Goal: Task Accomplishment & Management: Use online tool/utility

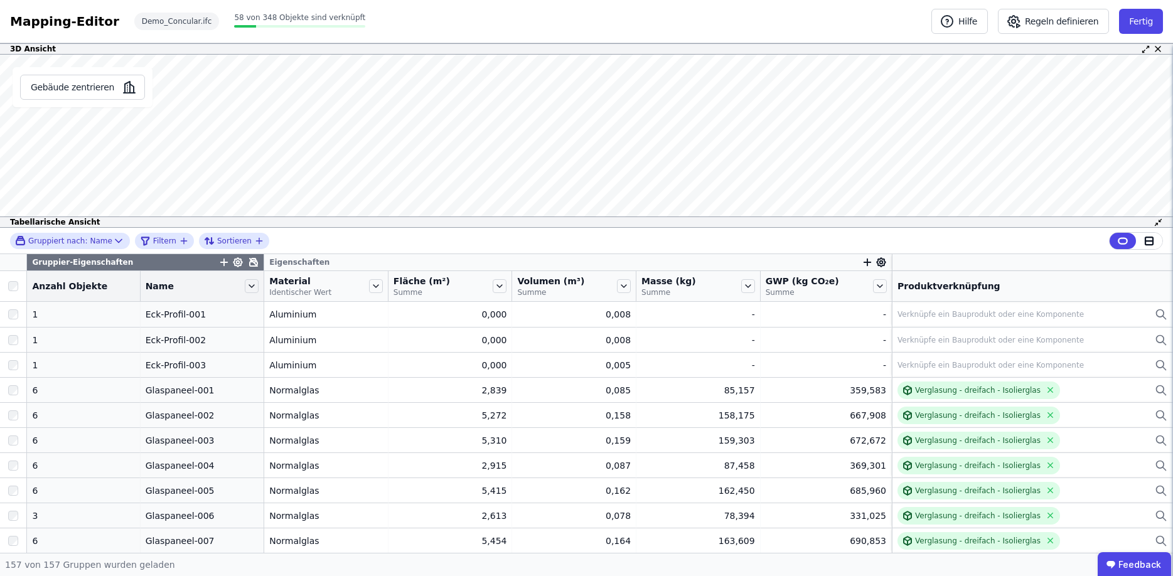
click at [77, 20] on div "Mapping-Editor" at bounding box center [64, 22] width 109 height 18
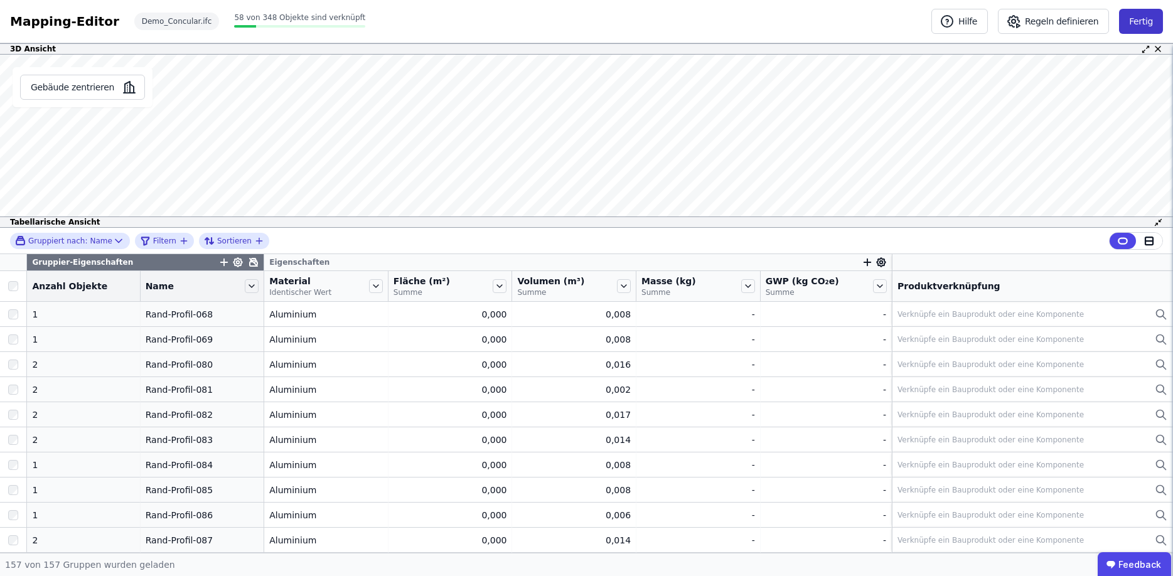
click at [1153, 20] on button "Fertig" at bounding box center [1141, 21] width 44 height 25
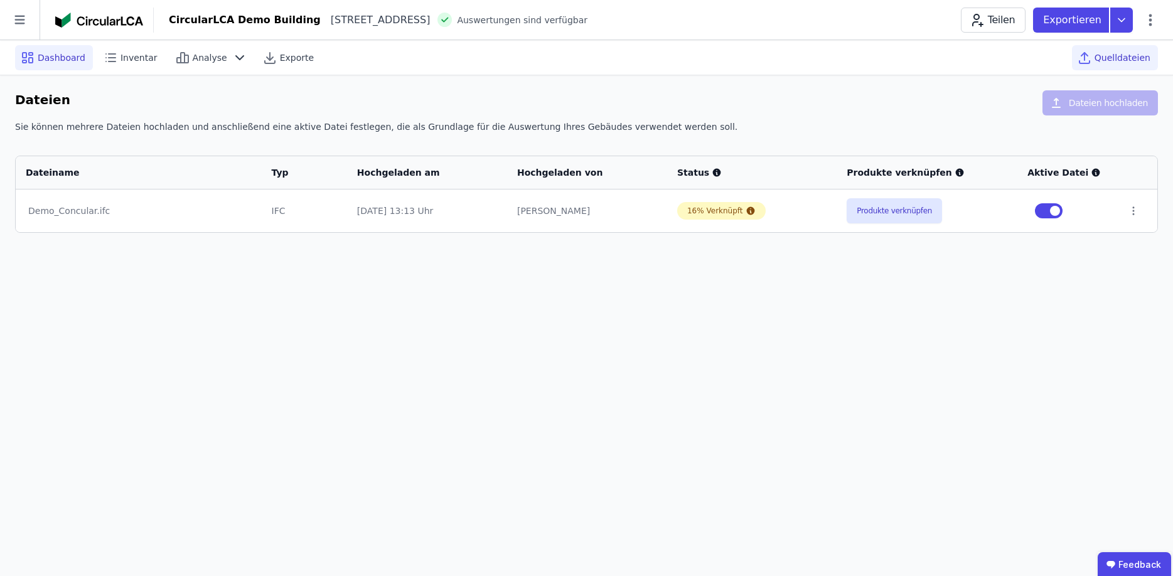
click at [64, 63] on span "Dashboard" at bounding box center [62, 57] width 48 height 13
select select "*"
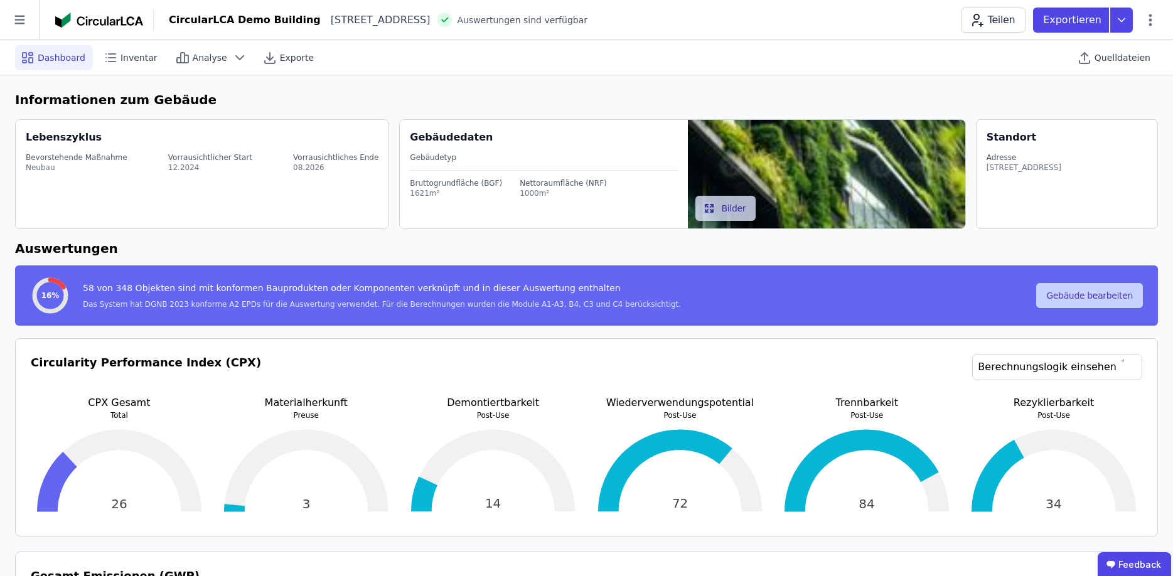
click at [1079, 298] on button "Gebäude bearbeiten" at bounding box center [1089, 295] width 107 height 25
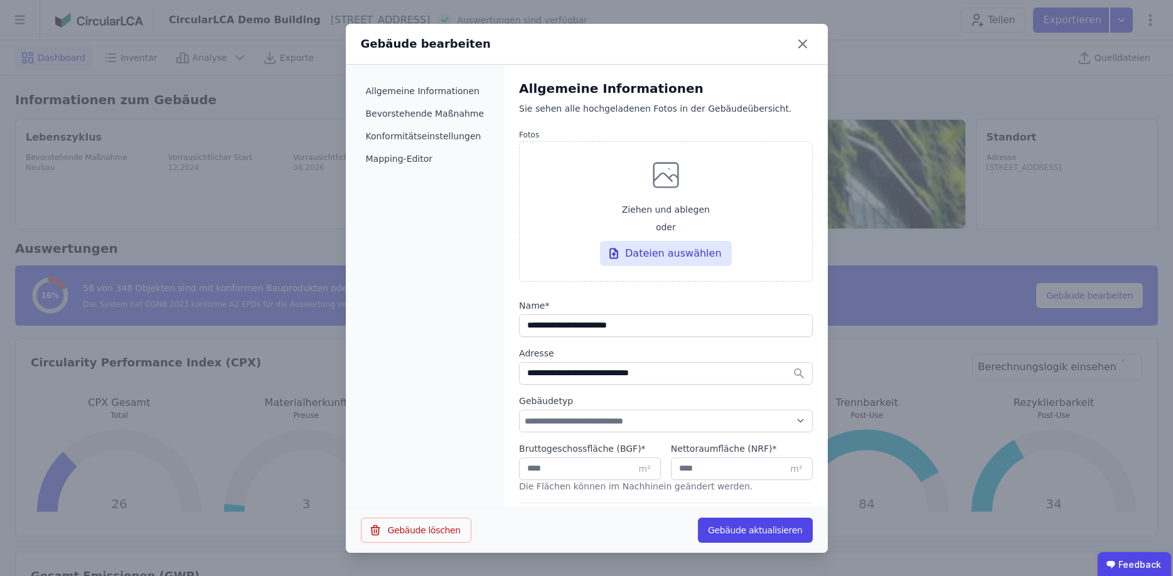
select select "*"
select select "**********"
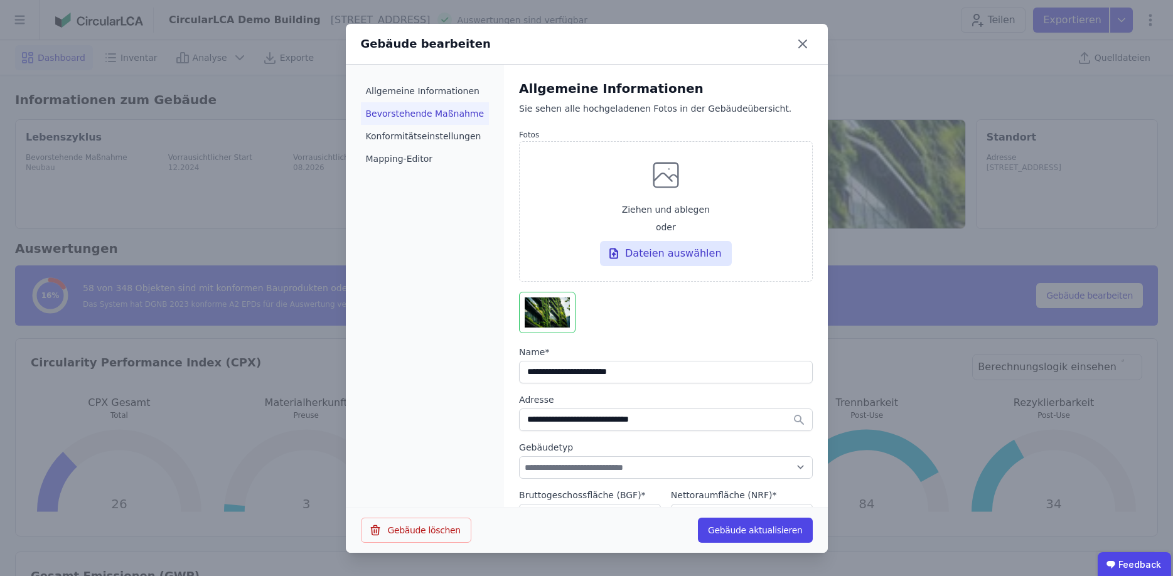
click at [428, 109] on li "Bevorstehende Maßnahme" at bounding box center [425, 113] width 129 height 23
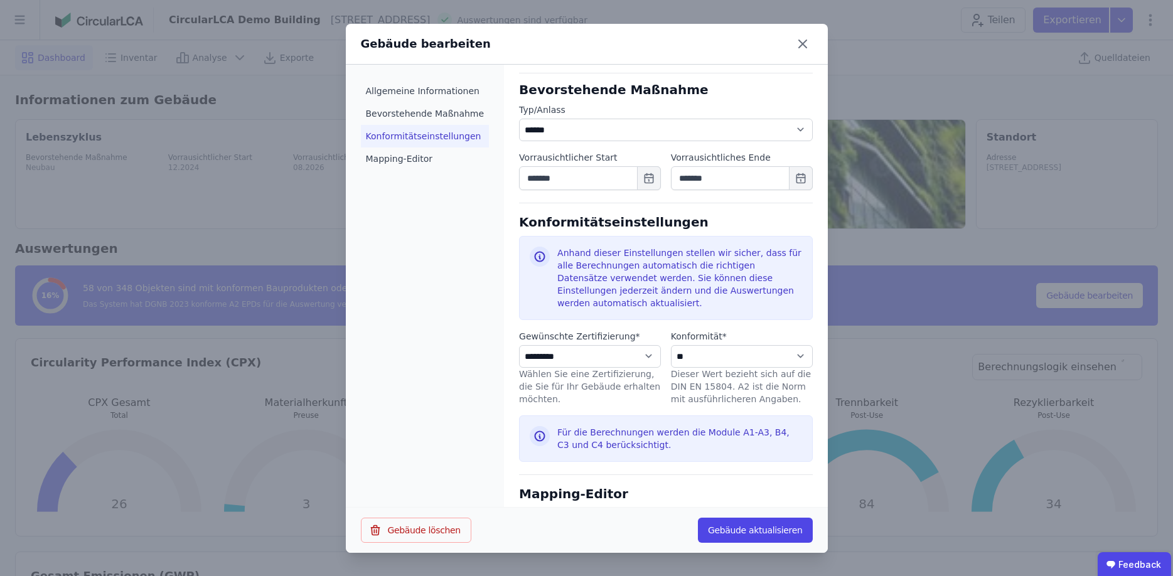
scroll to position [477, 0]
click at [421, 135] on li "Konformitätseinstellungen" at bounding box center [425, 136] width 129 height 23
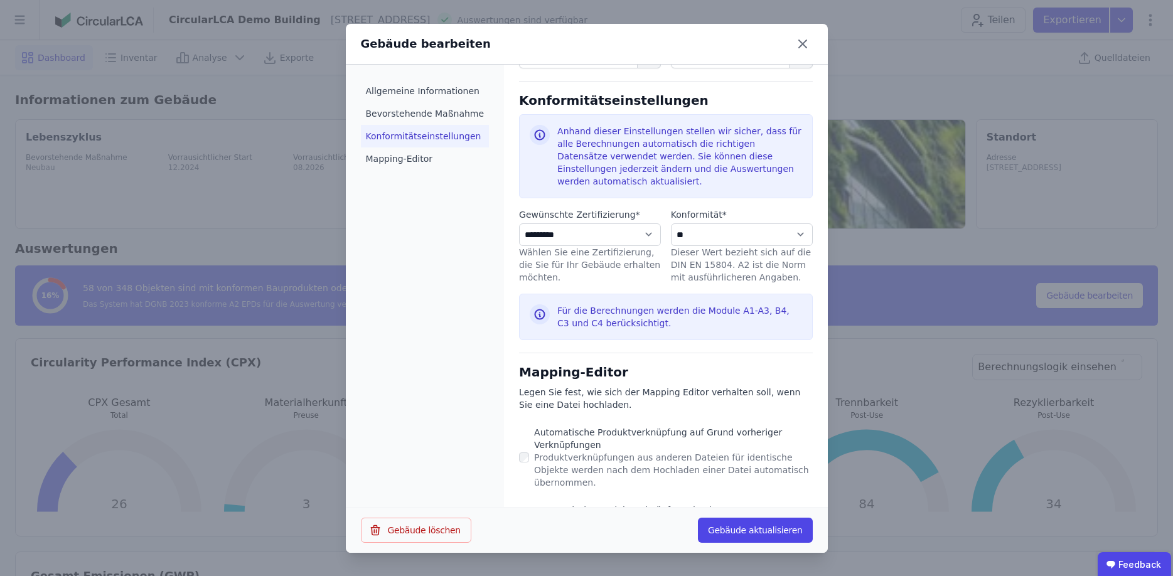
scroll to position [599, 0]
click at [799, 223] on select "**********" at bounding box center [742, 234] width 142 height 23
click at [519, 223] on select "**********" at bounding box center [590, 234] width 142 height 23
click at [633, 223] on select "**********" at bounding box center [590, 234] width 142 height 23
click at [519, 223] on select "**********" at bounding box center [590, 234] width 142 height 23
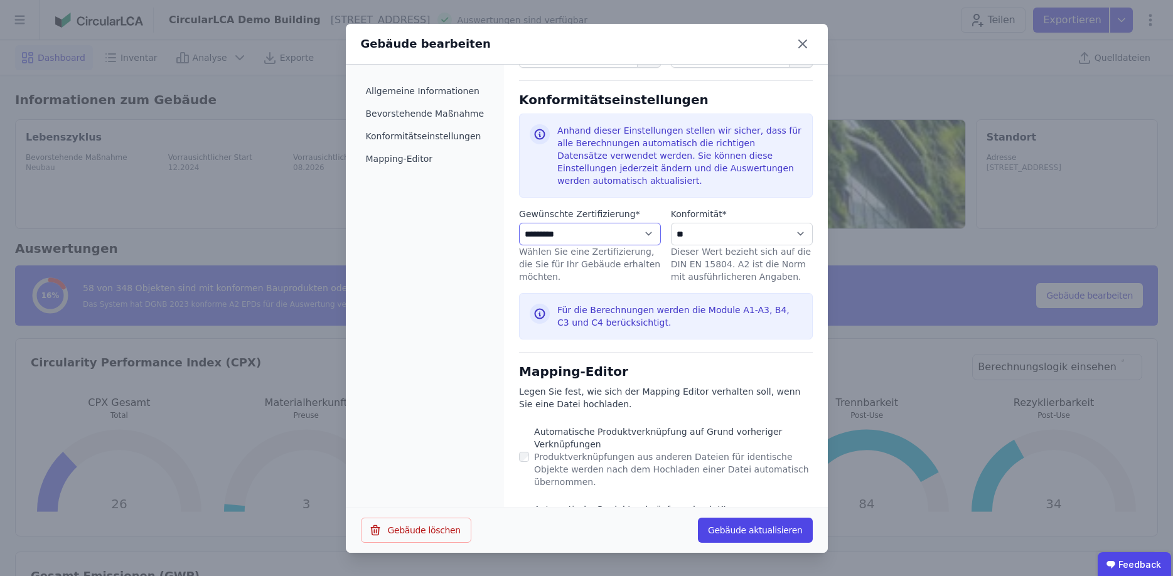
select select "**********"
click option "***" at bounding box center [0, 0] width 0 height 0
select select "**********"
click at [671, 223] on select "**********" at bounding box center [742, 234] width 142 height 23
click at [799, 223] on select "**********" at bounding box center [742, 234] width 142 height 23
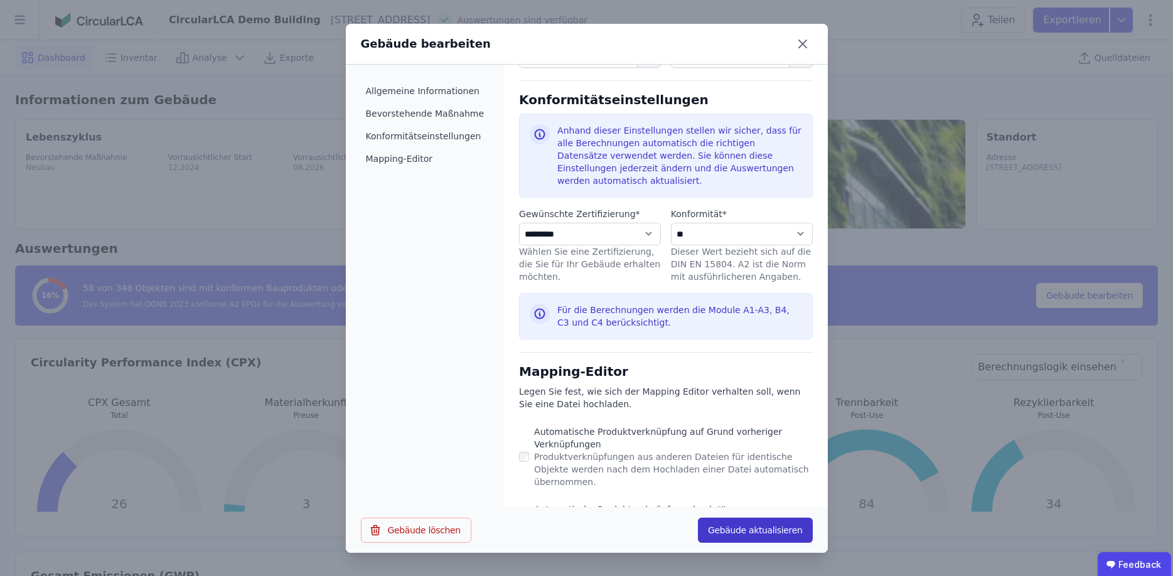
click at [746, 531] on button "Gebäude aktualisieren" at bounding box center [755, 530] width 115 height 25
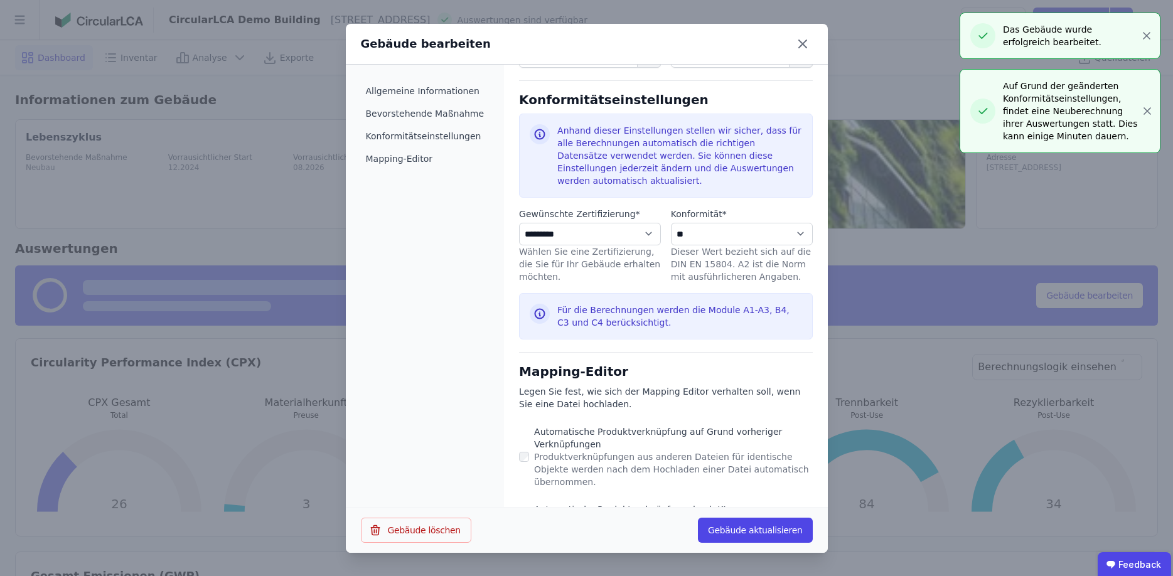
select select "*"
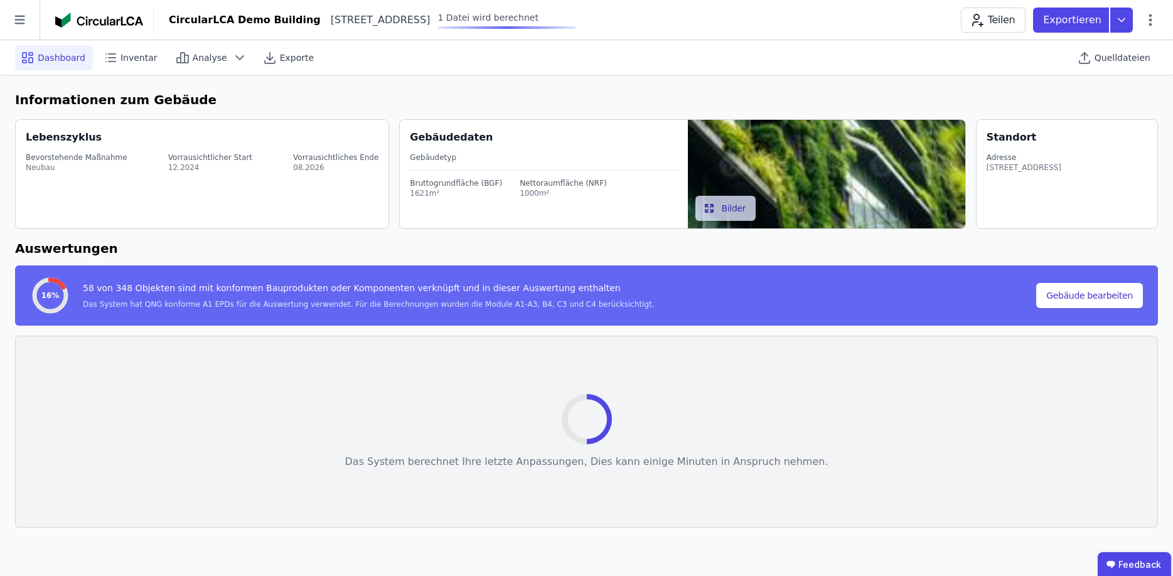
select select "*"
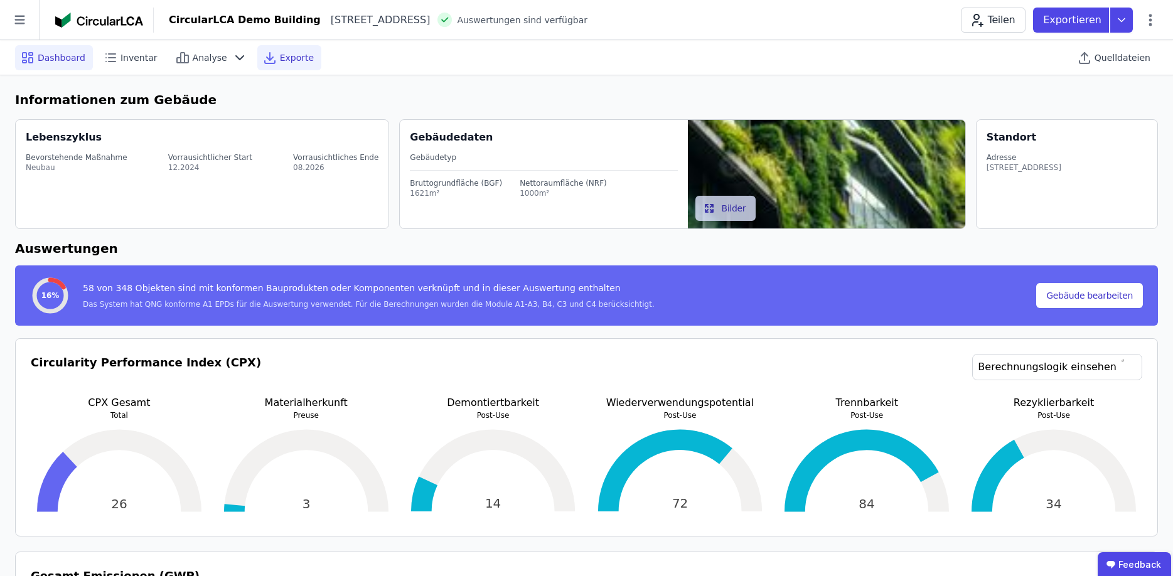
click at [280, 53] on span "Exporte" at bounding box center [297, 57] width 34 height 13
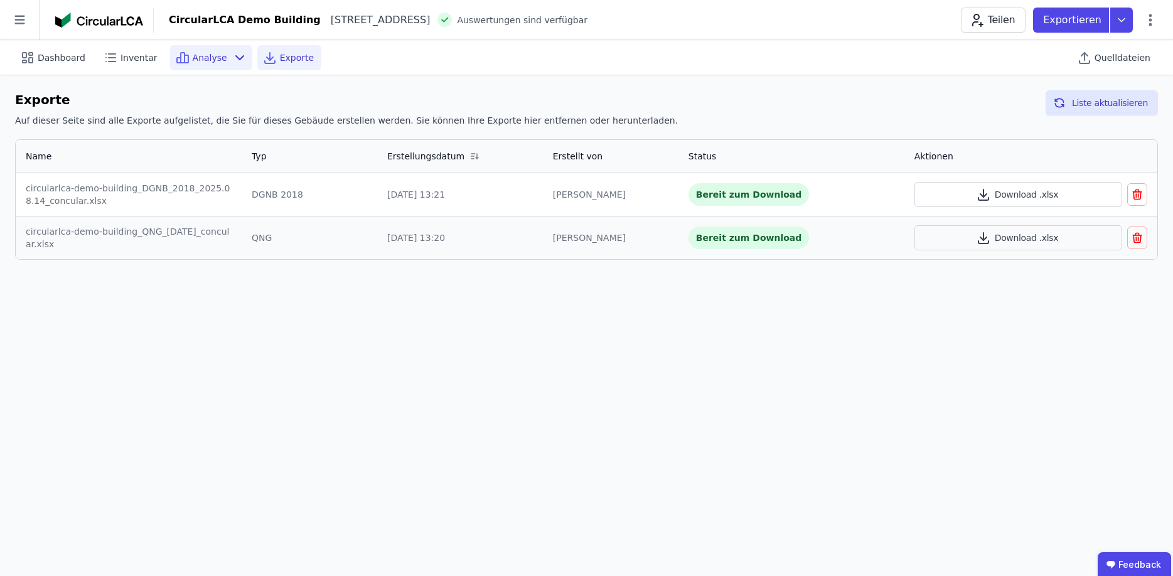
click at [212, 65] on div "Analyse" at bounding box center [211, 57] width 82 height 25
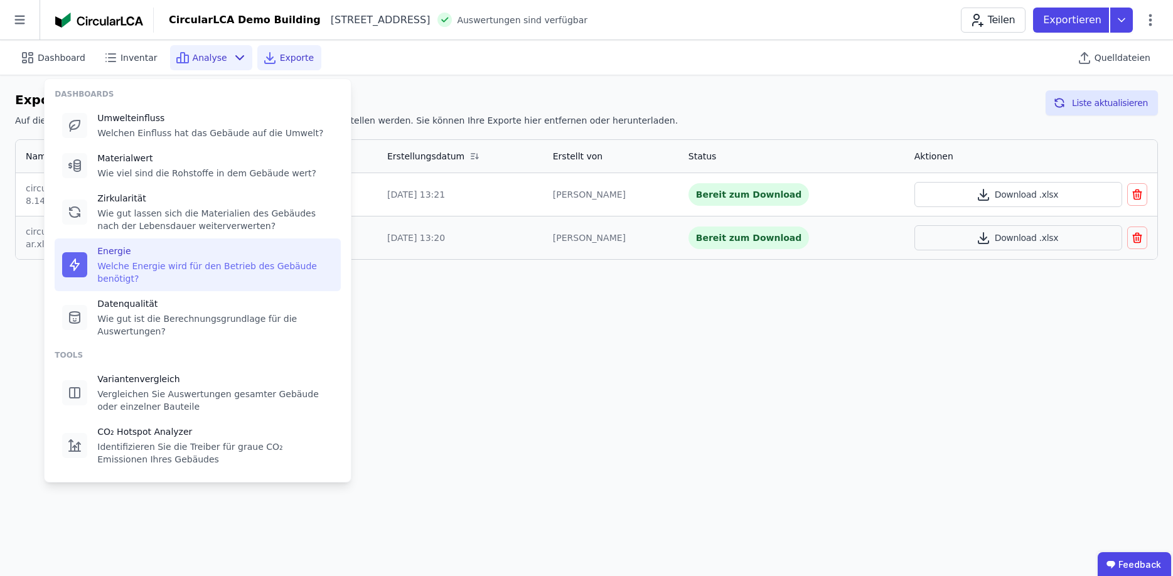
click at [137, 268] on div "Welche Energie wird für den Betrieb des Gebäude benötigt?" at bounding box center [215, 272] width 236 height 25
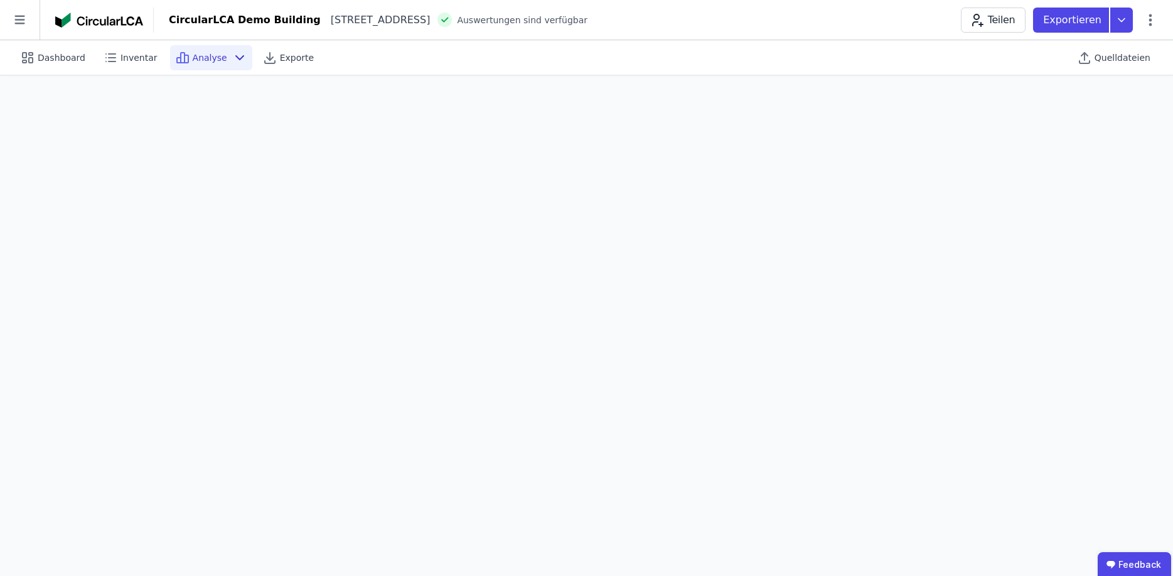
click at [199, 56] on span "Analyse" at bounding box center [210, 57] width 35 height 13
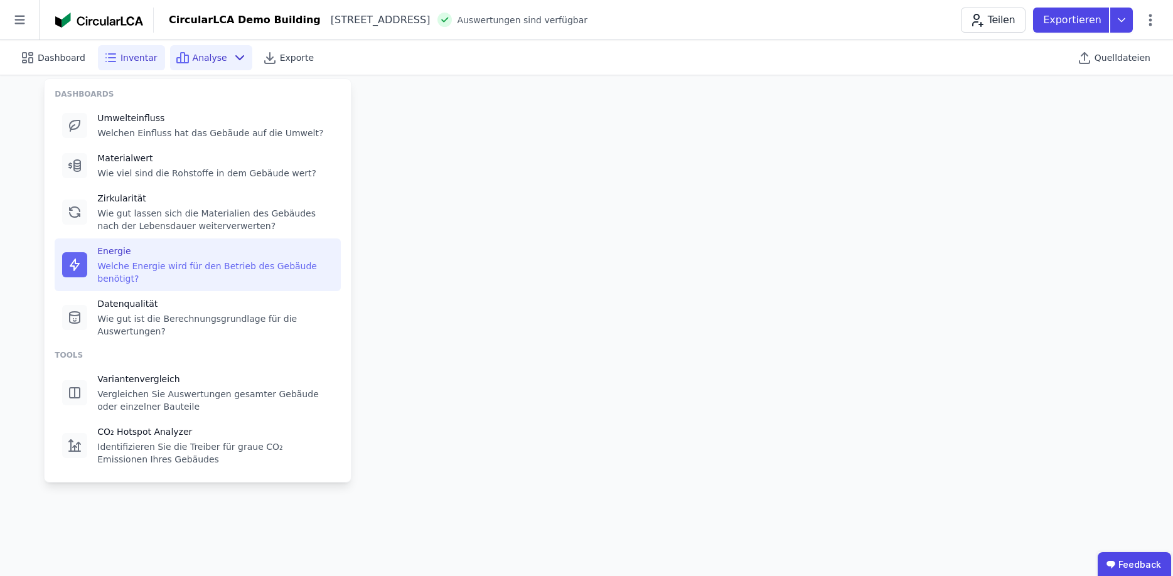
click at [130, 60] on span "Inventar" at bounding box center [139, 57] width 37 height 13
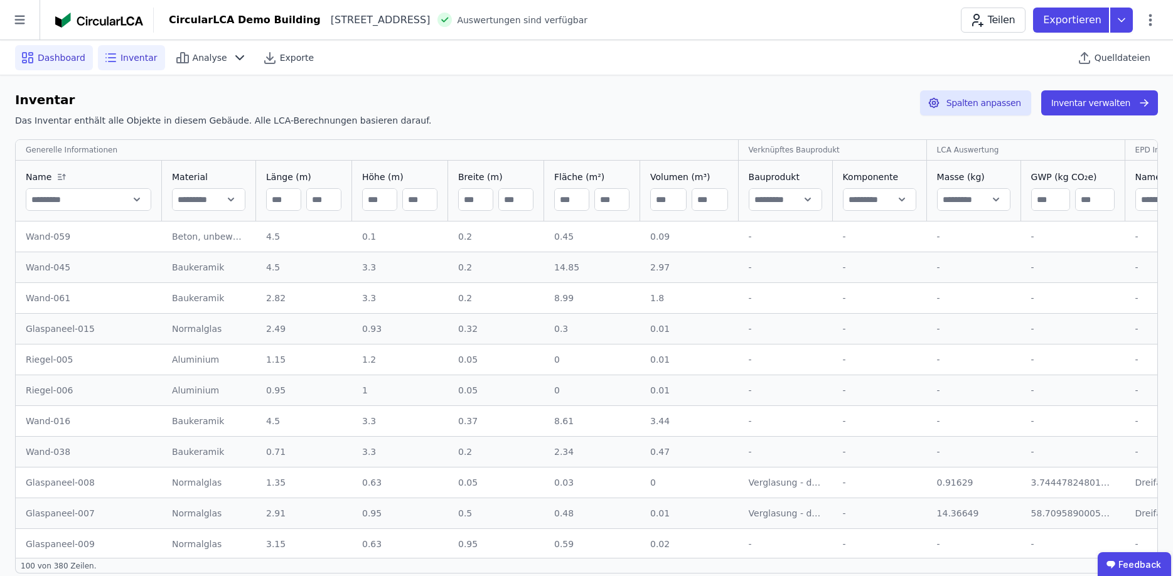
click at [42, 60] on span "Dashboard" at bounding box center [62, 57] width 48 height 13
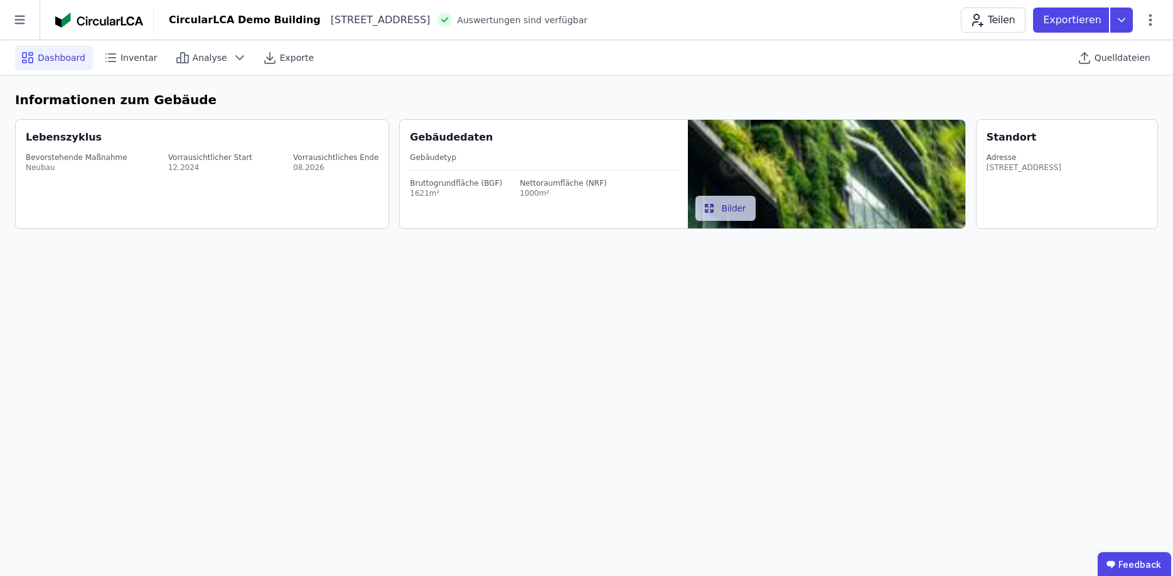
select select "*"
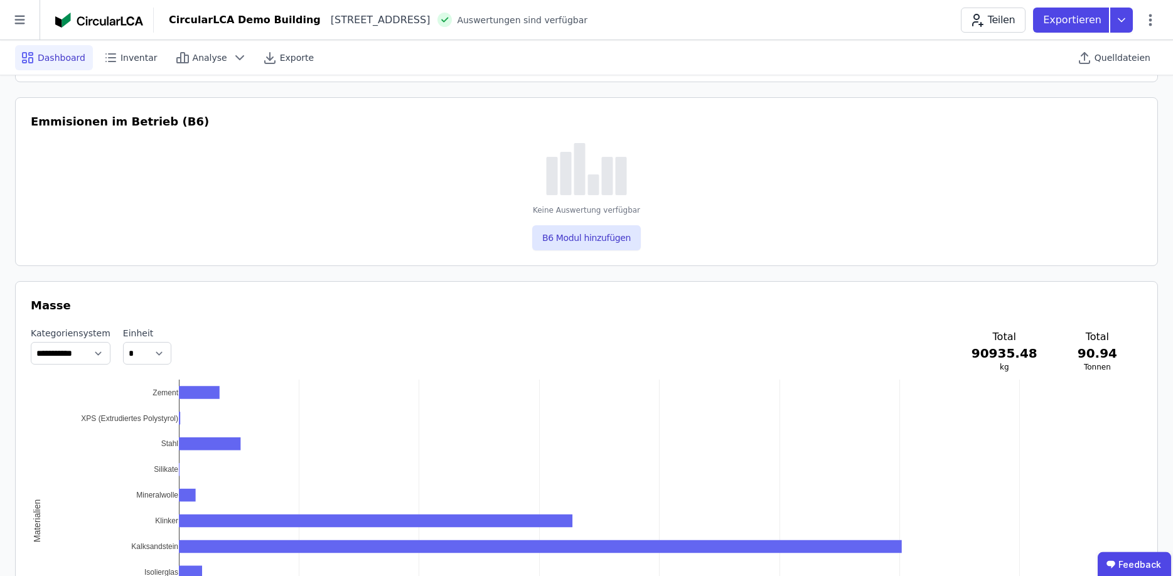
scroll to position [1067, 0]
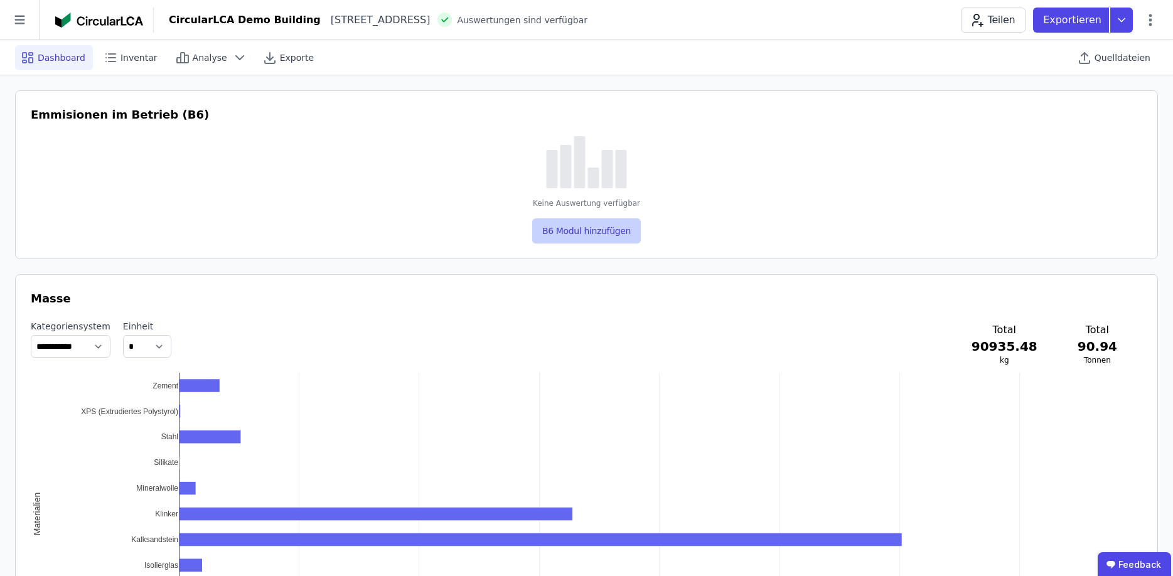
click at [571, 230] on button "B6 Modul hinzufügen" at bounding box center [586, 230] width 109 height 25
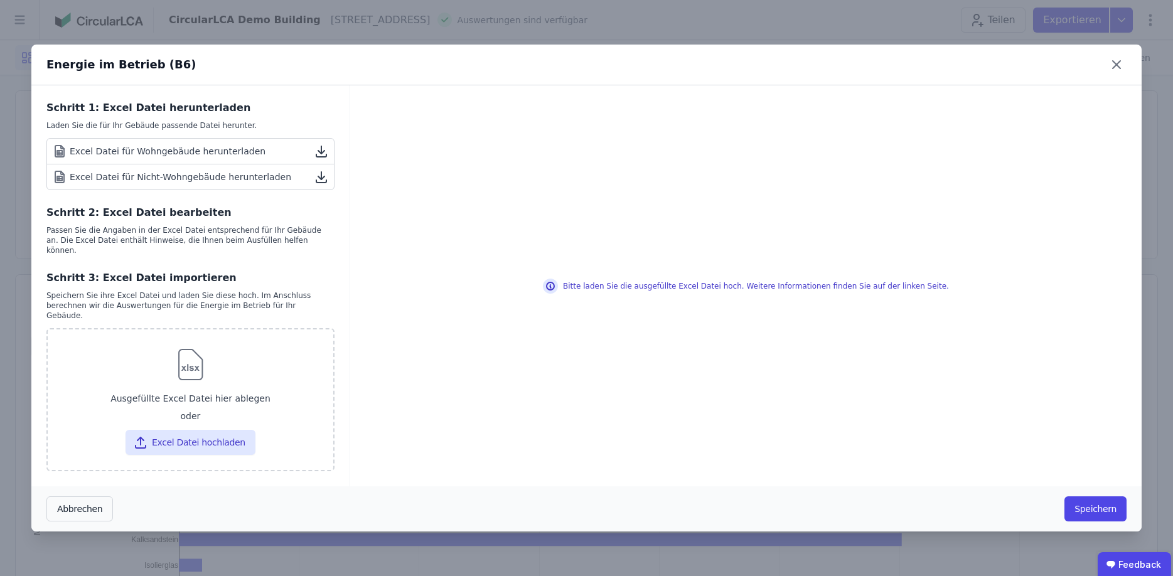
click at [209, 159] on div "Excel Datei für Wohngebäude herunterladen" at bounding box center [158, 151] width 213 height 15
click at [178, 433] on button "Excel Datei hochladen" at bounding box center [191, 442] width 130 height 25
type input "**********"
click at [207, 432] on button "Excel Datei hochladen" at bounding box center [191, 442] width 130 height 25
type input "**********"
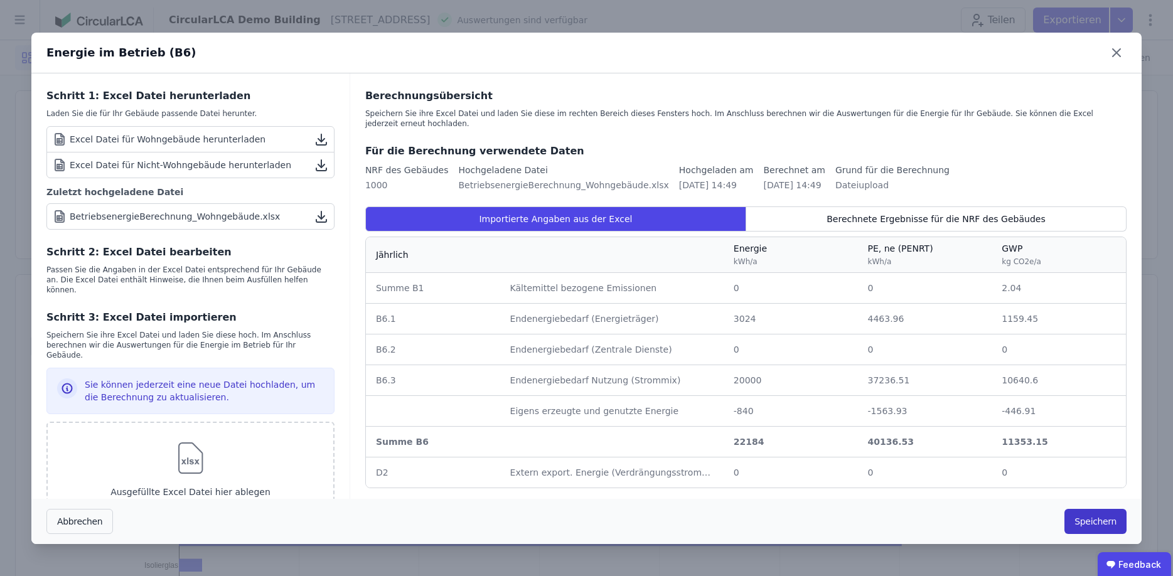
click at [1091, 518] on button "Speichern" at bounding box center [1096, 521] width 62 height 25
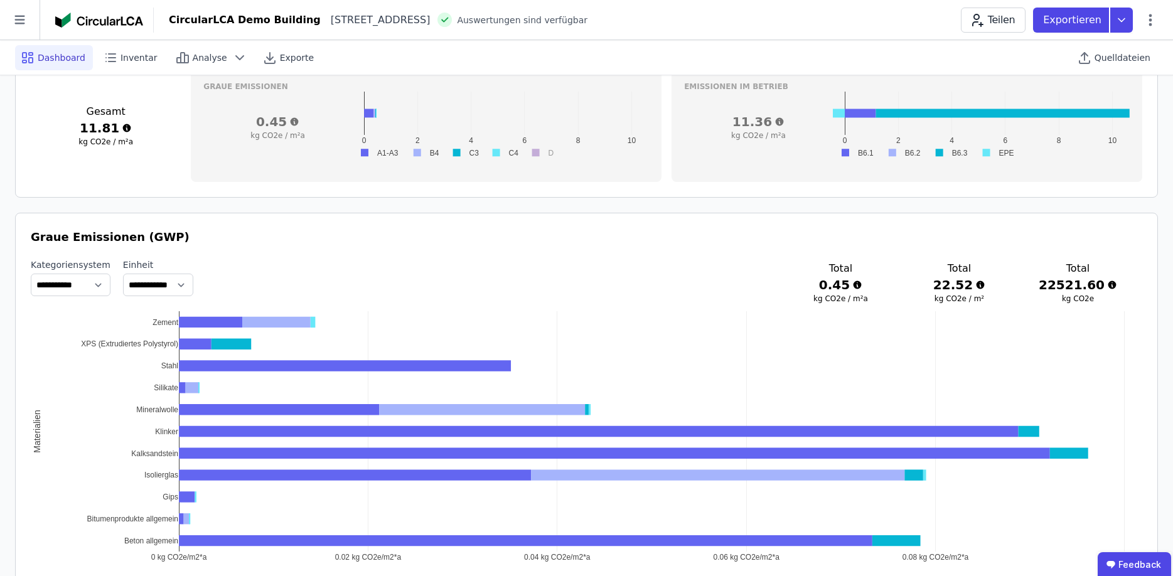
scroll to position [315, 0]
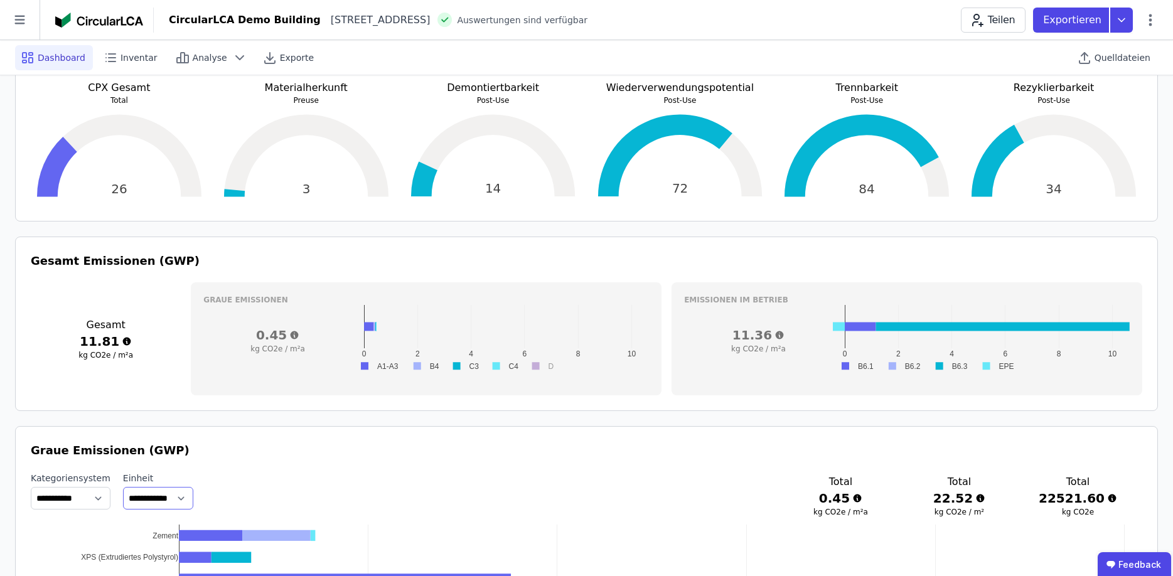
click at [123, 487] on select "**********" at bounding box center [158, 498] width 70 height 23
click option "**********" at bounding box center [0, 0] width 0 height 0
click at [31, 487] on select "**********" at bounding box center [71, 498] width 80 height 23
click at [102, 497] on select "**********" at bounding box center [71, 498] width 80 height 23
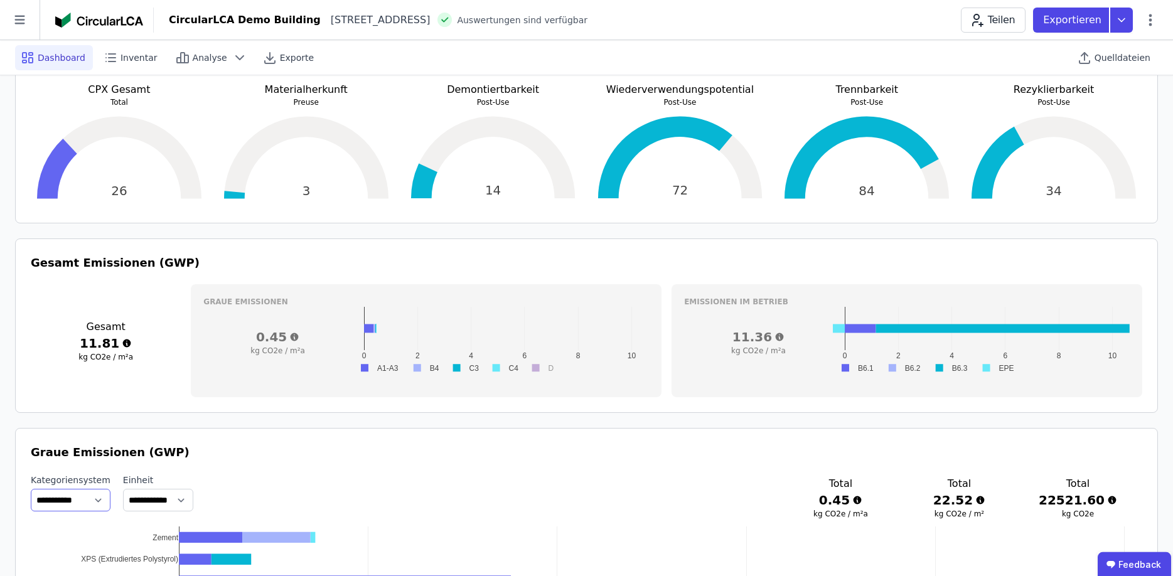
scroll to position [0, 0]
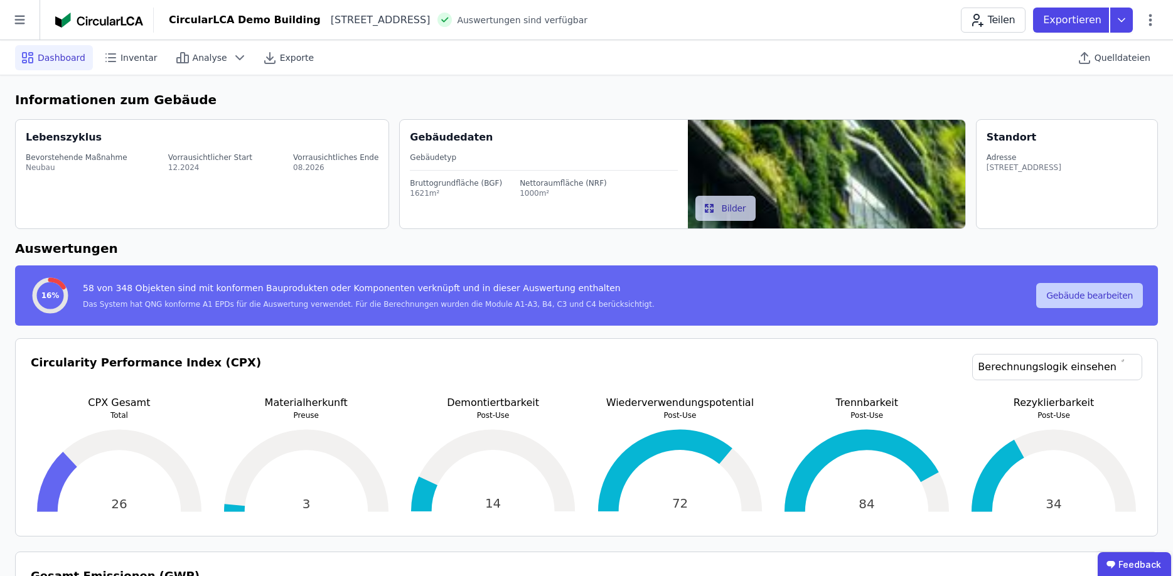
click at [1072, 287] on button "Gebäude bearbeiten" at bounding box center [1089, 295] width 107 height 25
select select "*"
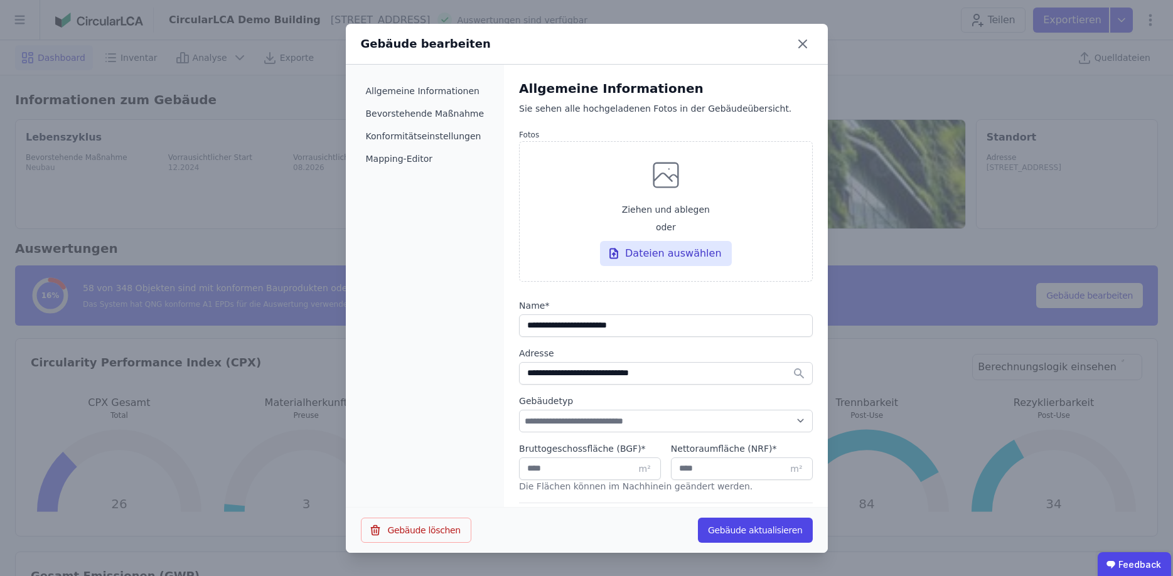
select select "**********"
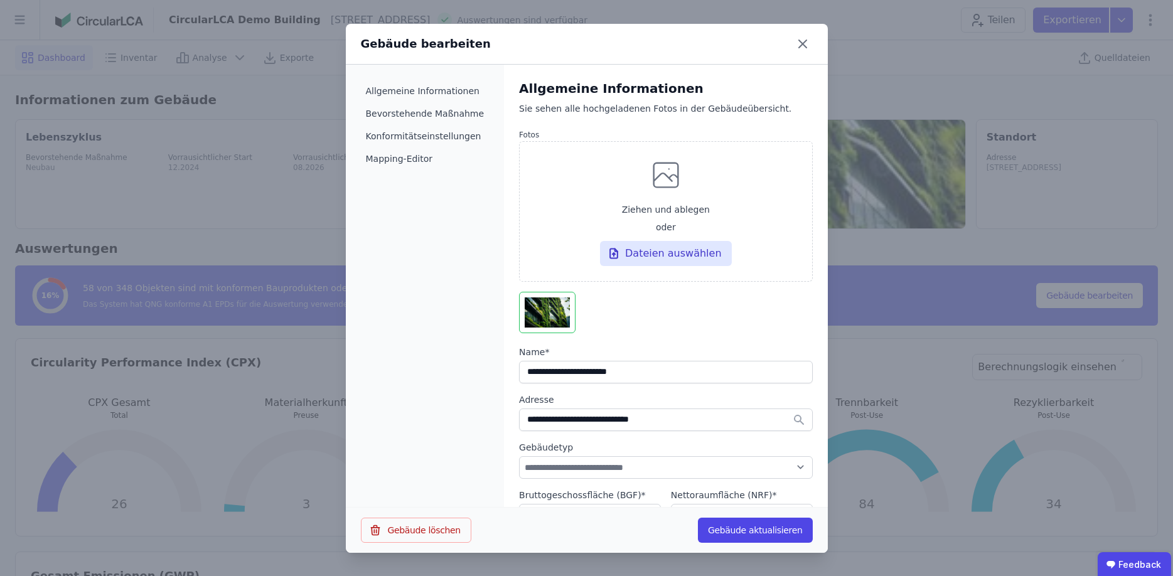
click at [726, 316] on div at bounding box center [665, 315] width 293 height 46
click at [407, 110] on li "Bevorstehende Maßnahme" at bounding box center [425, 113] width 129 height 23
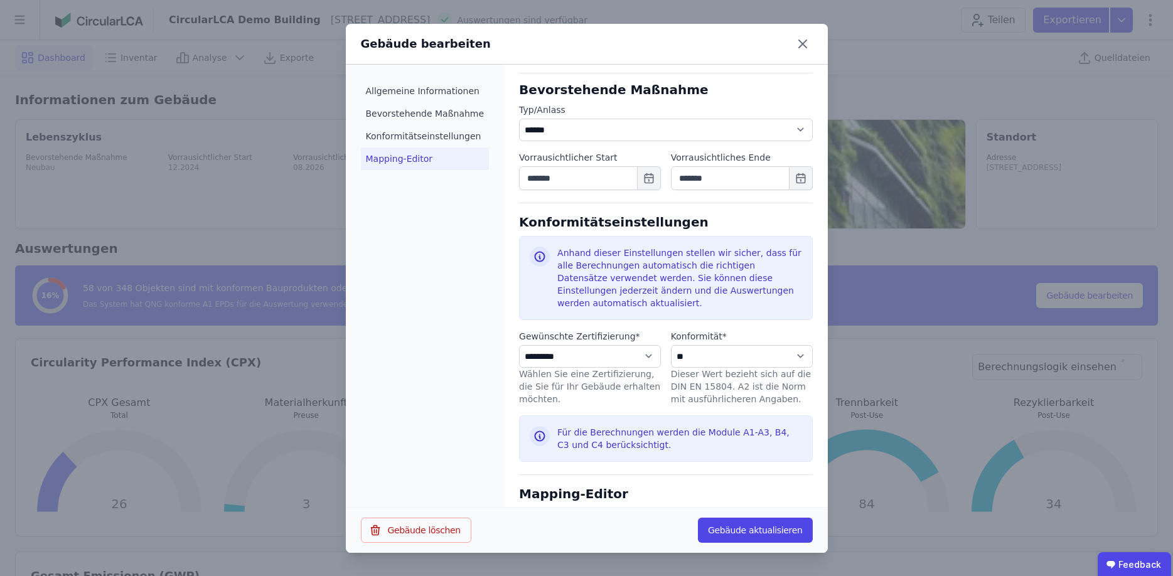
click at [420, 164] on li "Mapping-Editor" at bounding box center [425, 159] width 129 height 23
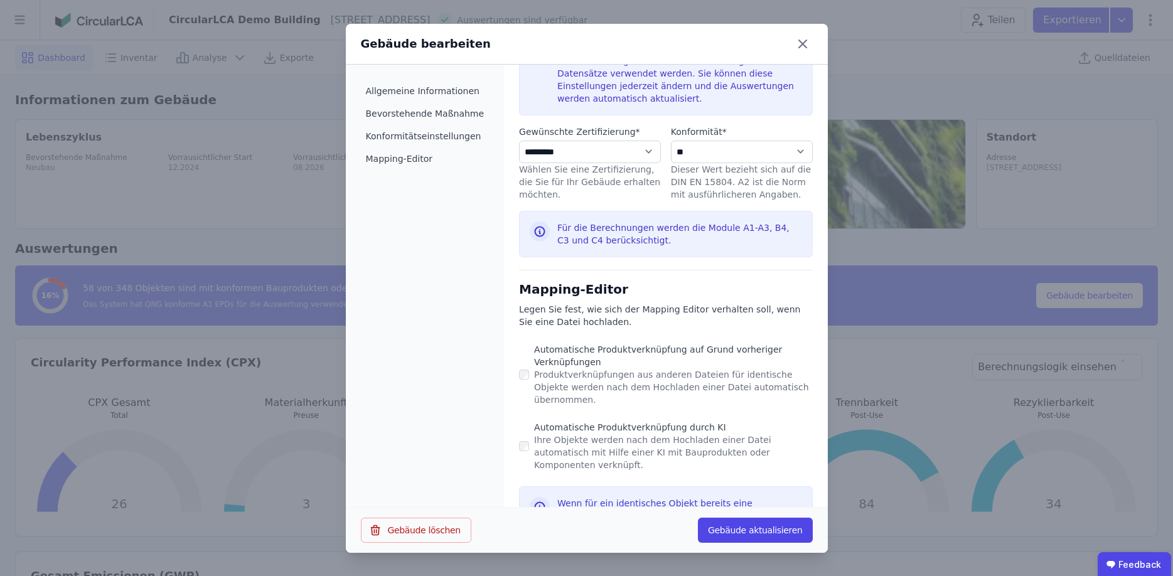
scroll to position [682, 0]
click at [747, 528] on button "Gebäude aktualisieren" at bounding box center [755, 530] width 115 height 25
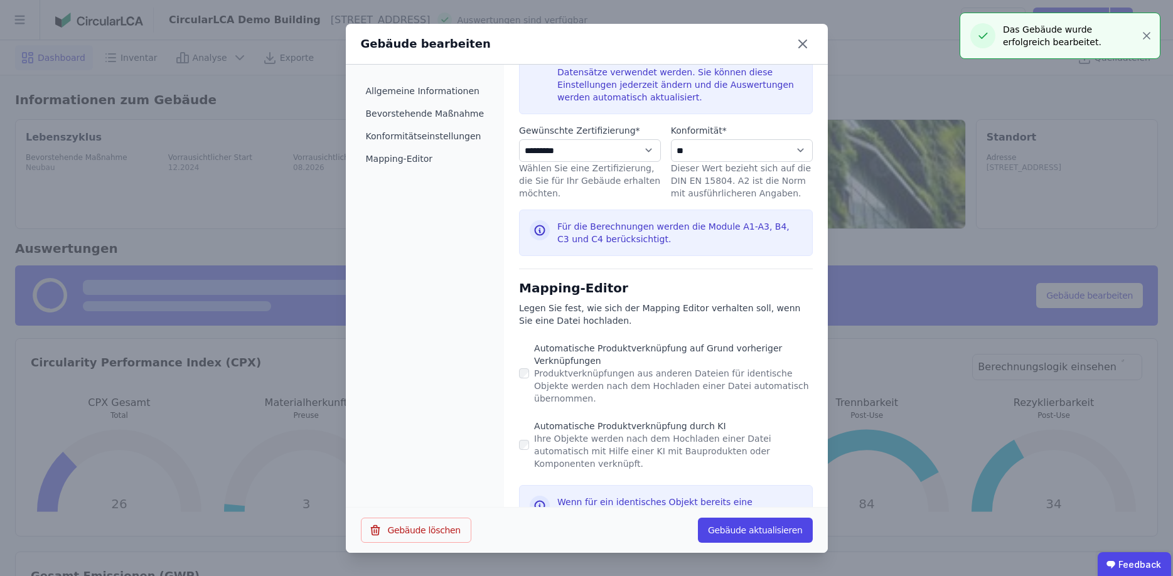
select select "*"
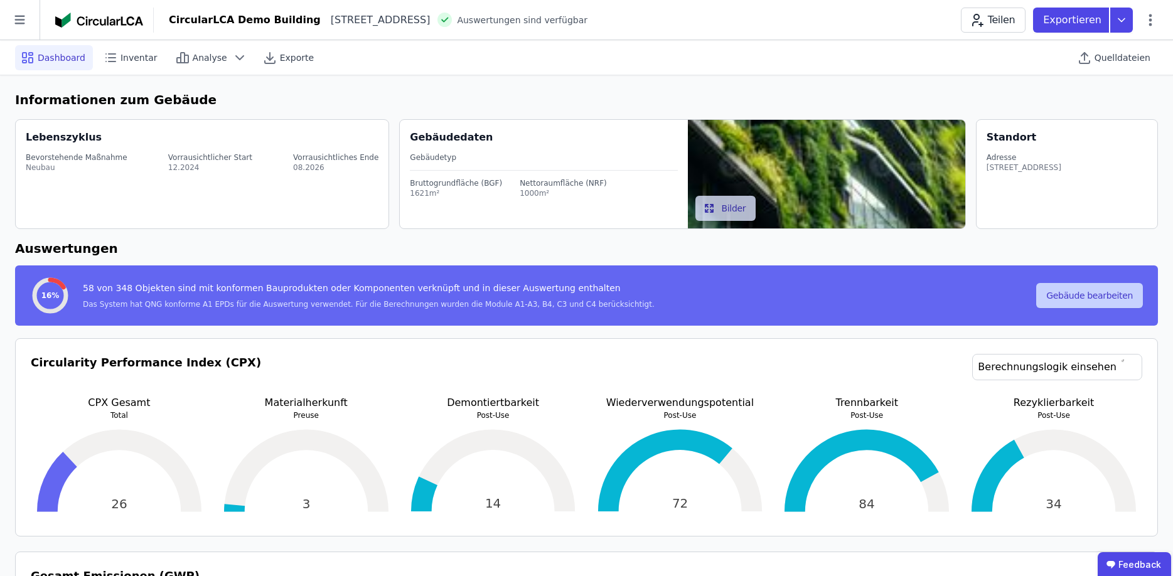
click at [1091, 286] on button "Gebäude bearbeiten" at bounding box center [1089, 295] width 107 height 25
select select "*"
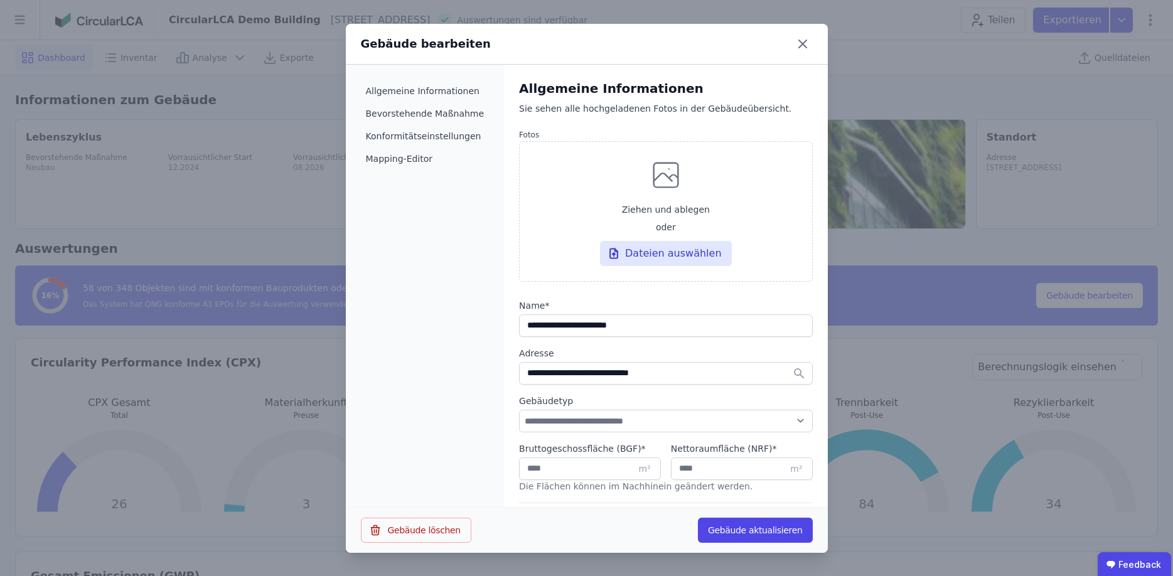
select select "**********"
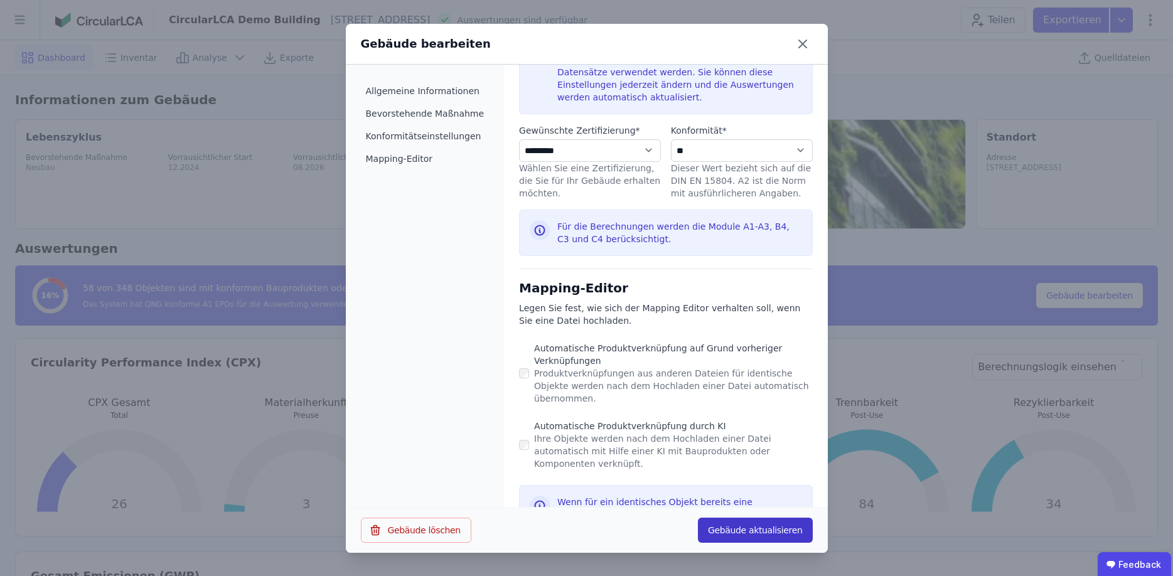
click at [736, 529] on button "Gebäude aktualisieren" at bounding box center [755, 530] width 115 height 25
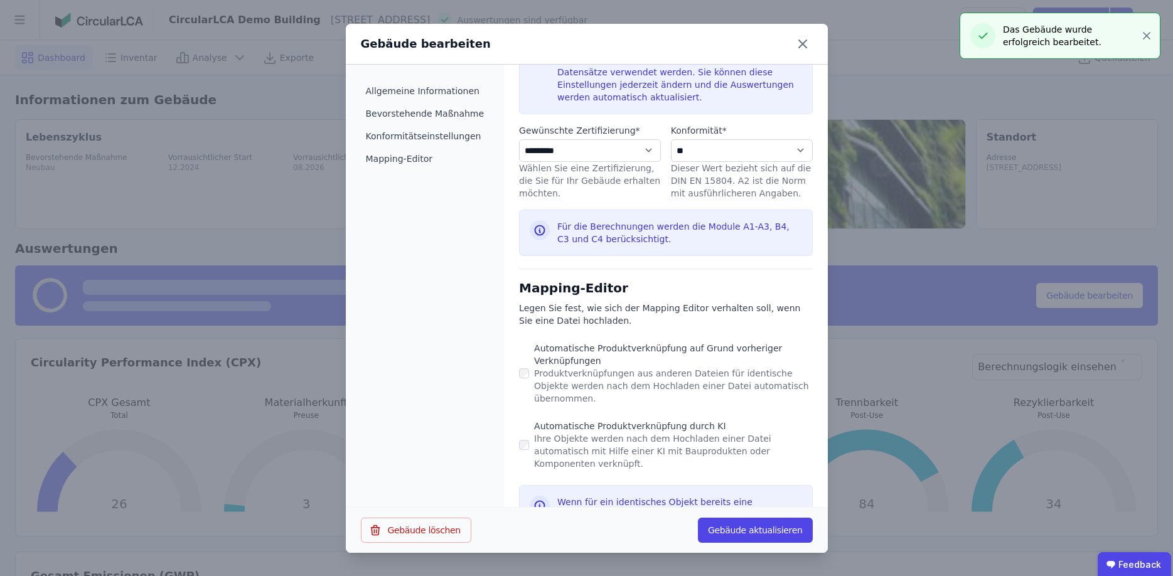
select select "*"
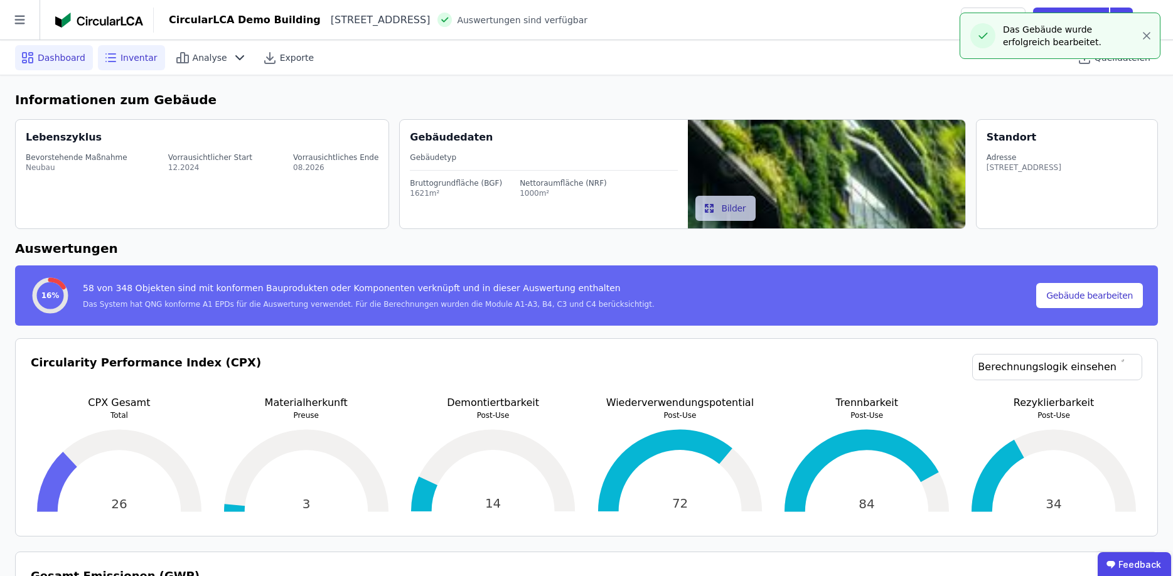
click at [136, 61] on span "Inventar" at bounding box center [139, 57] width 37 height 13
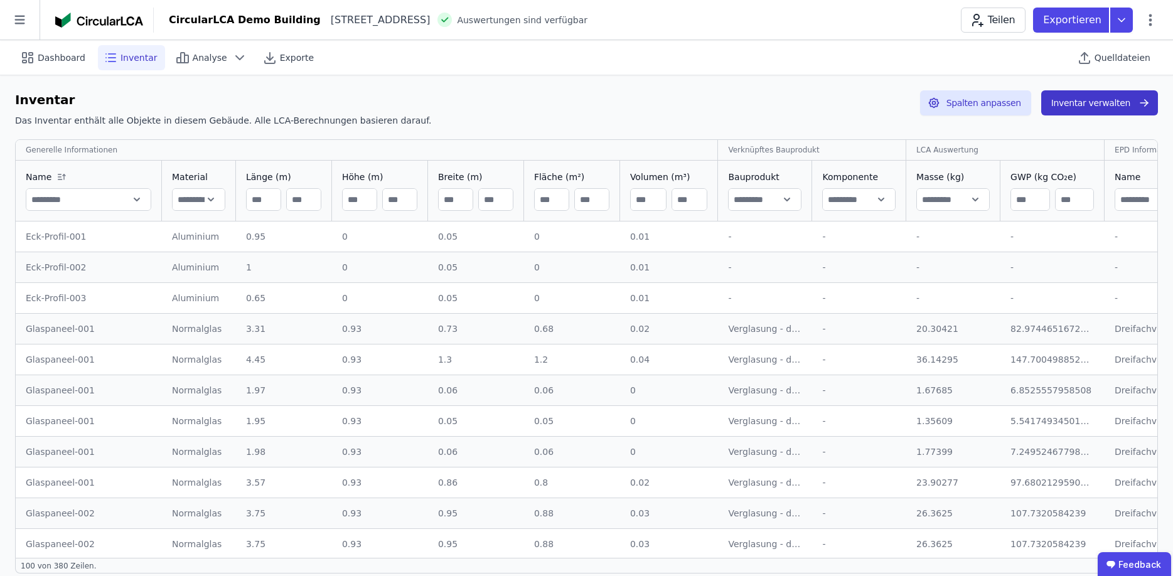
click at [1095, 104] on button "Inventar verwalten" at bounding box center [1099, 102] width 117 height 25
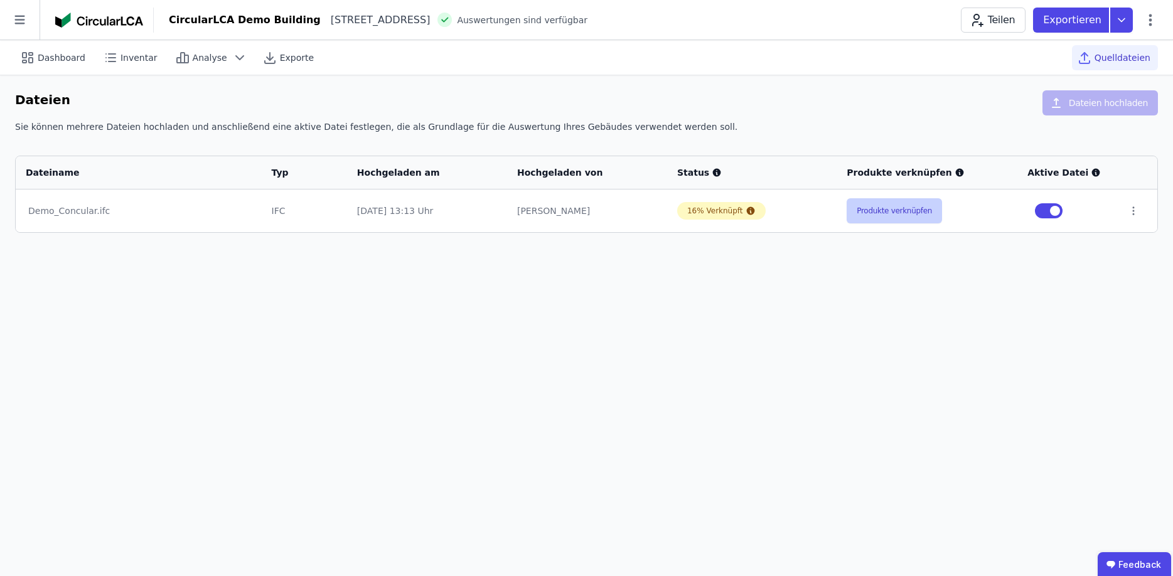
click at [886, 217] on button "Produkte verknüpfen" at bounding box center [894, 210] width 95 height 25
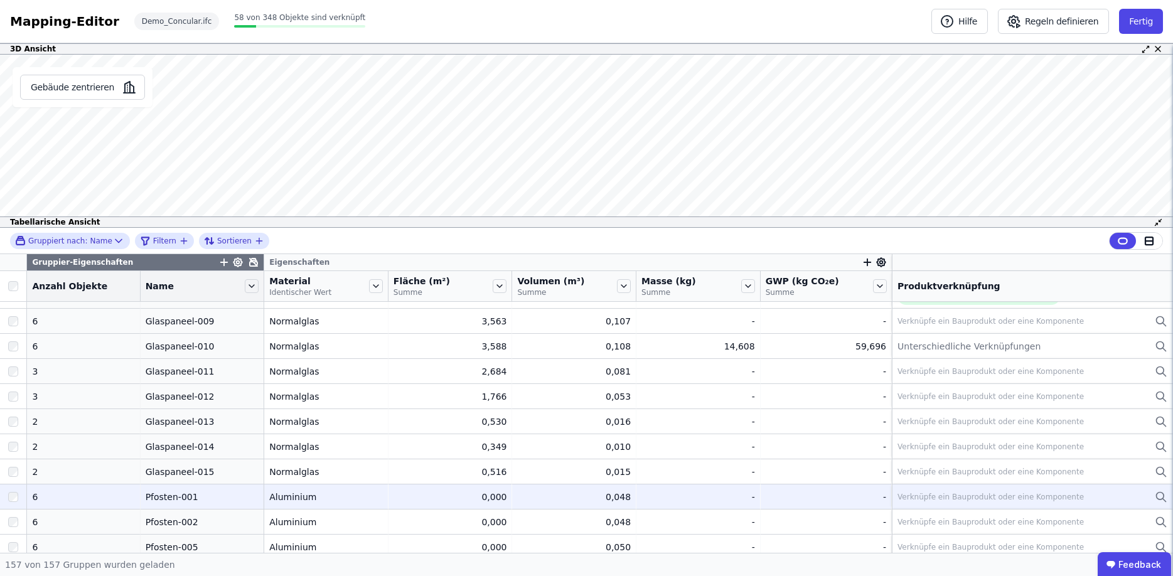
scroll to position [264, 0]
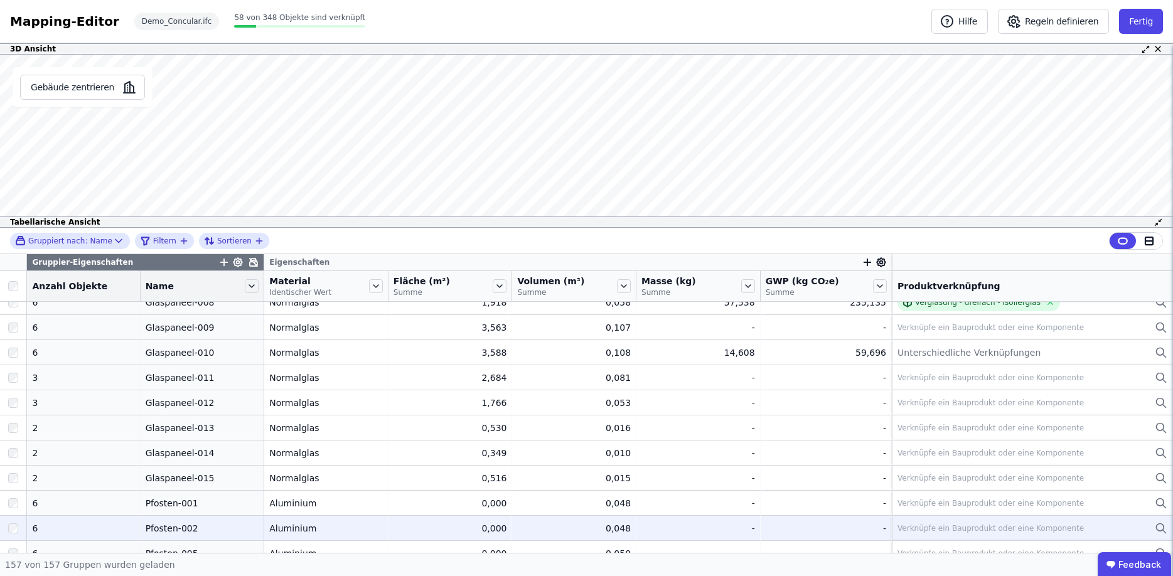
click at [277, 524] on div "Aluminium" at bounding box center [326, 528] width 114 height 13
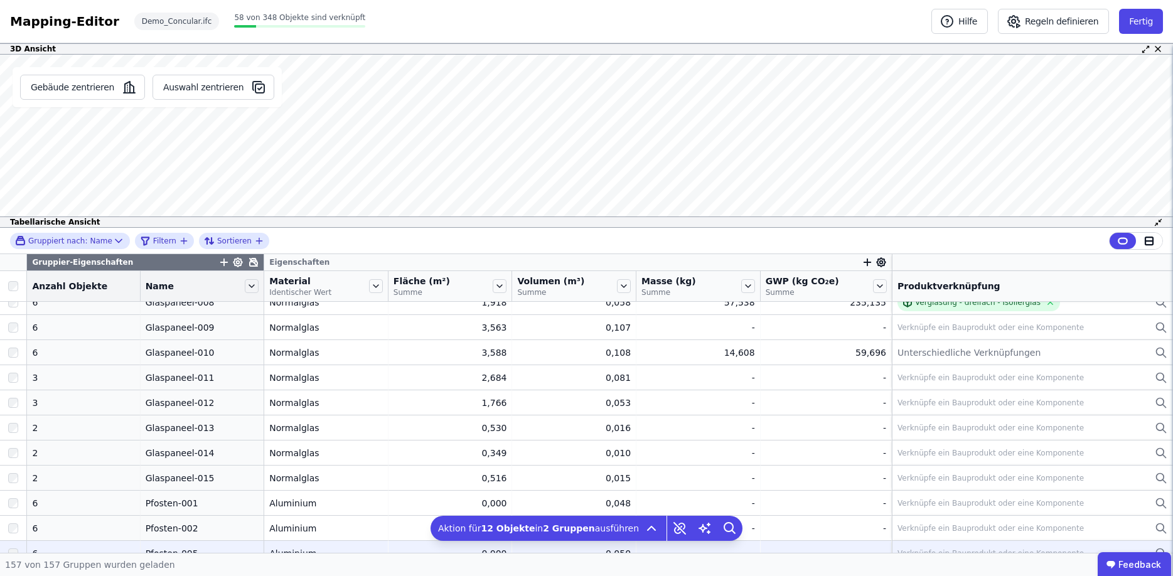
scroll to position [490, 0]
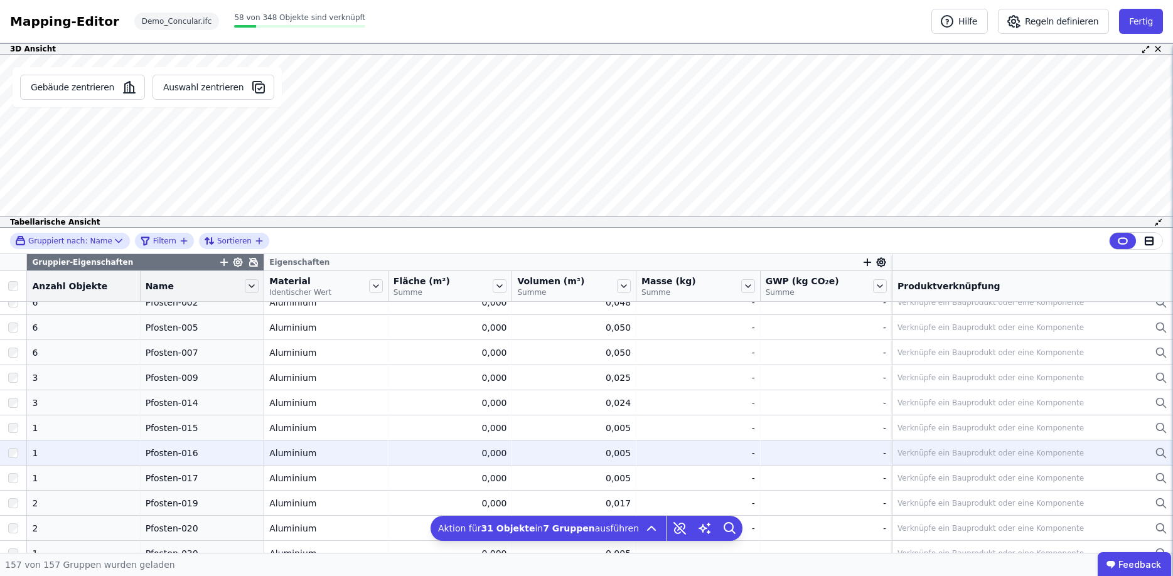
click at [19, 454] on div at bounding box center [13, 453] width 26 height 23
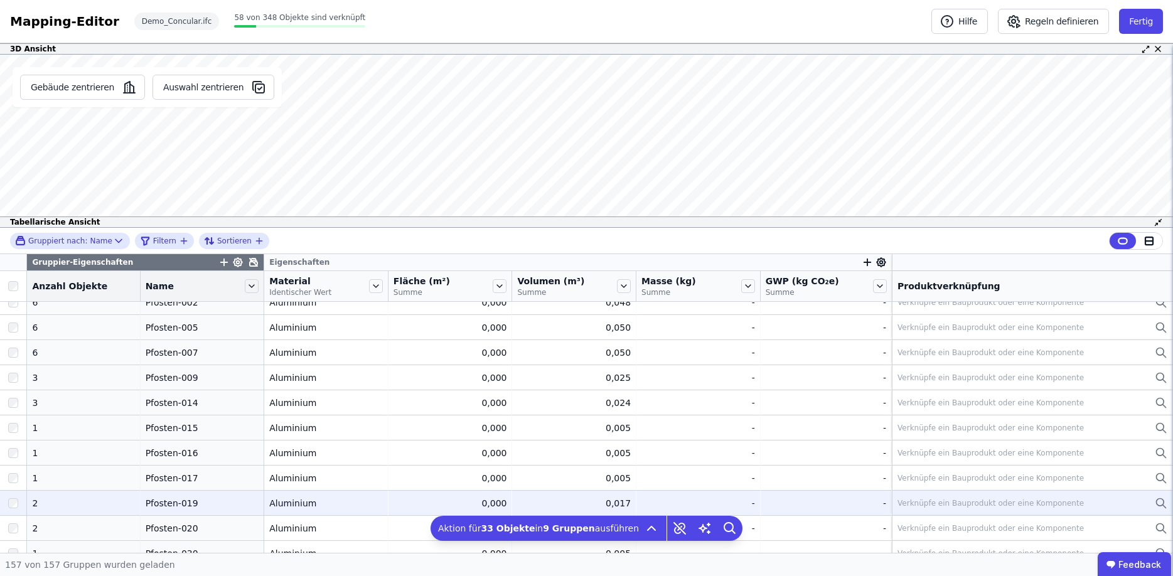
drag, startPoint x: 20, startPoint y: 503, endPoint x: 13, endPoint y: 534, distance: 31.5
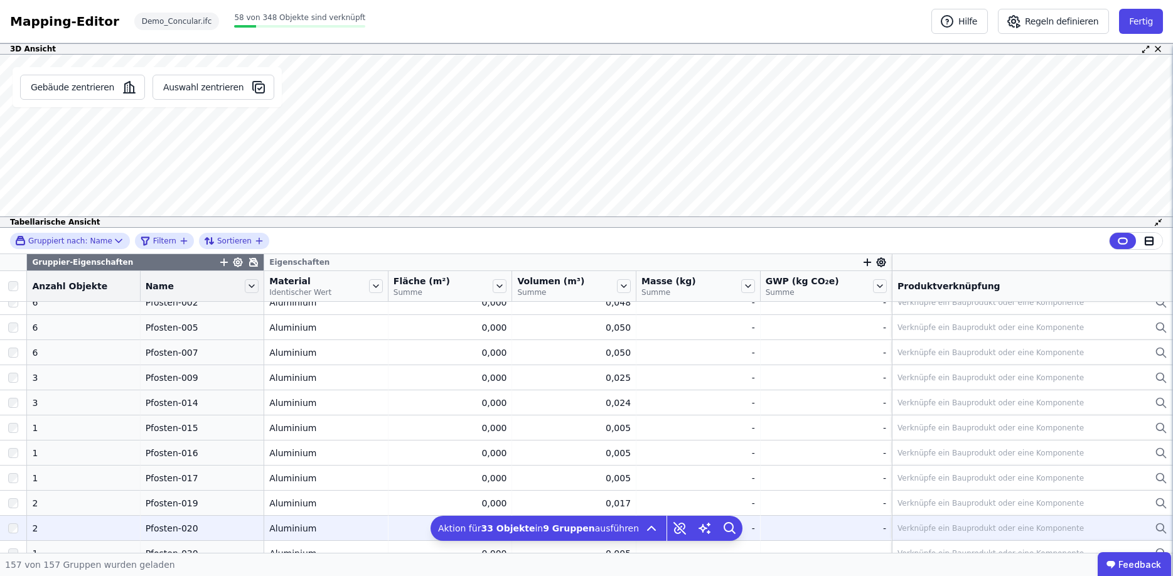
click at [20, 503] on div at bounding box center [13, 503] width 26 height 23
click at [13, 534] on div at bounding box center [13, 528] width 26 height 23
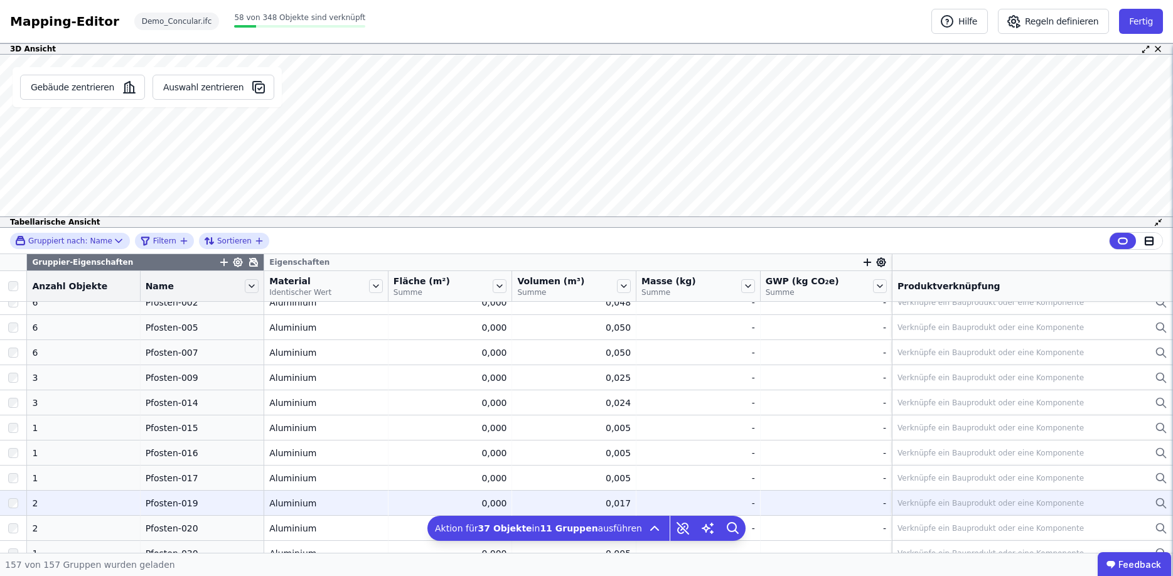
scroll to position [716, 0]
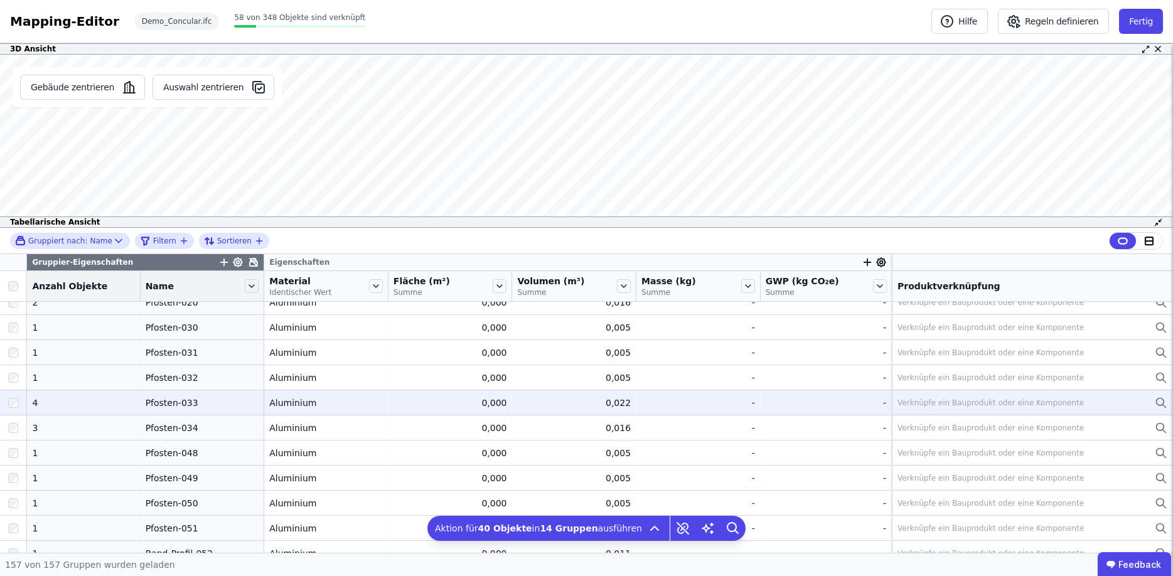
click at [13, 409] on div at bounding box center [13, 403] width 26 height 23
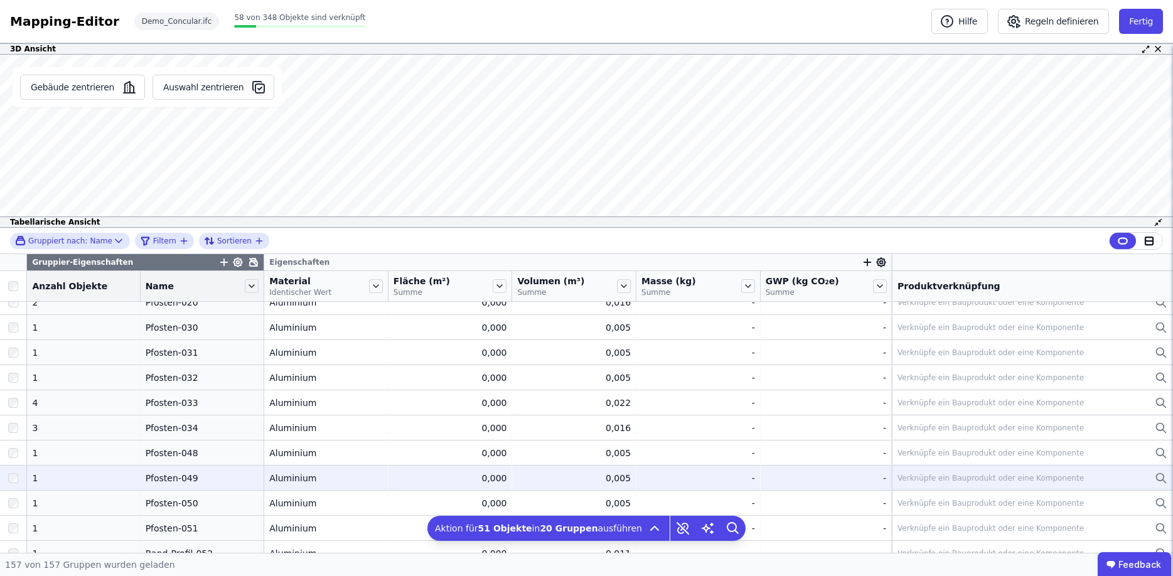
click at [953, 482] on div "Verknüpfe ein Bauprodukt oder eine Komponente" at bounding box center [991, 478] width 186 height 10
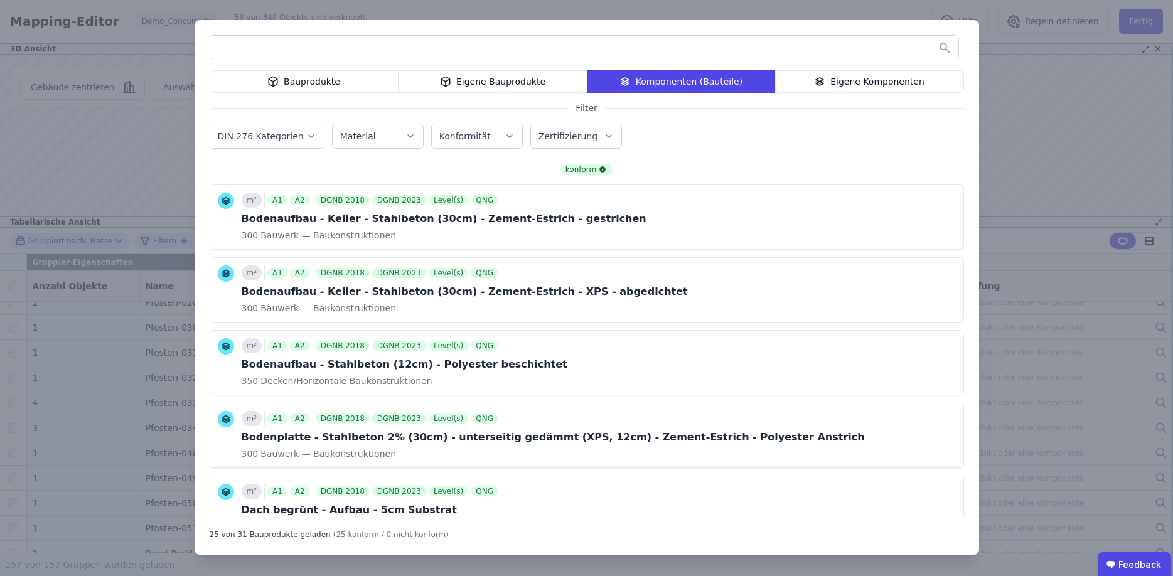
click at [353, 89] on div "Bauprodukte" at bounding box center [304, 81] width 189 height 23
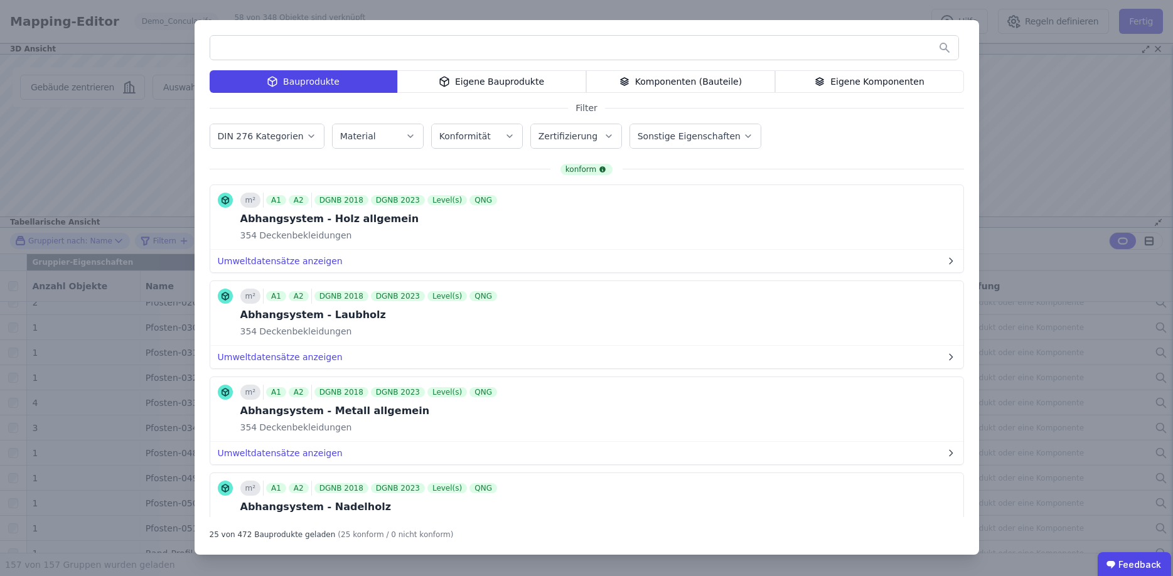
click at [307, 42] on input "text" at bounding box center [584, 47] width 748 height 23
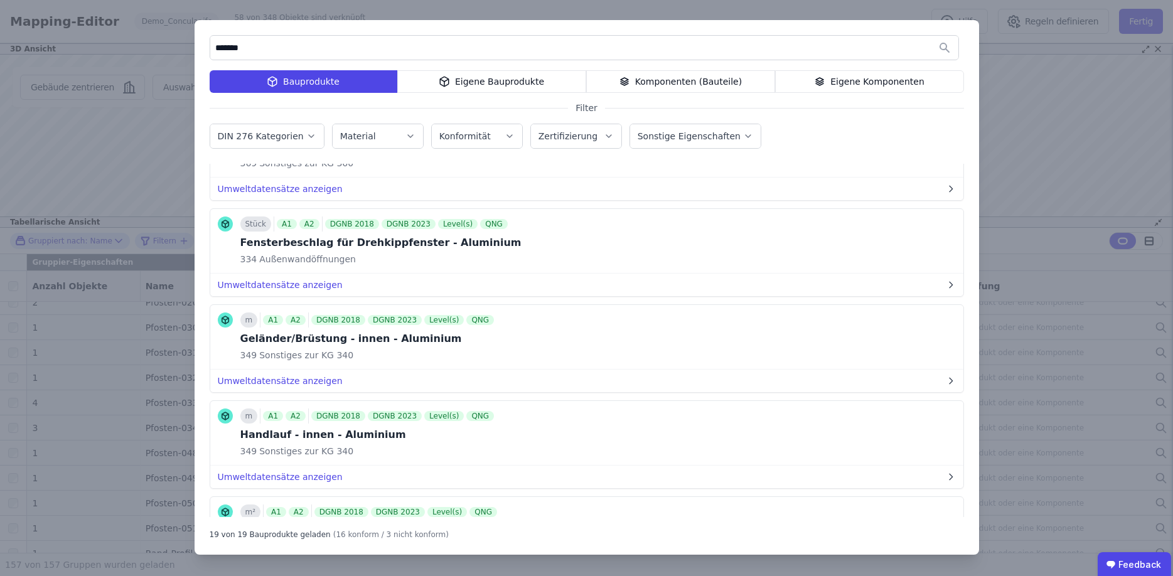
scroll to position [527, 0]
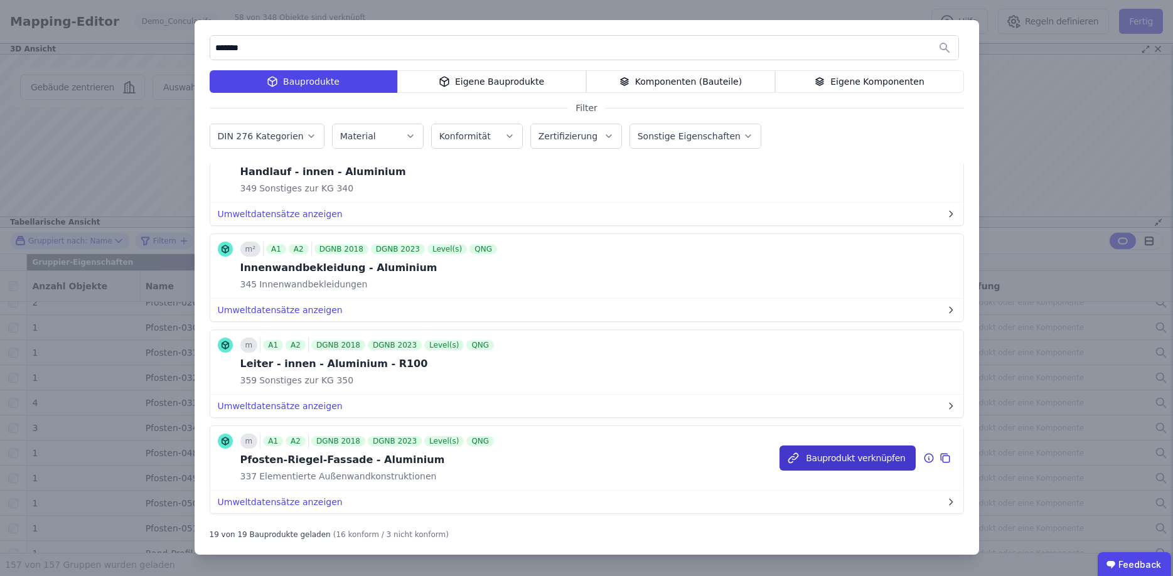
type input "*******"
click at [821, 466] on button "Bauprodukt verknüpfen" at bounding box center [848, 458] width 136 height 25
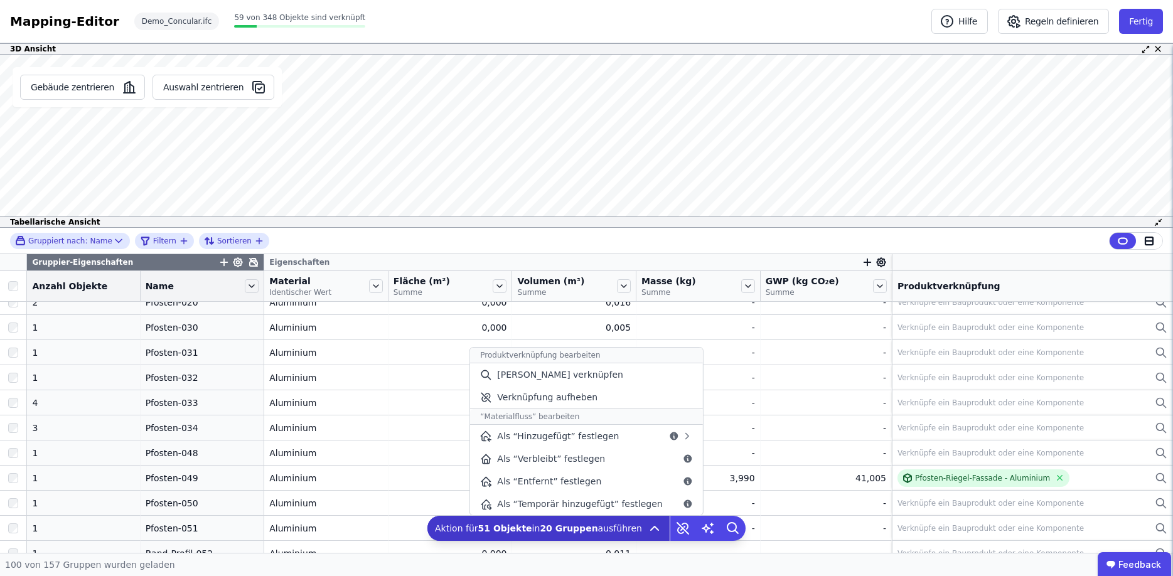
click at [647, 532] on icon at bounding box center [654, 528] width 15 height 15
click at [566, 377] on span "[PERSON_NAME] verknüpfen" at bounding box center [560, 375] width 126 height 13
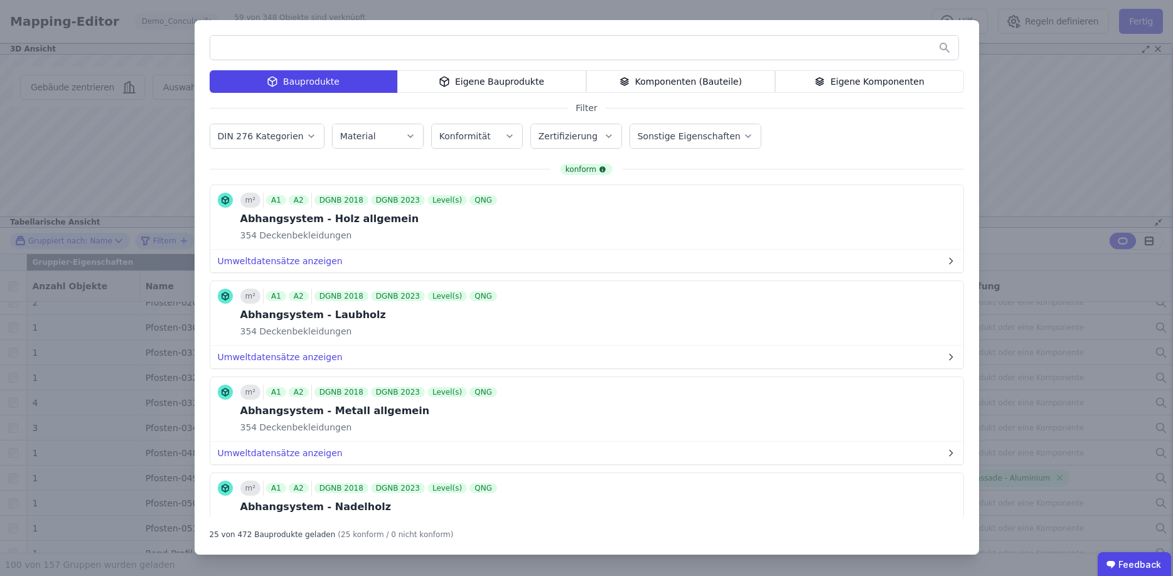
click at [270, 49] on input "text" at bounding box center [584, 47] width 748 height 23
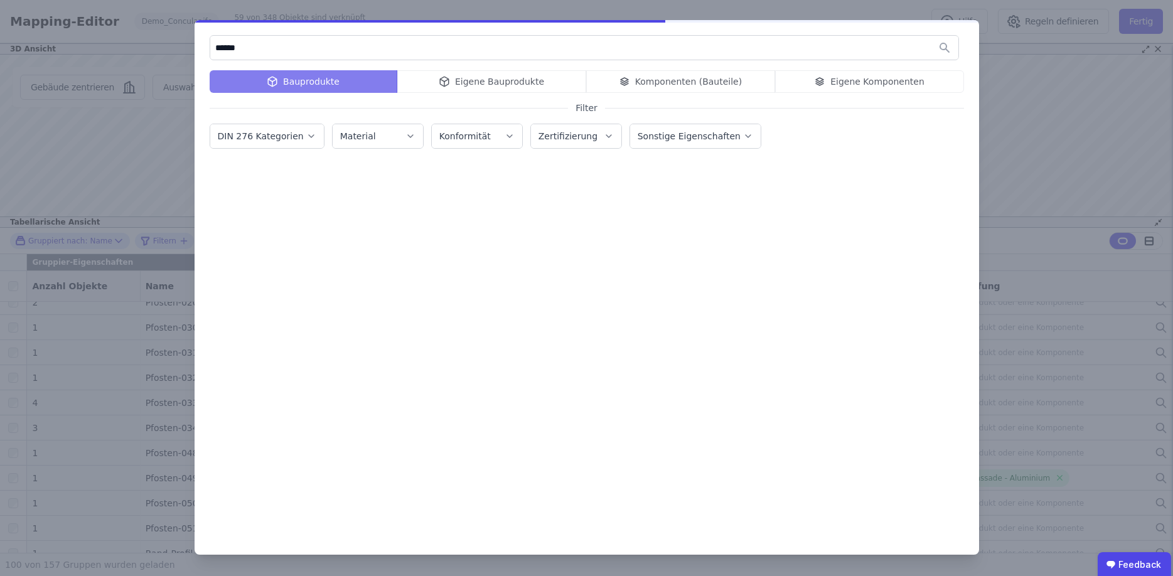
type input "*******"
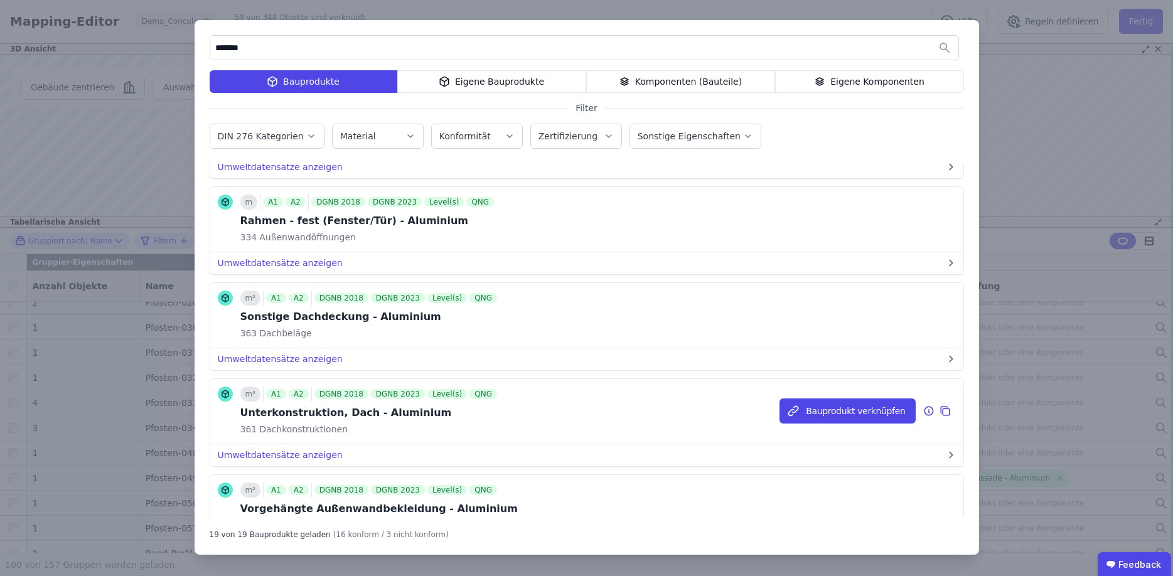
scroll to position [791, 0]
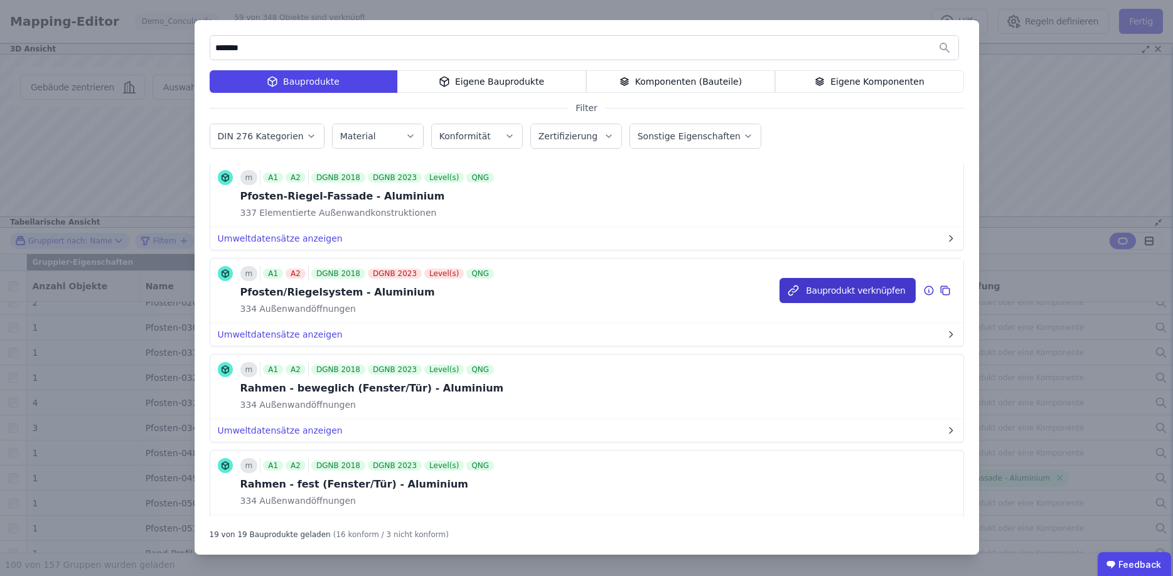
click at [829, 293] on button "Bauprodukt verknüpfen" at bounding box center [848, 290] width 136 height 25
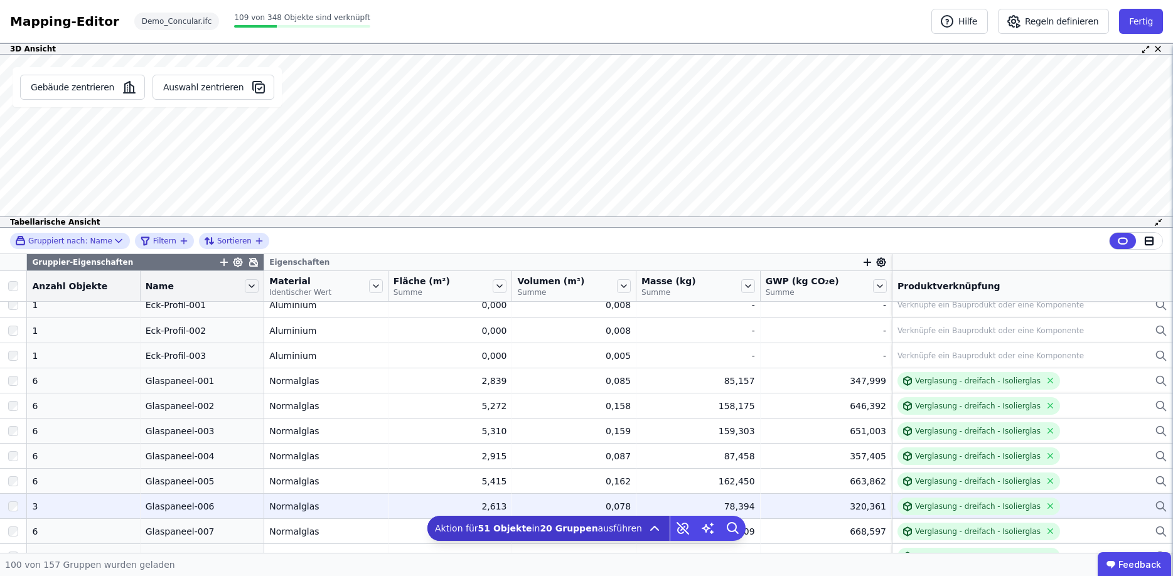
scroll to position [0, 0]
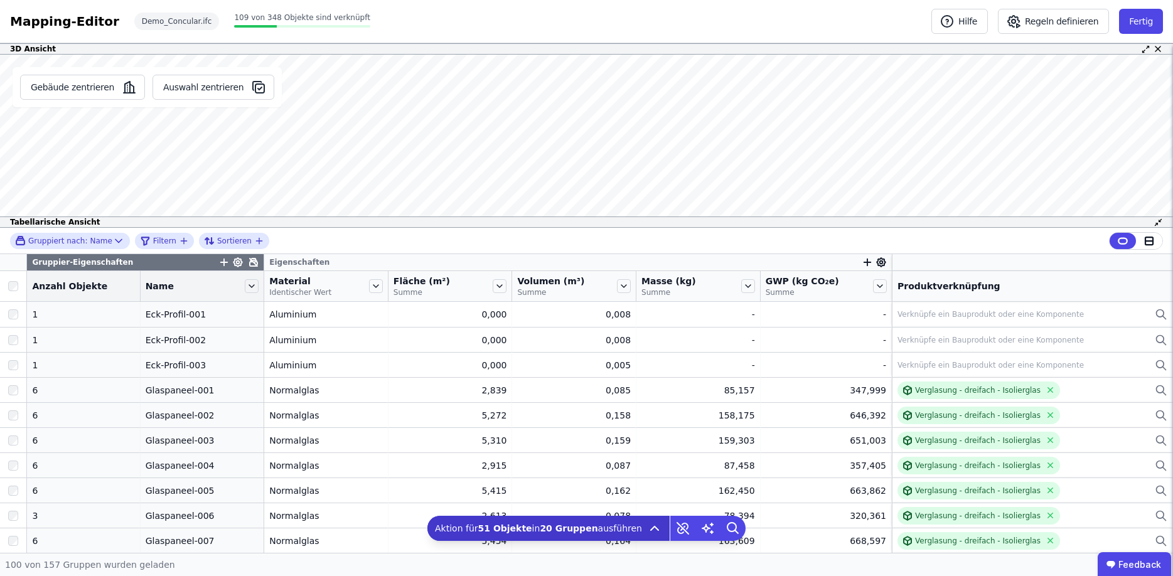
click at [9, 281] on div at bounding box center [13, 286] width 26 height 18
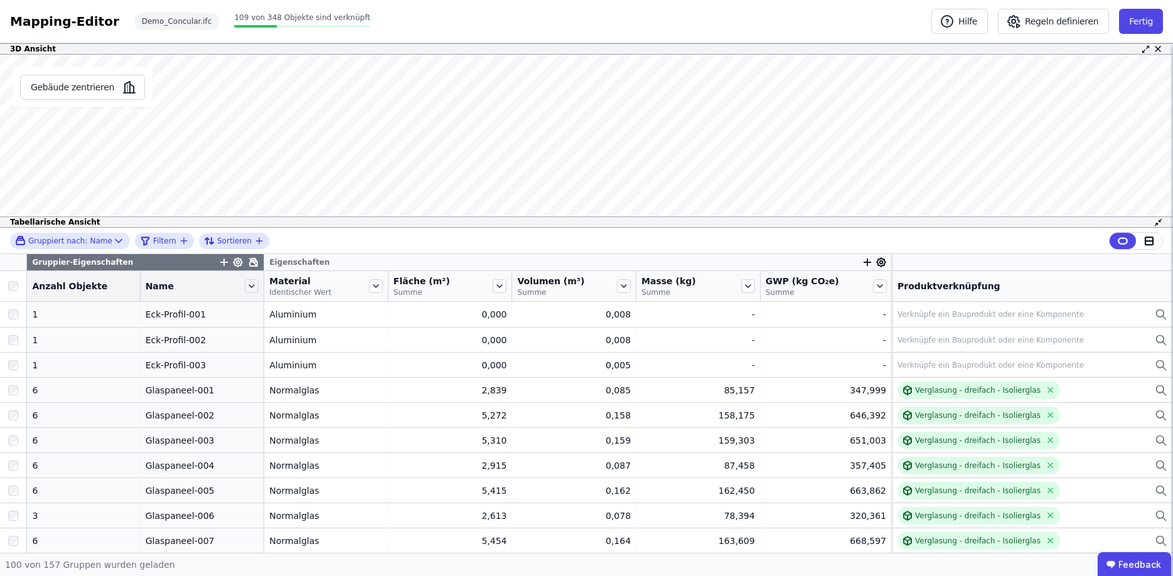
drag, startPoint x: 502, startPoint y: 231, endPoint x: 503, endPoint y: 237, distance: 6.4
click at [503, 237] on div "Gruppiert nach: Name Filtern Sortieren" at bounding box center [586, 241] width 1173 height 26
click at [535, 297] on div "3D Ansicht Gebäude zentrieren Es sind keine Objektdaten verfügbar Dieses Objekt…" at bounding box center [586, 298] width 1173 height 510
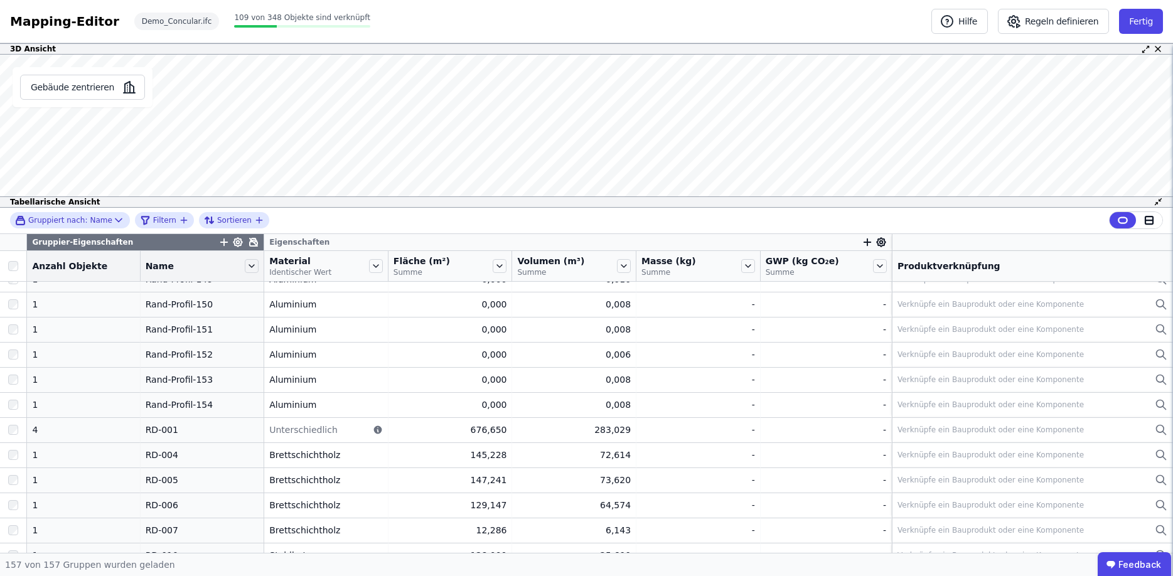
scroll to position [2448, 0]
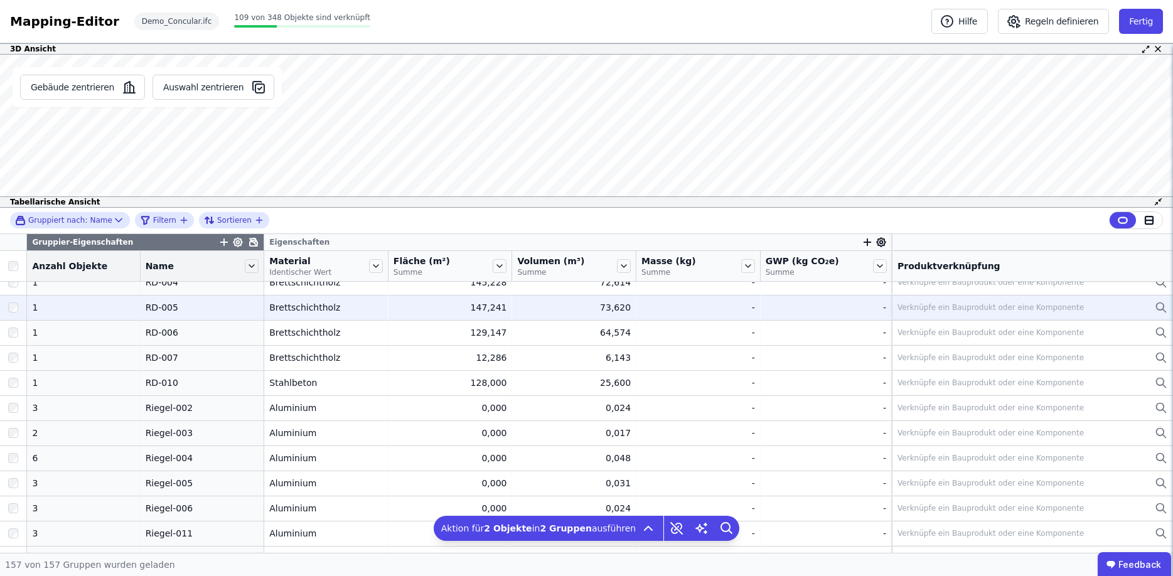
click at [14, 314] on div at bounding box center [13, 307] width 26 height 23
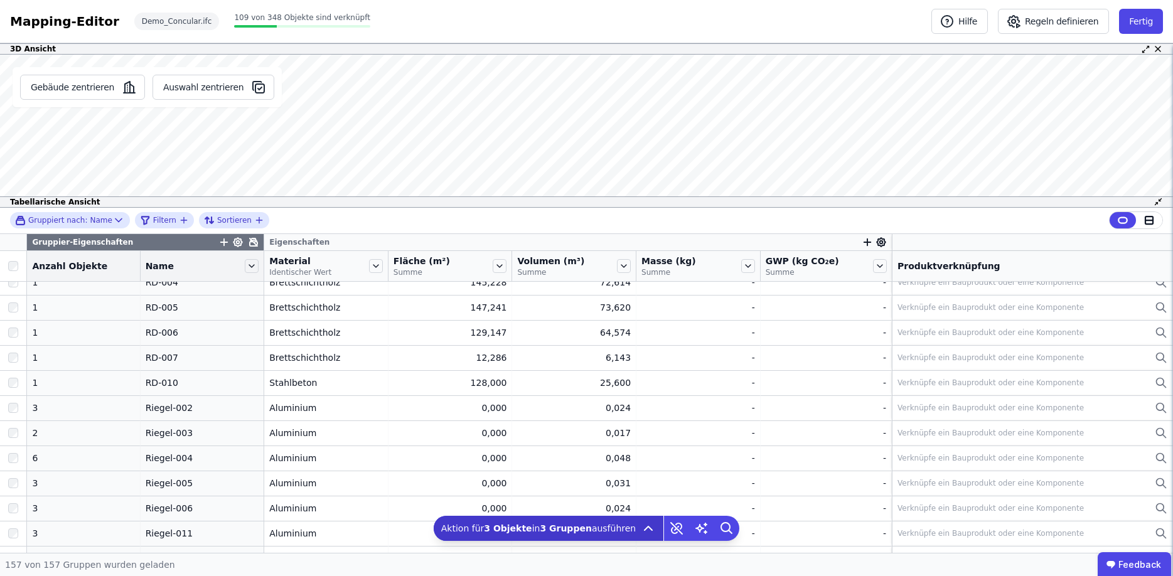
click at [641, 525] on icon at bounding box center [648, 528] width 15 height 15
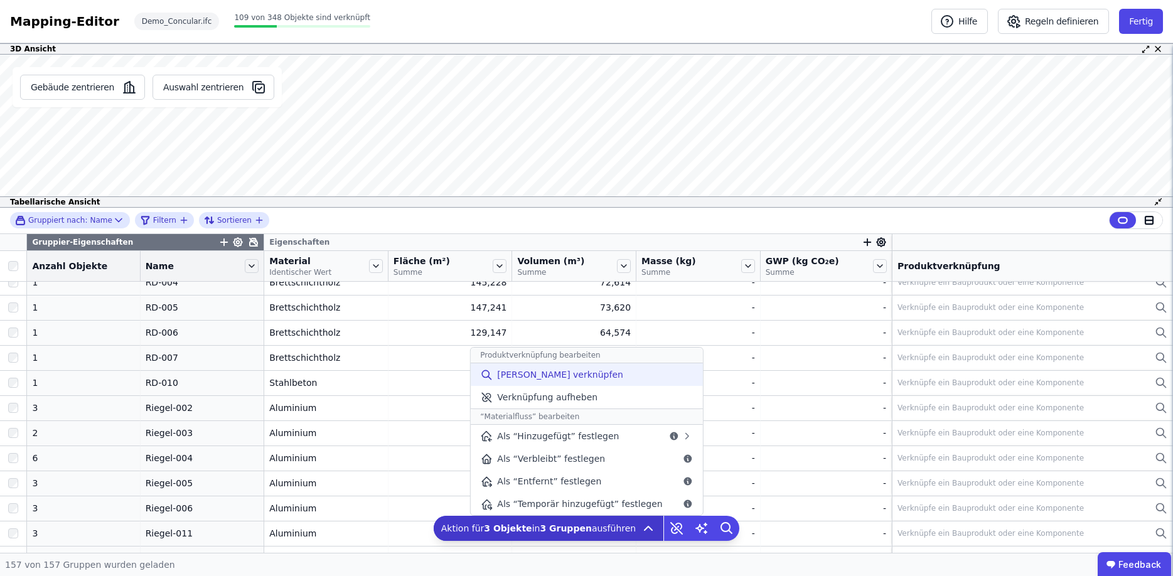
click at [536, 375] on span "[PERSON_NAME] verknüpfen" at bounding box center [560, 375] width 126 height 13
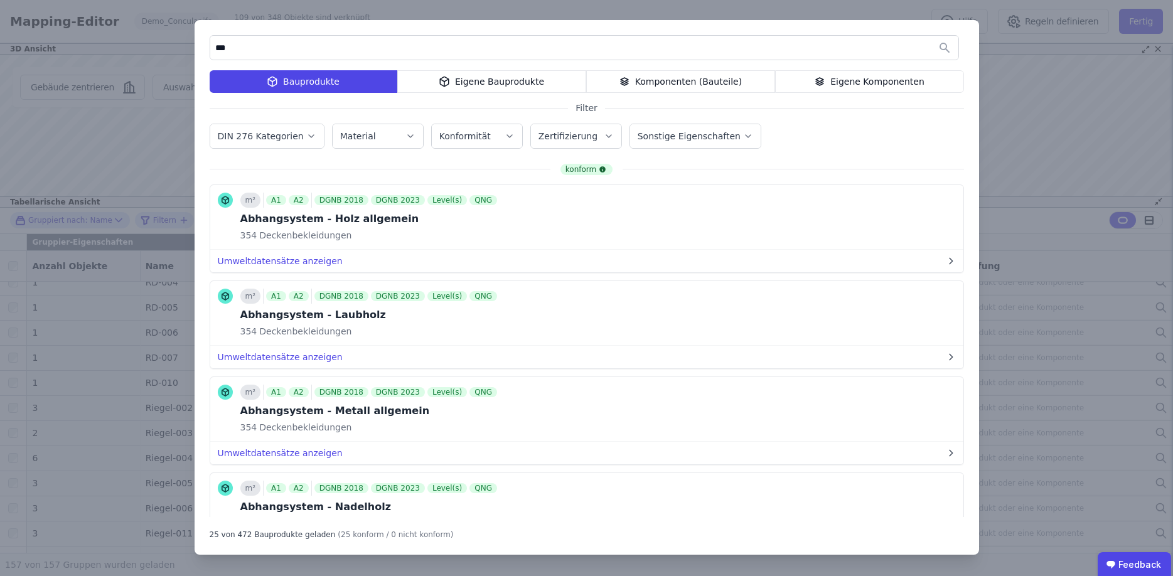
type input "****"
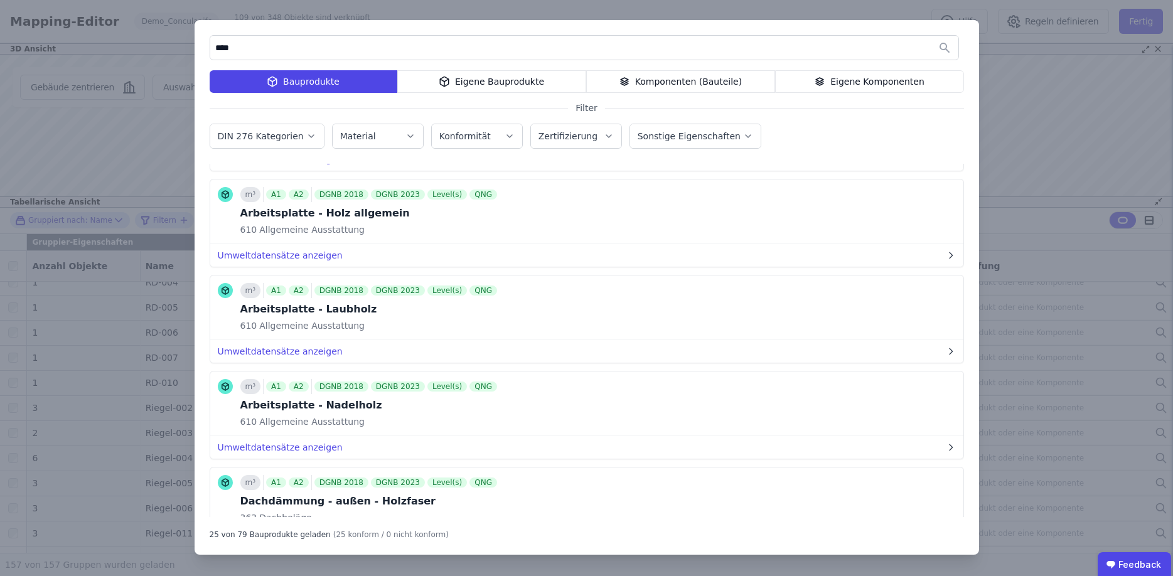
scroll to position [264, 0]
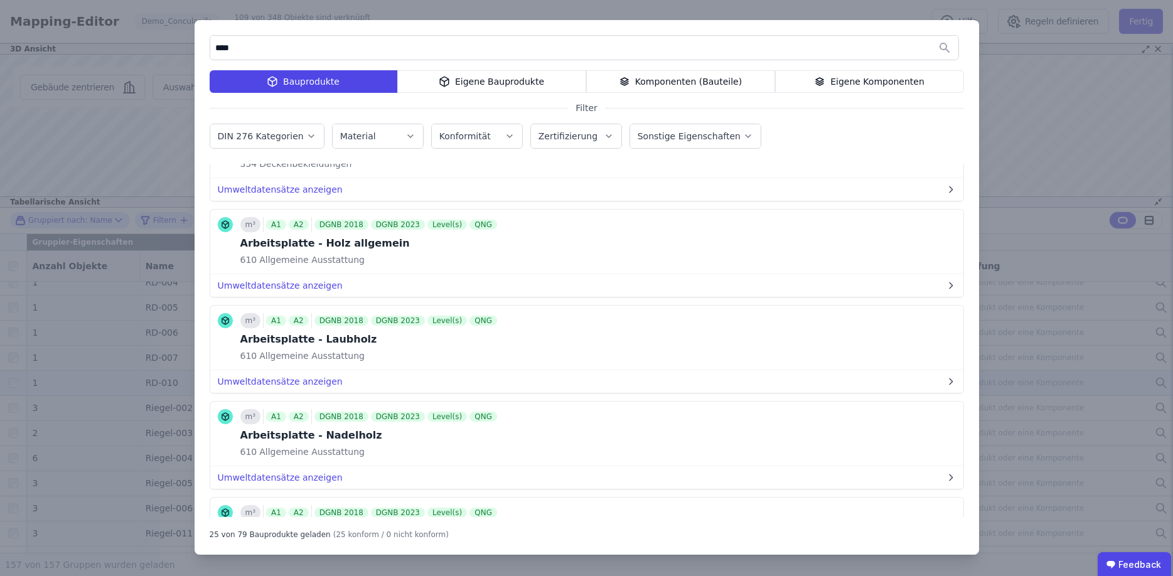
drag, startPoint x: 841, startPoint y: 340, endPoint x: 879, endPoint y: 375, distance: 52.4
click at [0, 0] on button "Bauprodukt verknüpfen" at bounding box center [0, 0] width 0 height 0
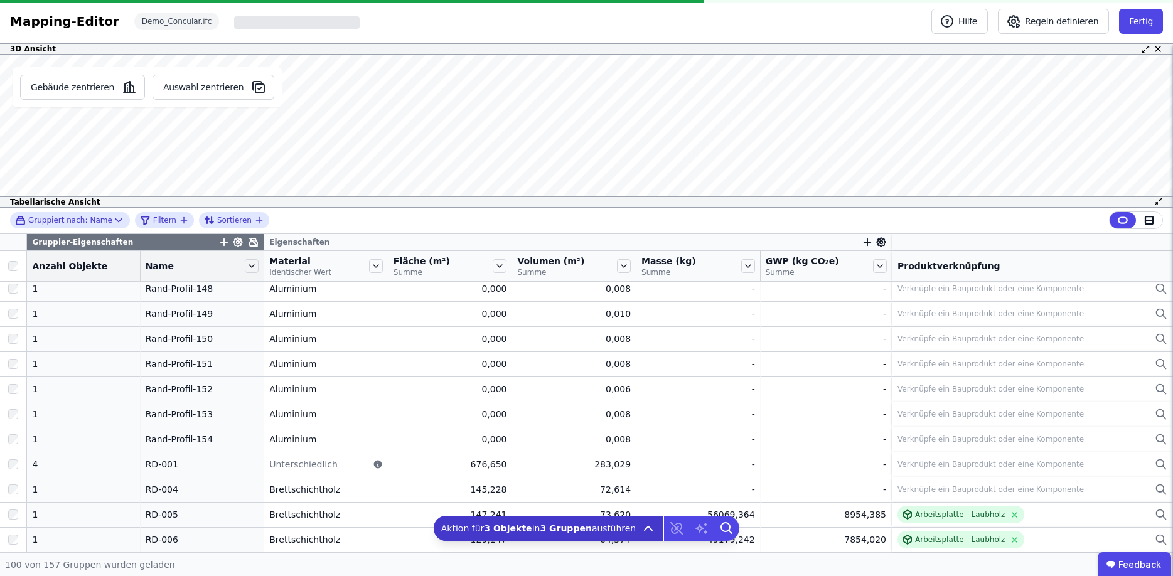
scroll to position [2241, 0]
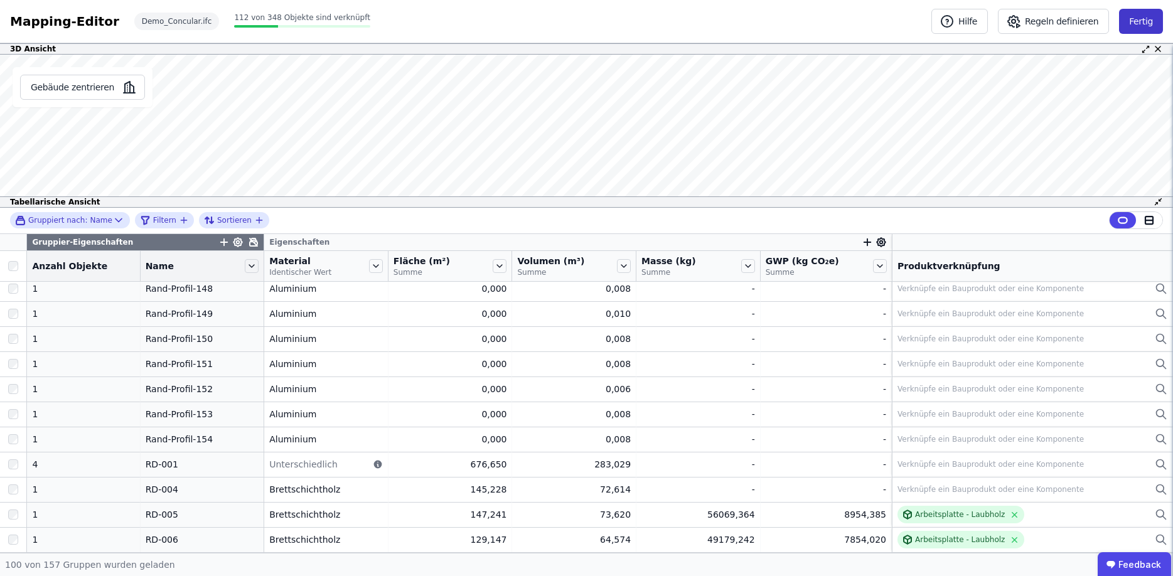
click at [1140, 20] on button "Fertig" at bounding box center [1141, 21] width 44 height 25
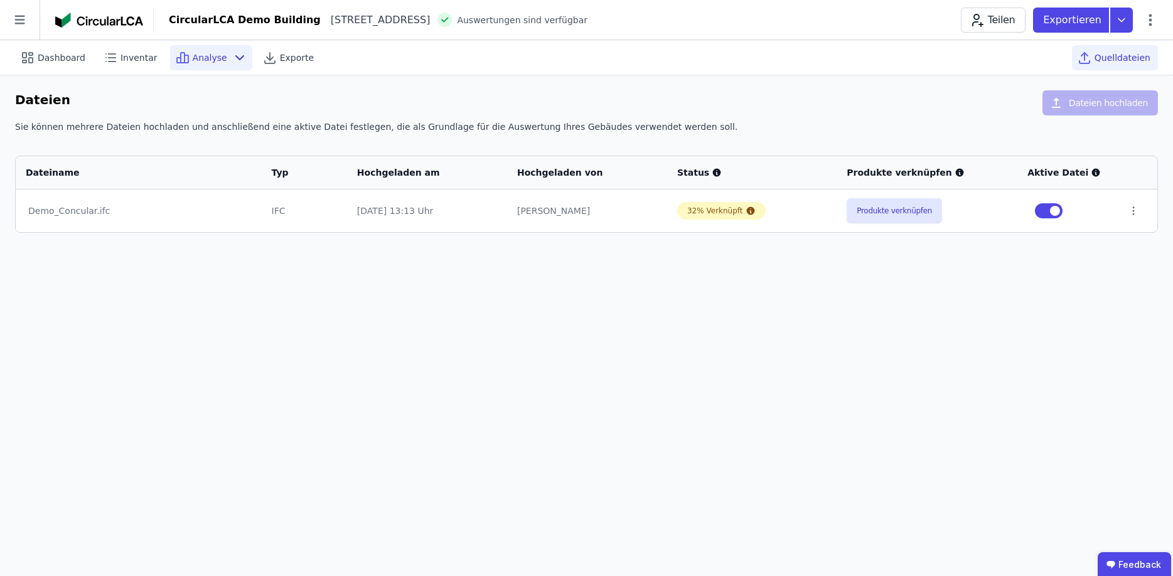
click at [178, 50] on div "Analyse" at bounding box center [211, 57] width 82 height 25
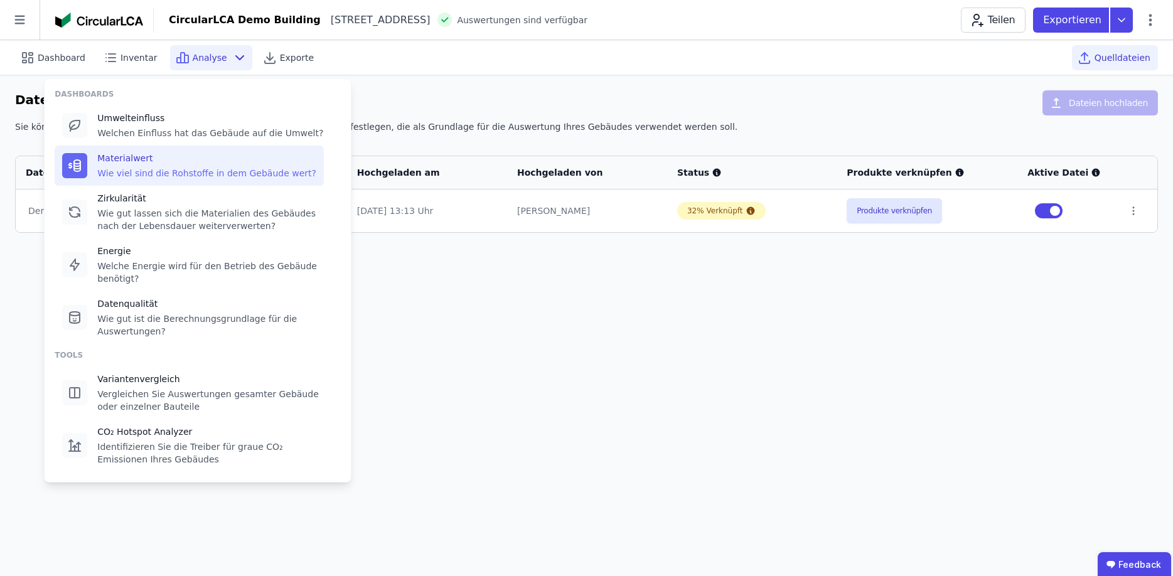
click at [162, 175] on div "Wie viel sind die Rohstoffe in dem Gebäude wert?" at bounding box center [206, 173] width 219 height 13
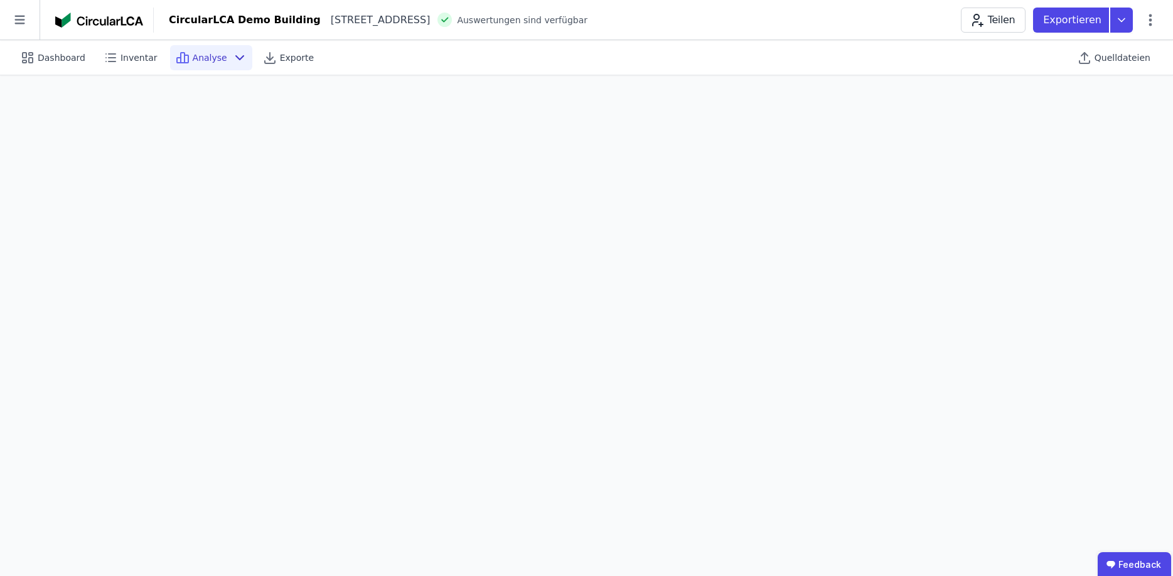
click at [202, 55] on span "Analyse" at bounding box center [210, 57] width 35 height 13
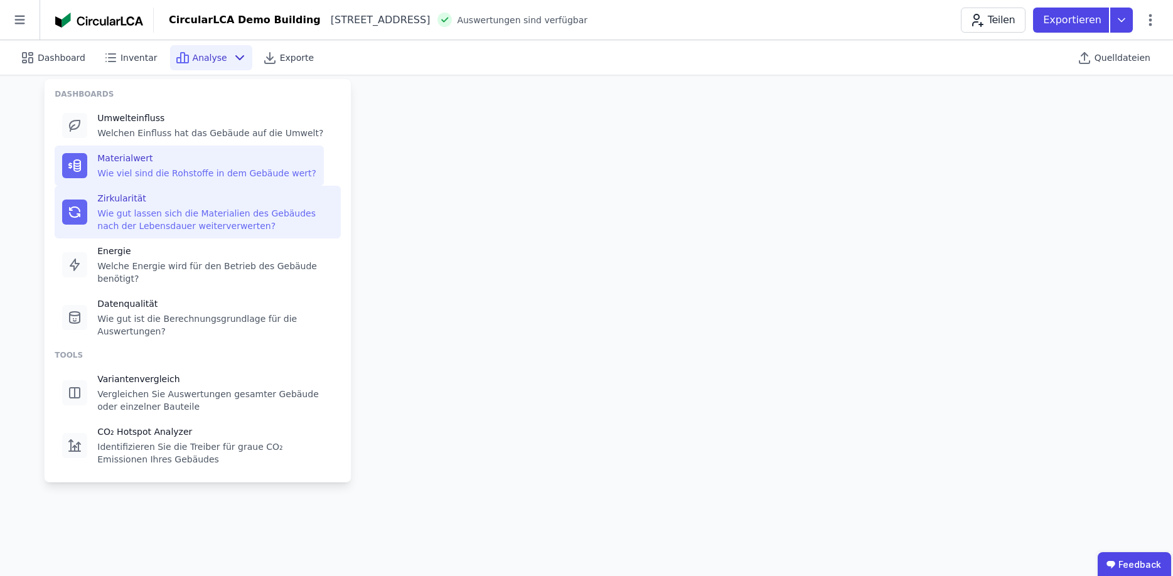
click at [192, 213] on div "Wie gut lassen sich die Materialien des Gebäudes nach der Lebensdauer weiterver…" at bounding box center [215, 219] width 236 height 25
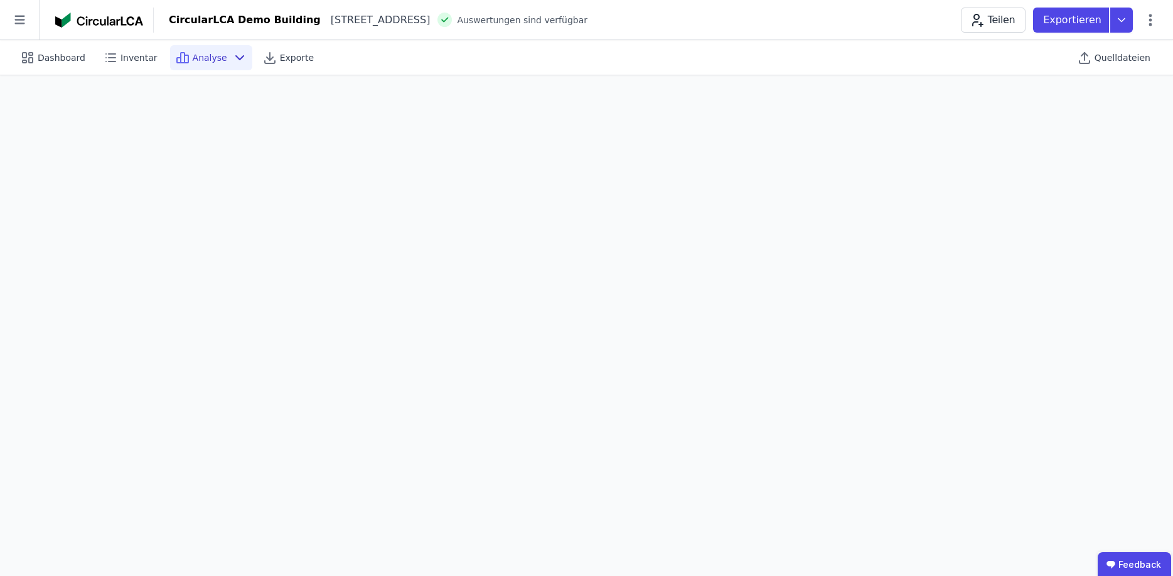
click at [207, 58] on span "Analyse" at bounding box center [210, 57] width 35 height 13
click at [109, 56] on icon at bounding box center [110, 57] width 15 height 15
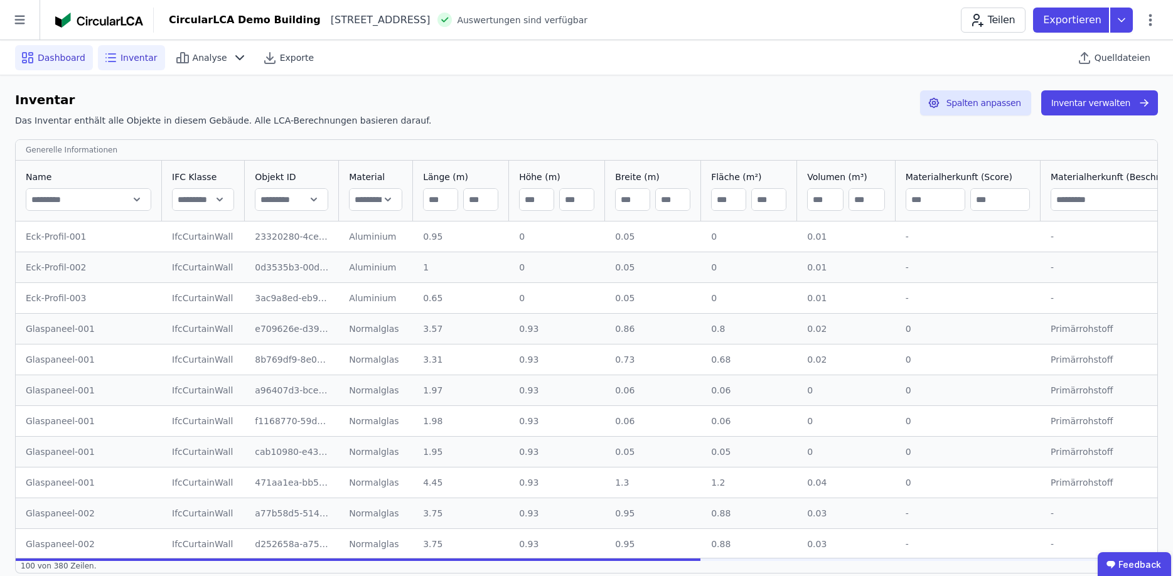
click at [55, 56] on span "Dashboard" at bounding box center [62, 57] width 48 height 13
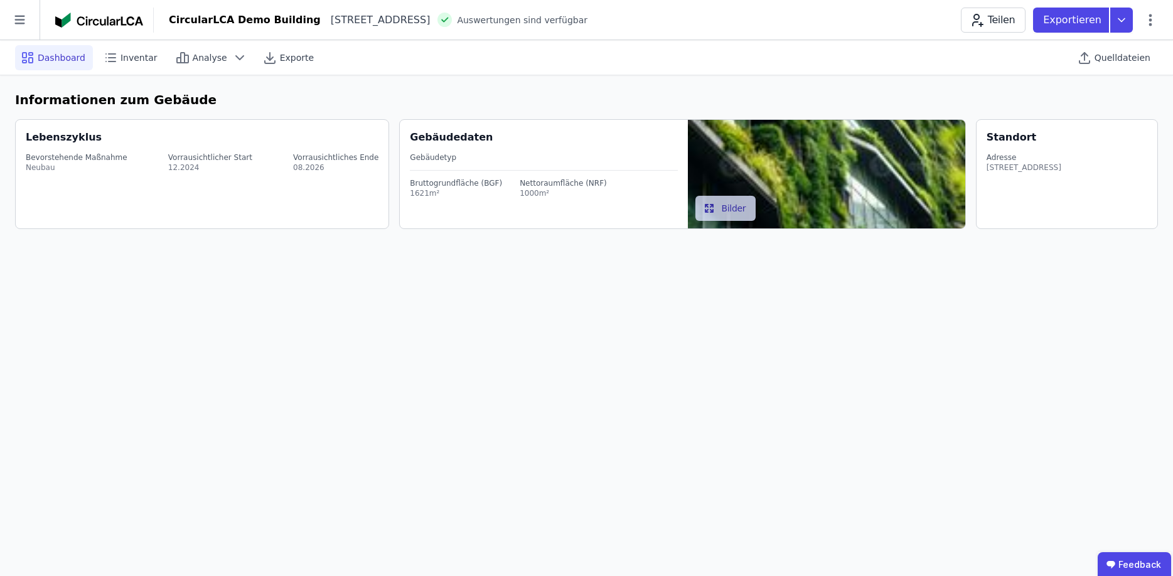
select select "*"
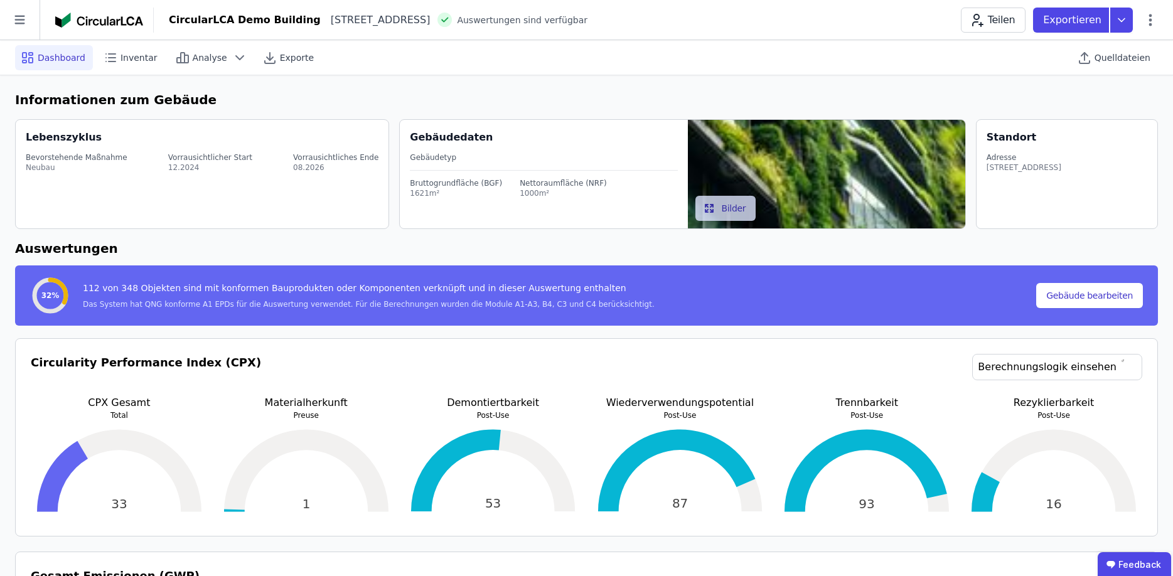
scroll to position [213, 0]
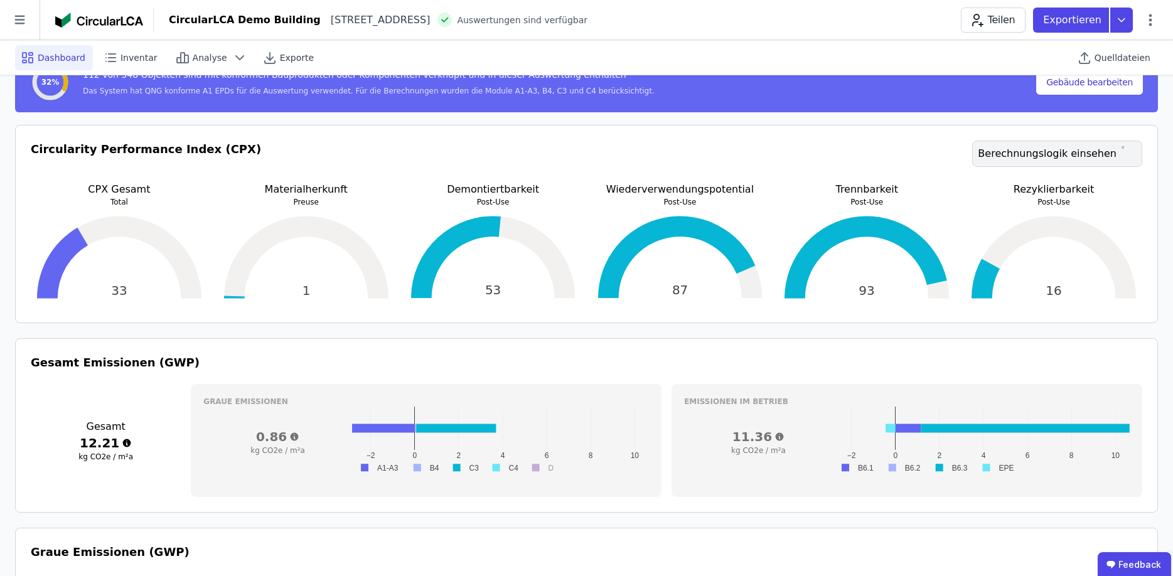
click at [1095, 155] on link "Berechnungslogik einsehen" at bounding box center [1057, 154] width 170 height 26
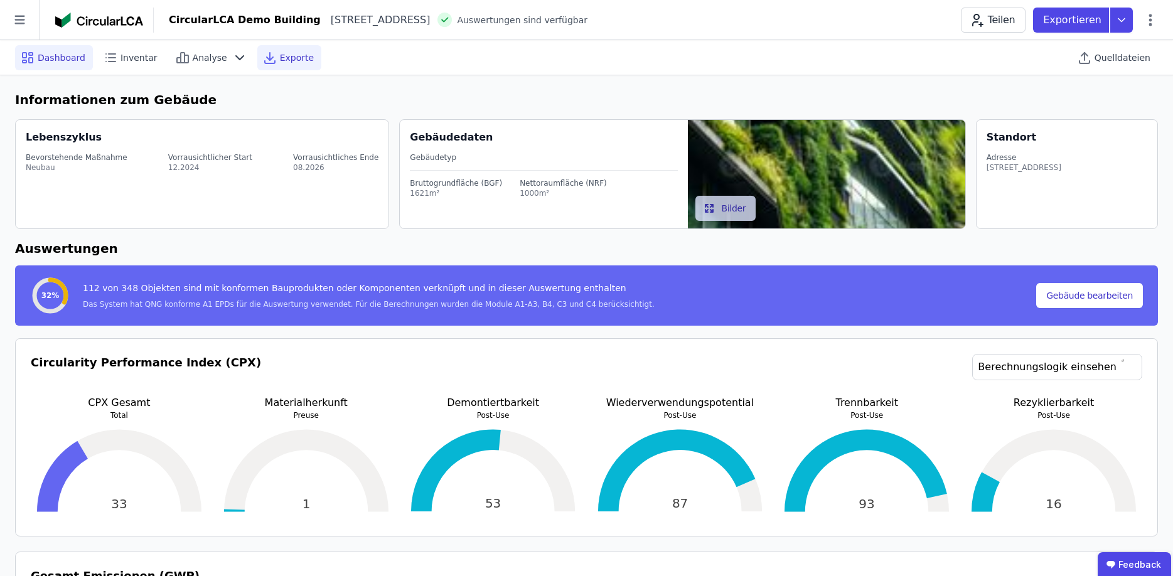
click at [280, 62] on span "Exporte" at bounding box center [297, 57] width 34 height 13
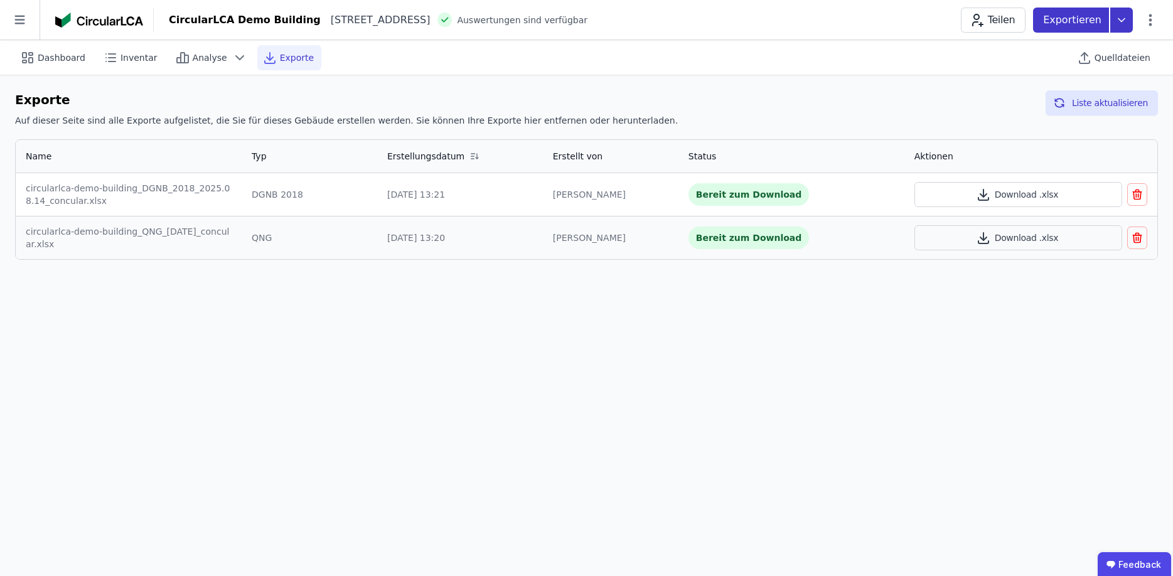
click at [1116, 26] on icon at bounding box center [1122, 20] width 23 height 25
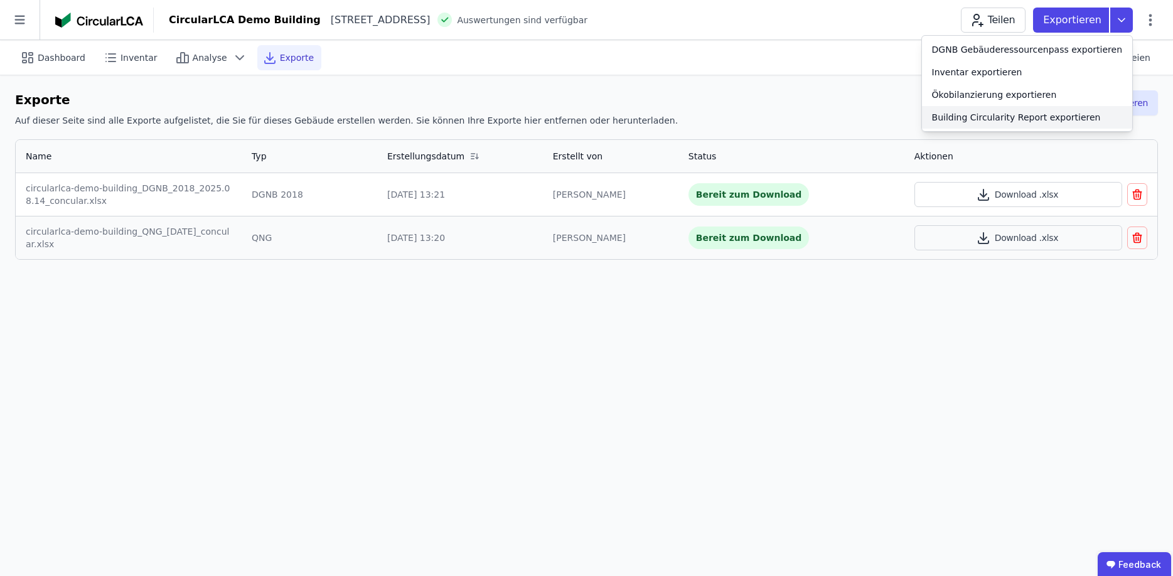
click at [1011, 119] on div "Building Circularity Report exportieren" at bounding box center [1016, 117] width 169 height 13
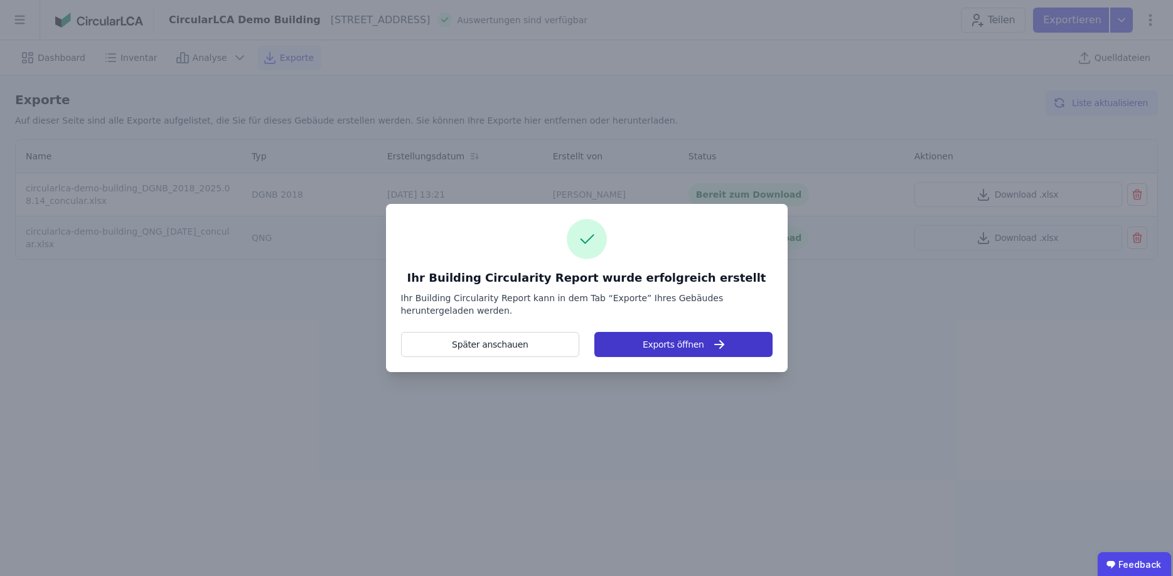
click at [659, 349] on button "Exports öffnen" at bounding box center [684, 344] width 178 height 25
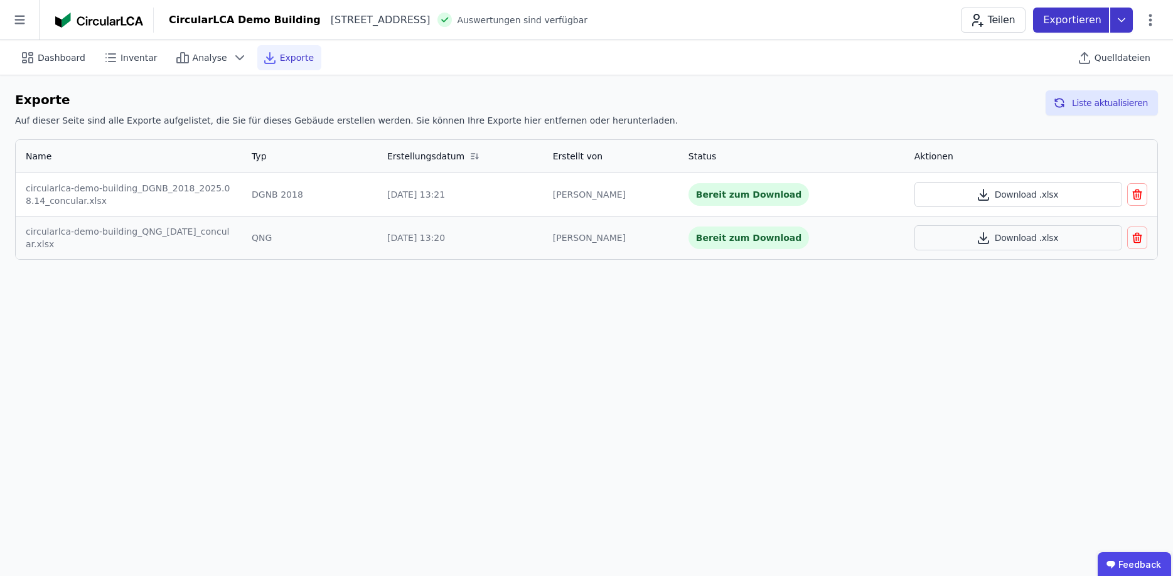
click at [1120, 17] on icon at bounding box center [1122, 20] width 23 height 25
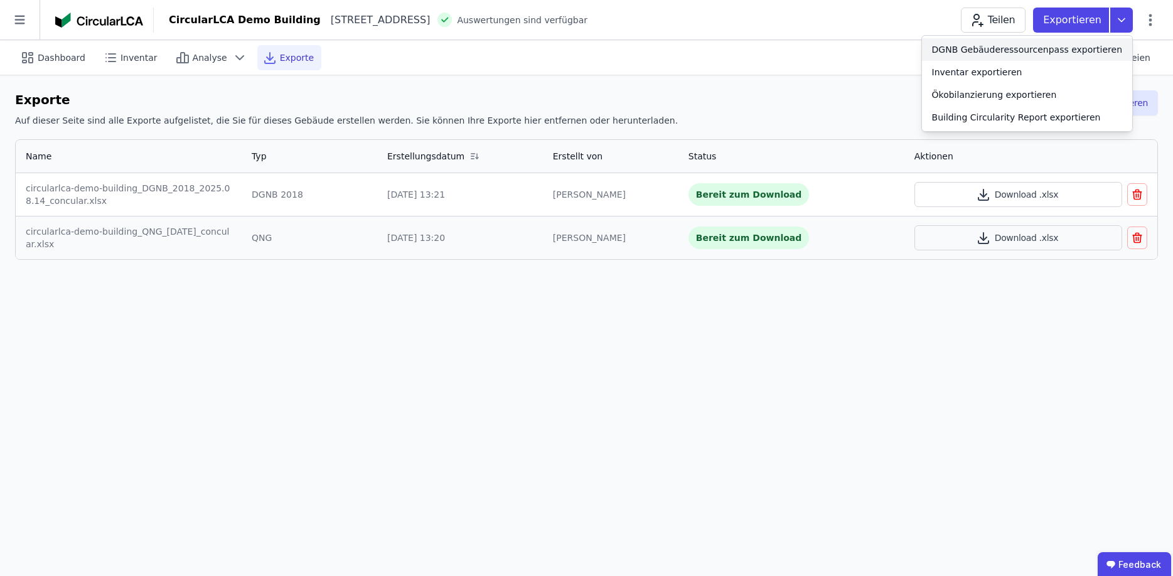
click at [1008, 50] on div "DGNB Gebäuderessourcenpass exportieren" at bounding box center [1027, 49] width 190 height 13
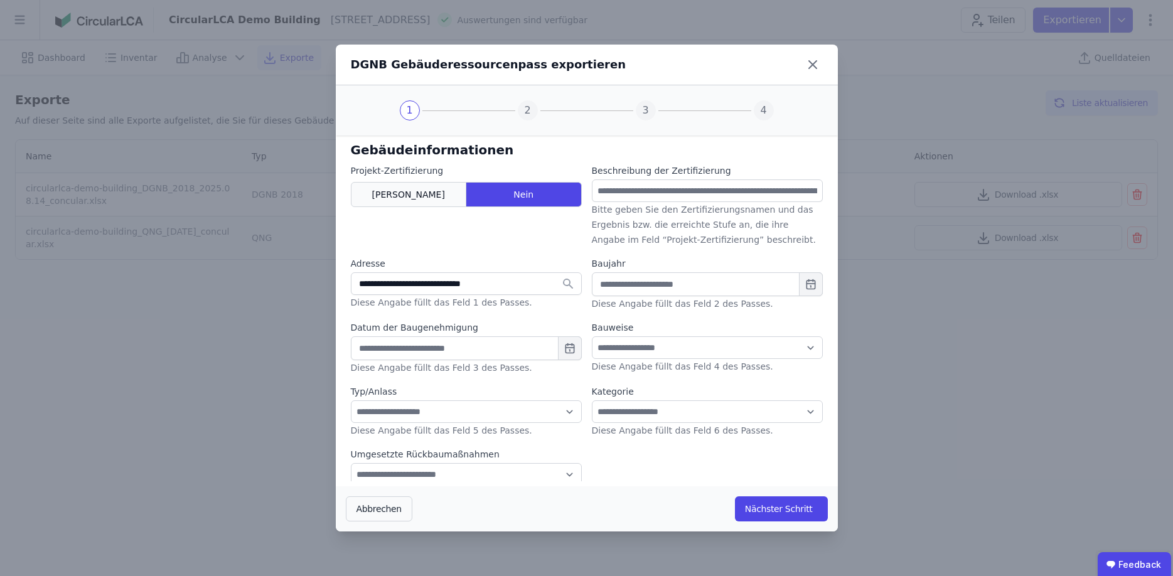
click at [382, 196] on div "[PERSON_NAME]" at bounding box center [409, 194] width 116 height 25
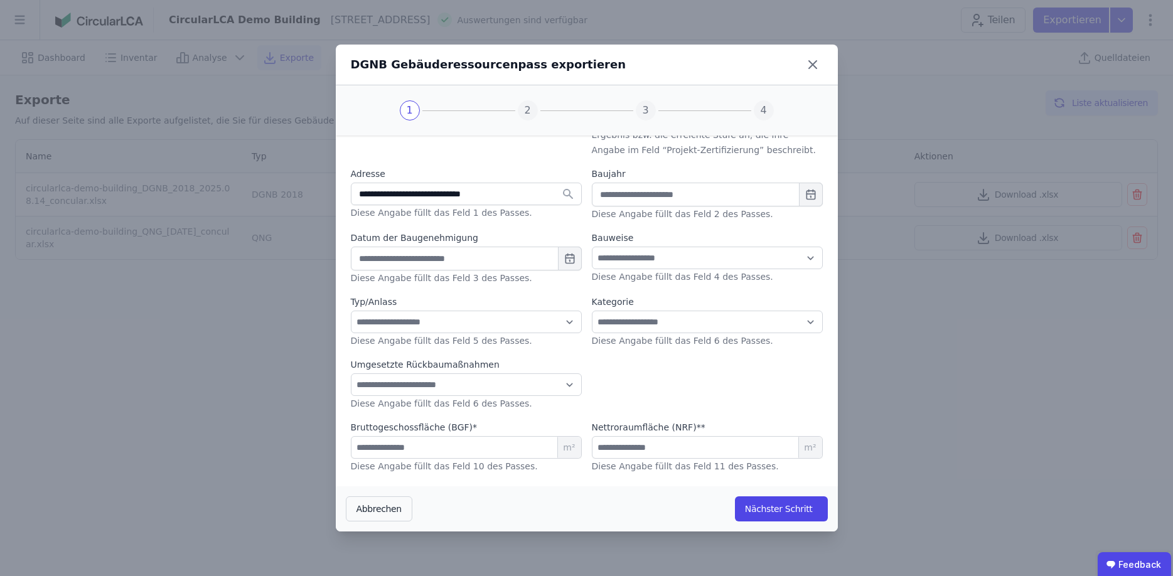
scroll to position [145, 0]
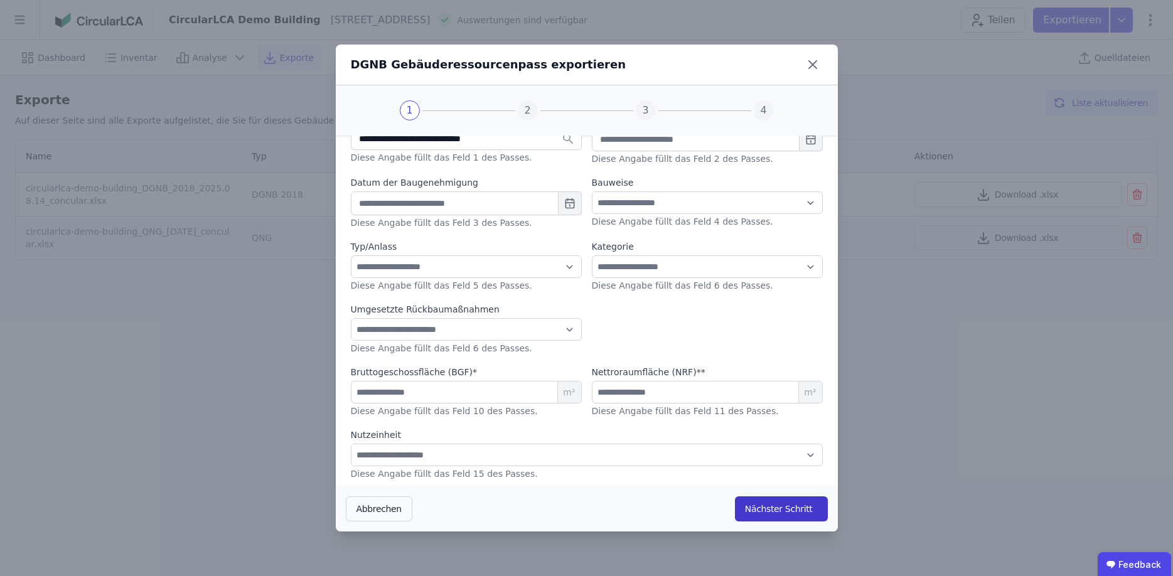
click at [770, 508] on button "Nächster Schritt" at bounding box center [781, 509] width 93 height 25
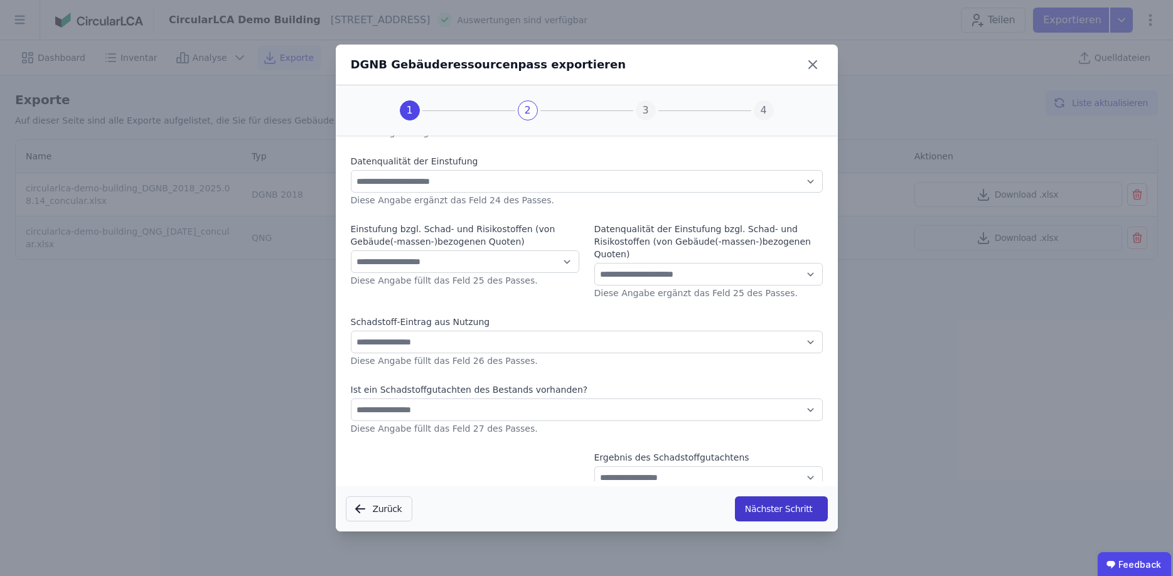
click at [775, 505] on button "Nächster Schritt" at bounding box center [781, 509] width 93 height 25
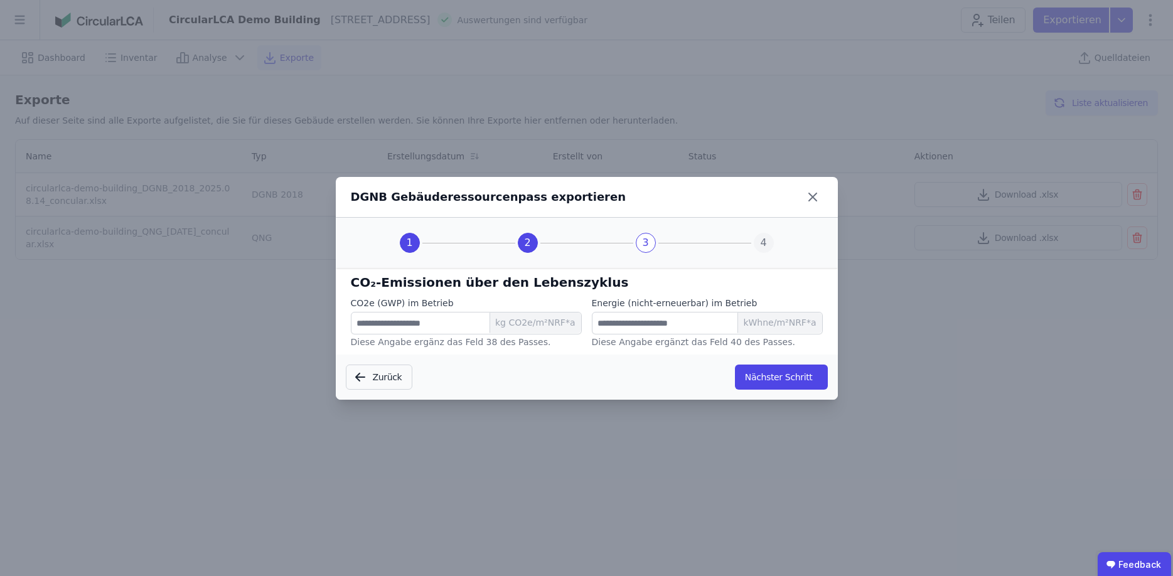
scroll to position [0, 0]
click at [790, 376] on button "Nächster Schritt" at bounding box center [781, 377] width 93 height 25
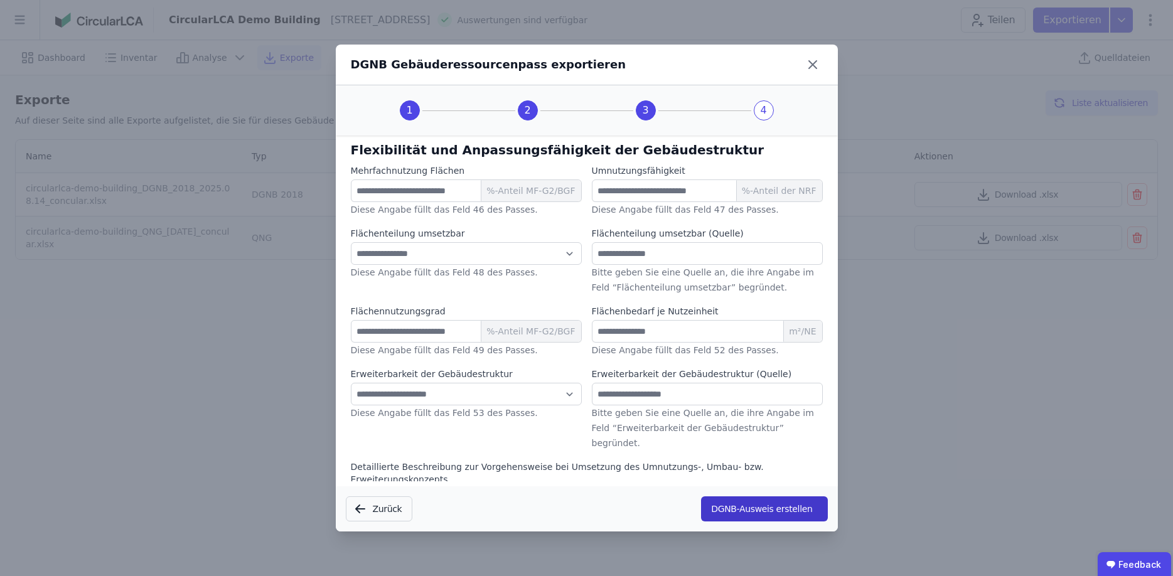
click at [761, 510] on button "DGNB-Ausweis erstellen" at bounding box center [764, 509] width 126 height 25
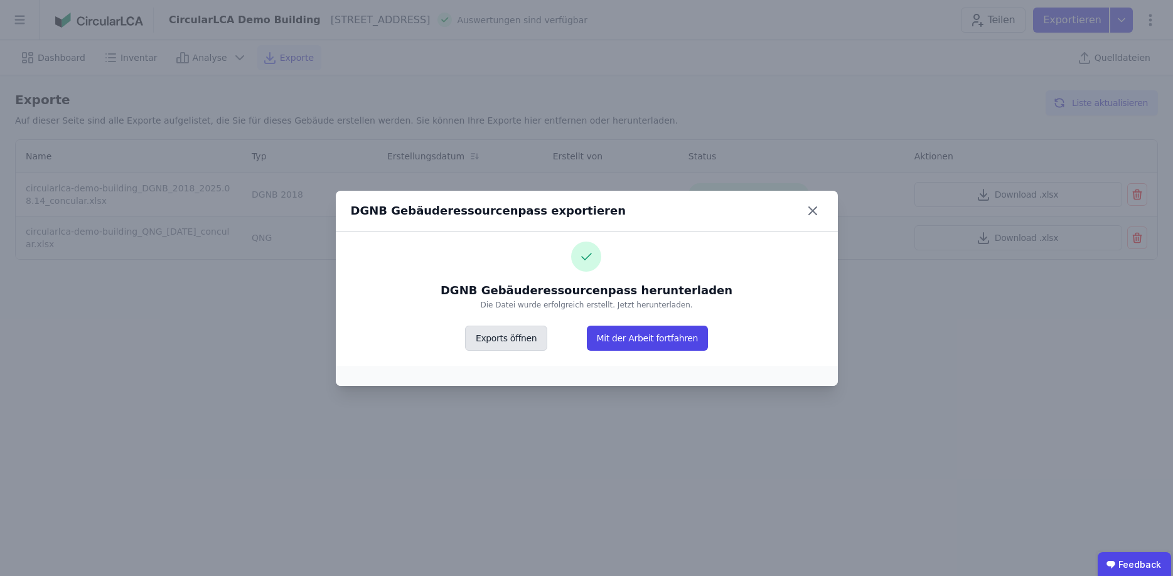
click at [518, 338] on button "Exports öffnen" at bounding box center [506, 338] width 82 height 25
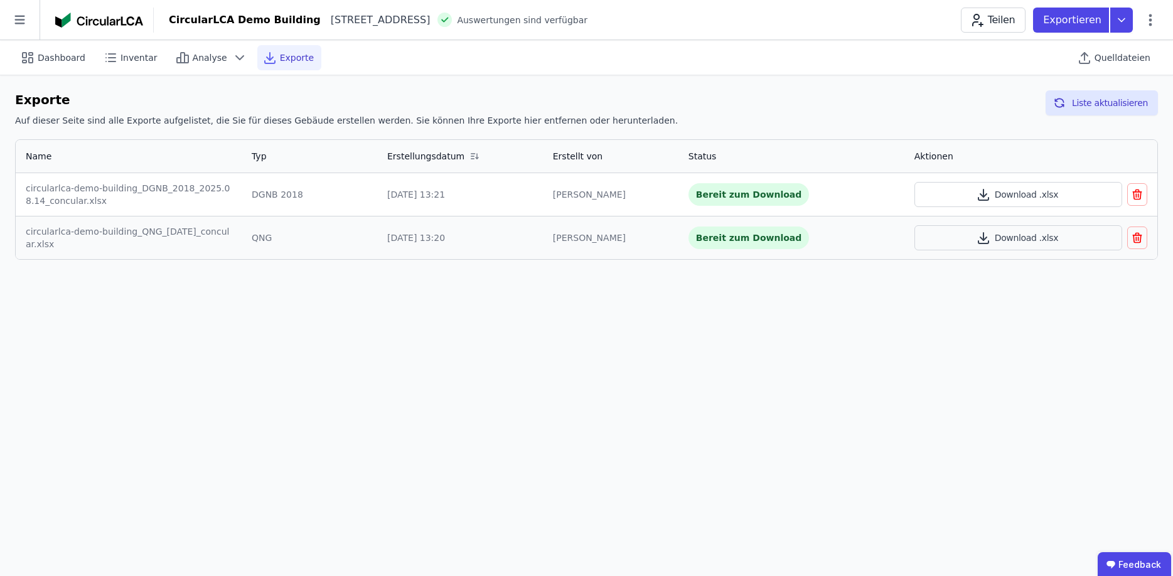
click at [692, 340] on div "Dashboard Inventar Analyse Exporte Quelldateien Exporte Auf dieser Seite sind a…" at bounding box center [586, 308] width 1173 height 536
click at [181, 58] on div "Analyse" at bounding box center [211, 57] width 82 height 25
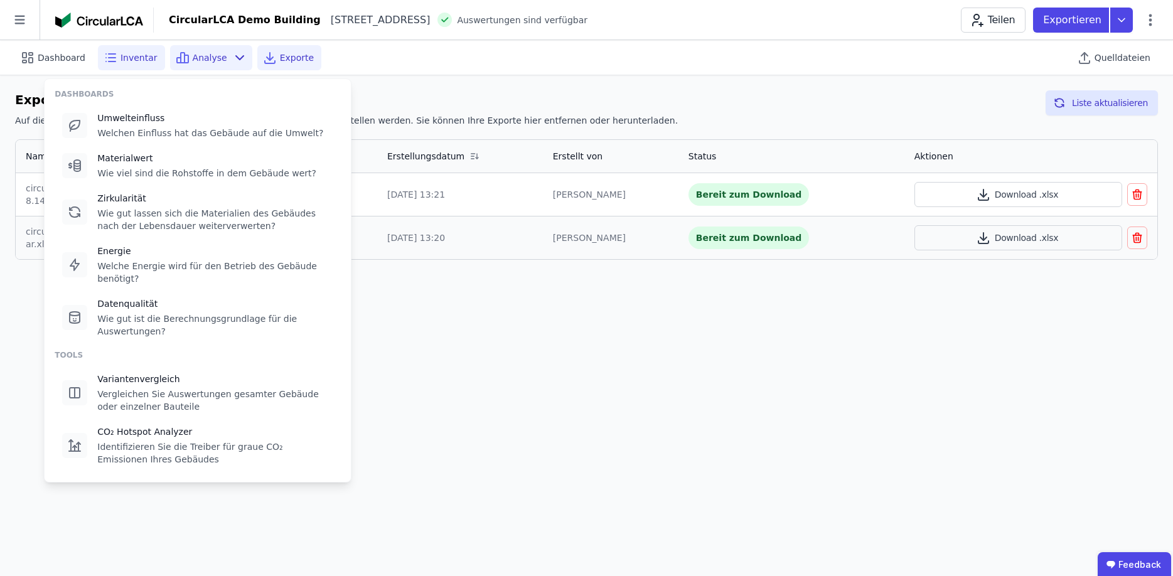
click at [102, 65] on div "Inventar" at bounding box center [131, 57] width 67 height 25
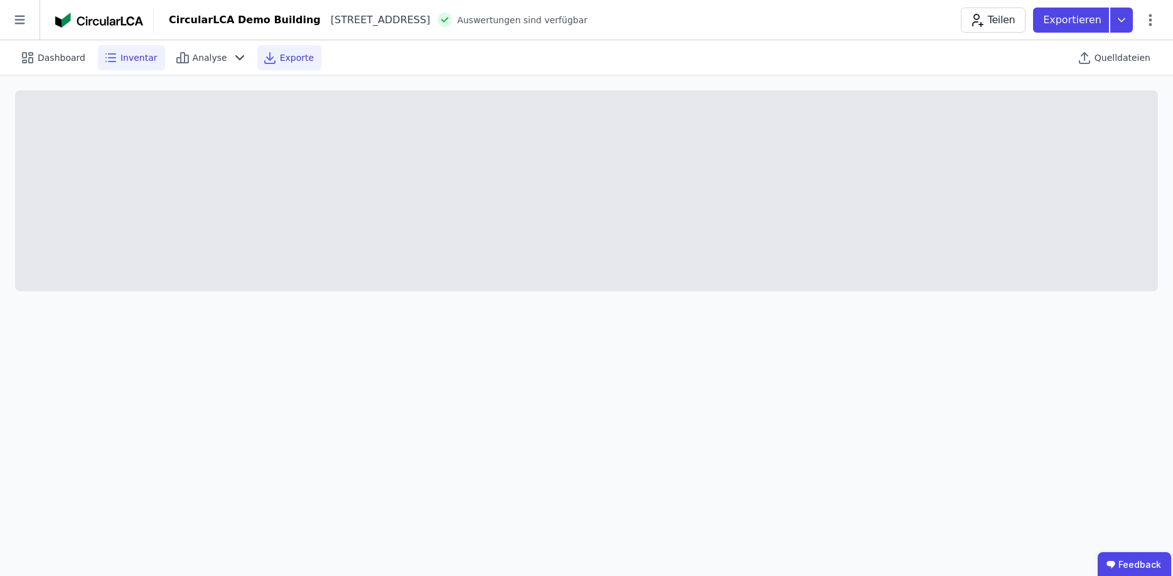
click at [262, 60] on icon at bounding box center [269, 57] width 15 height 15
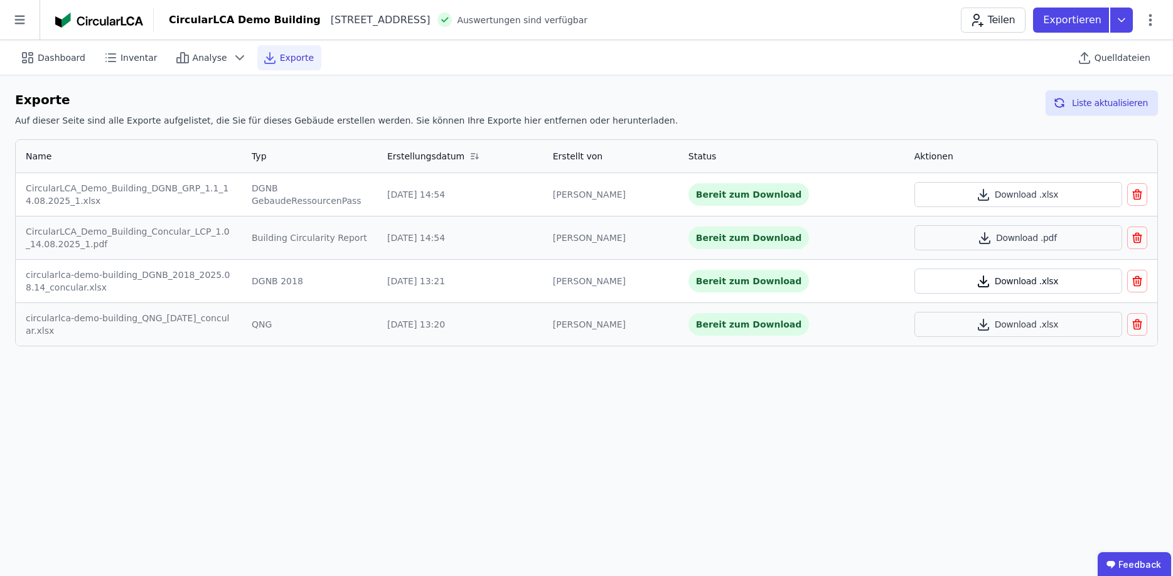
click at [1060, 278] on button "Download .xlsx" at bounding box center [1019, 281] width 208 height 25
click at [892, 3] on header "CircularLCA Demo Building [STREET_ADDRESS] DE Auswertungen sind verfügbar Teile…" at bounding box center [586, 20] width 1173 height 40
click at [943, 430] on div "Dashboard Inventar Analyse Exporte Quelldateien Exporte Auf dieser Seite sind a…" at bounding box center [586, 308] width 1173 height 536
click at [288, 407] on div "Dashboard Inventar Analyse Exporte Quelldateien Exporte Auf dieser Seite sind a…" at bounding box center [586, 308] width 1173 height 536
click at [978, 194] on button "Download .xlsx" at bounding box center [1019, 194] width 208 height 25
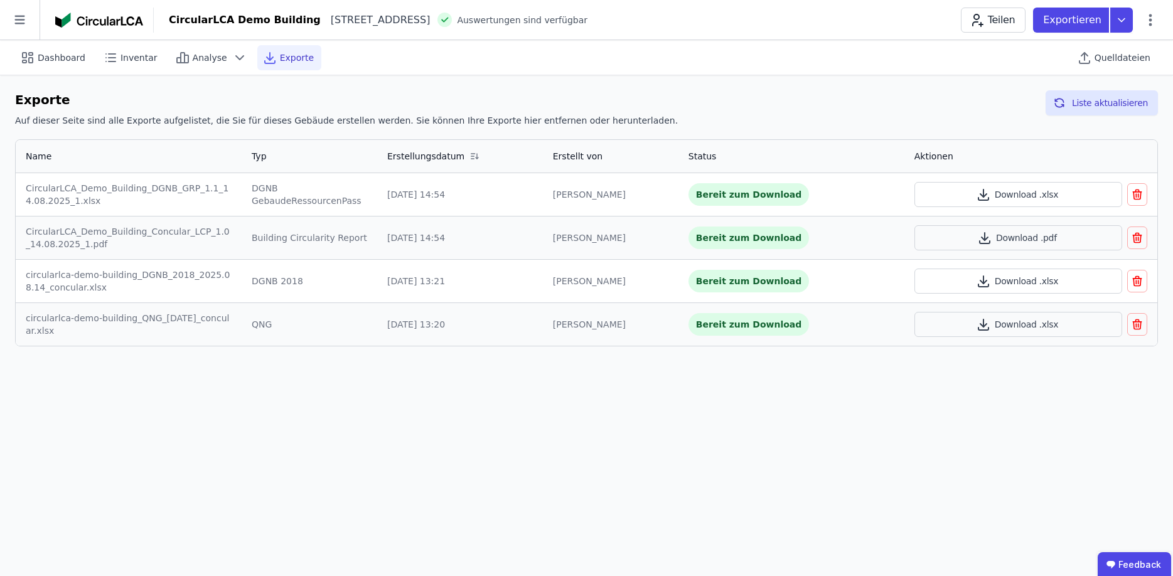
click at [886, 1] on header "CircularLCA Demo Building [STREET_ADDRESS] DE Auswertungen sind verfügbar Teile…" at bounding box center [586, 20] width 1173 height 40
click at [1002, 239] on button "Download .pdf" at bounding box center [1019, 237] width 208 height 25
click at [895, 419] on div "Dashboard Inventar Analyse Exporte Quelldateien Exporte Auf dieser Seite sind a…" at bounding box center [586, 308] width 1173 height 536
click at [1116, 23] on icon at bounding box center [1122, 20] width 23 height 25
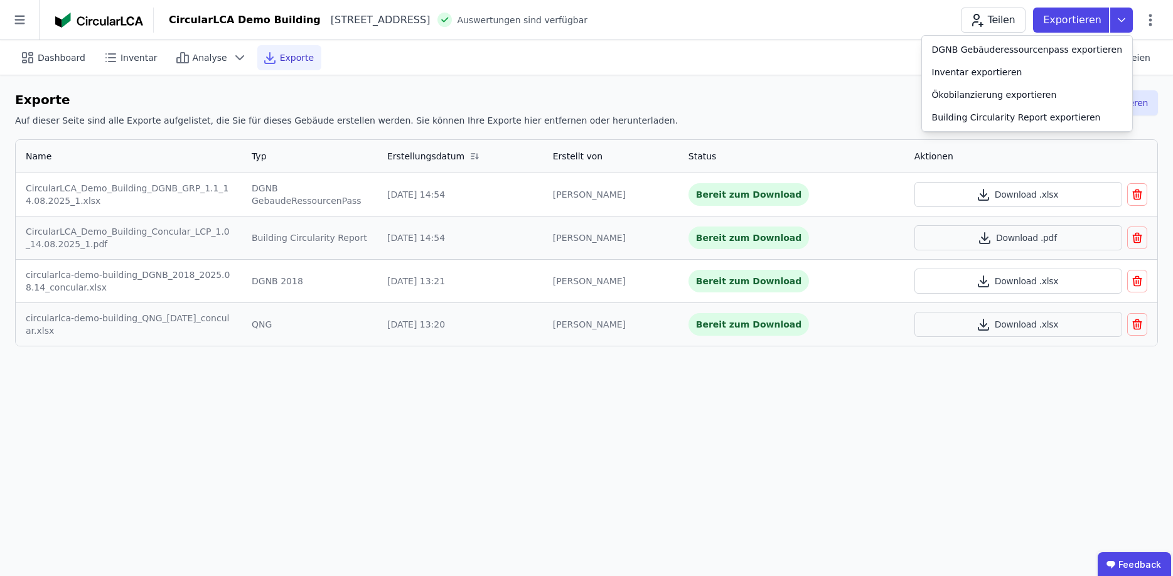
click at [1035, 411] on div "Dashboard Inventar Analyse Exporte Quelldateien Exporte Auf dieser Seite sind a…" at bounding box center [586, 308] width 1173 height 536
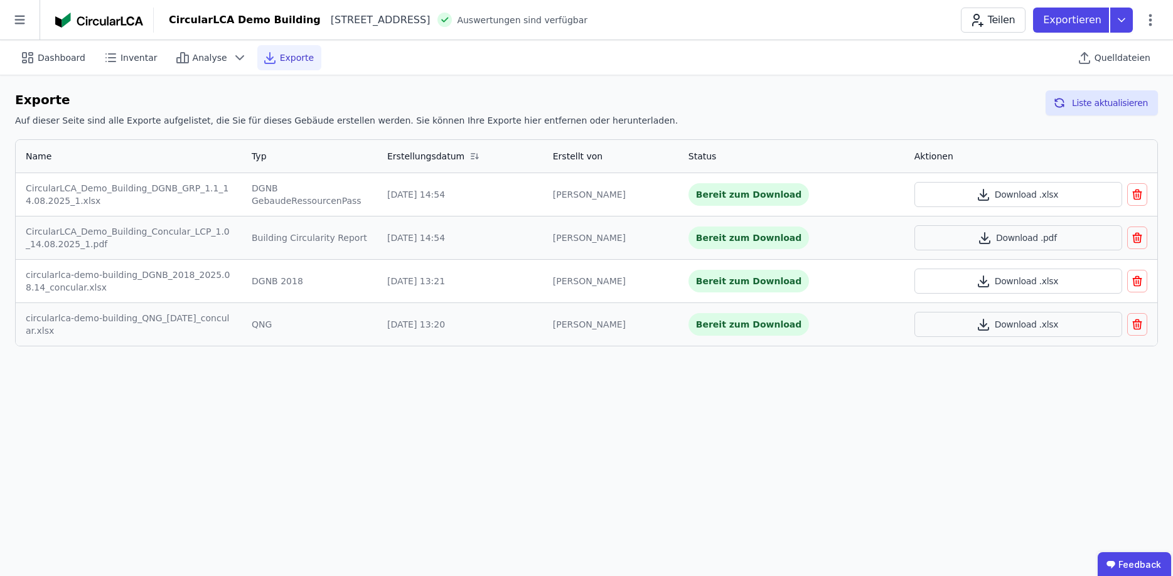
click at [1138, 330] on icon "button" at bounding box center [1137, 324] width 13 height 15
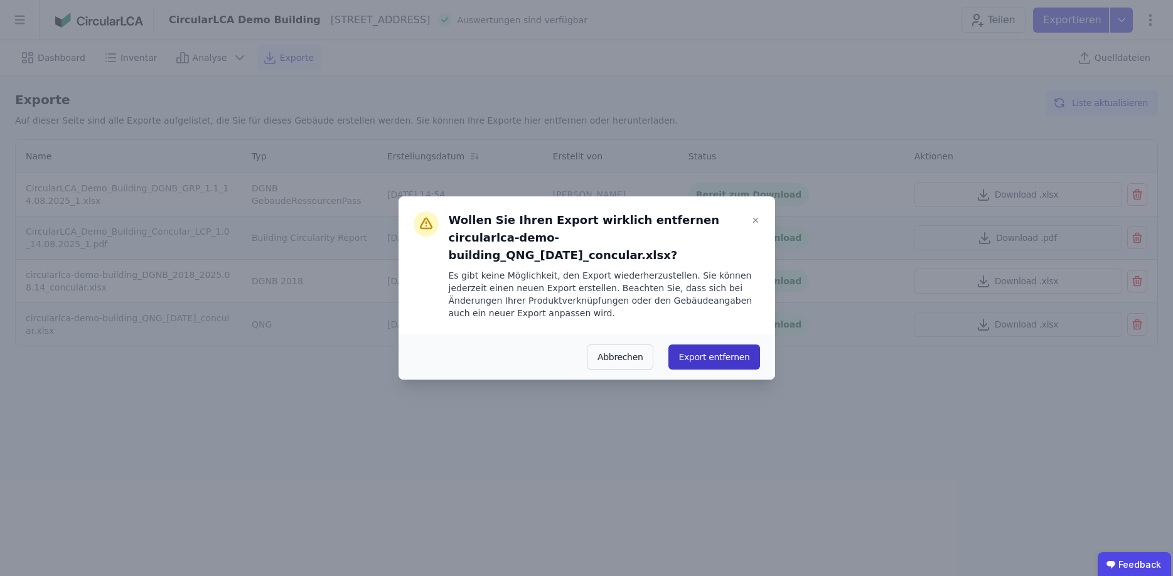
click at [692, 349] on button "Export entfernen" at bounding box center [714, 357] width 91 height 25
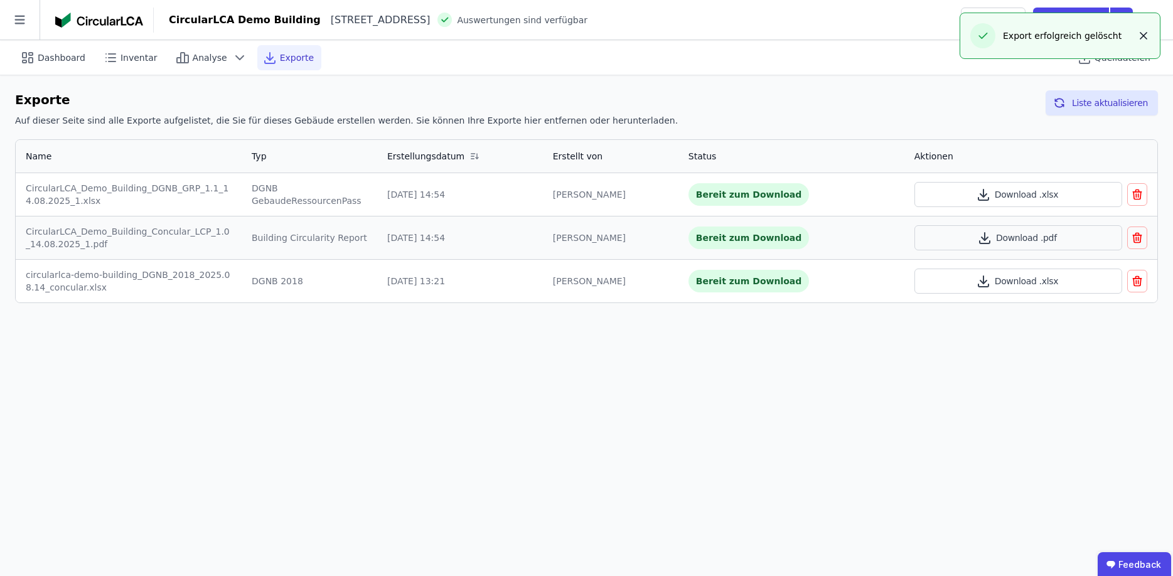
click at [1146, 36] on icon "button" at bounding box center [1144, 36] width 13 height 13
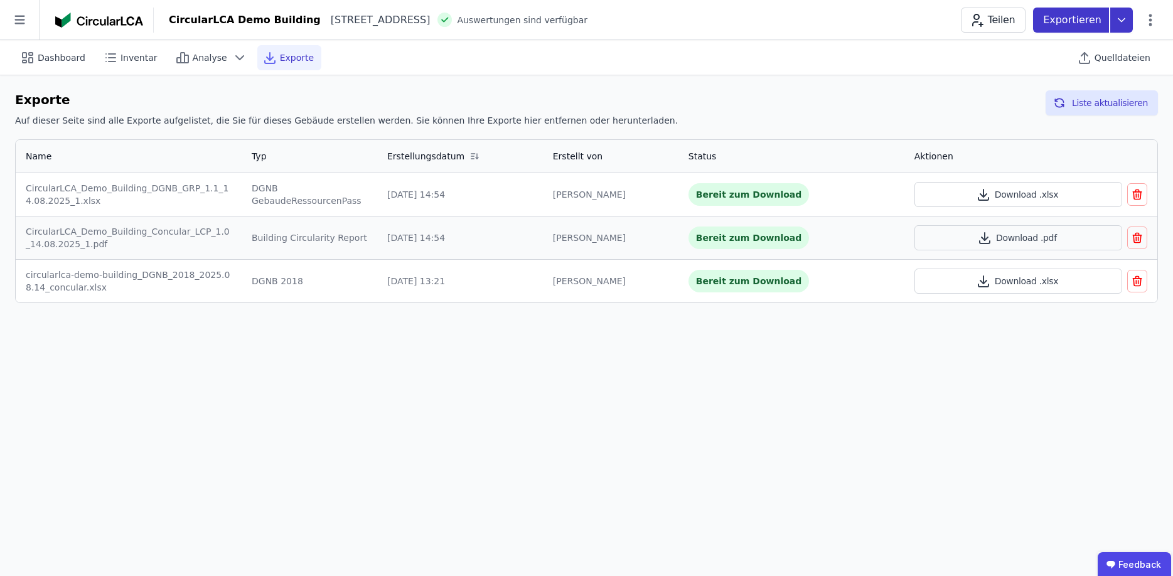
click at [1122, 21] on icon at bounding box center [1122, 20] width 23 height 25
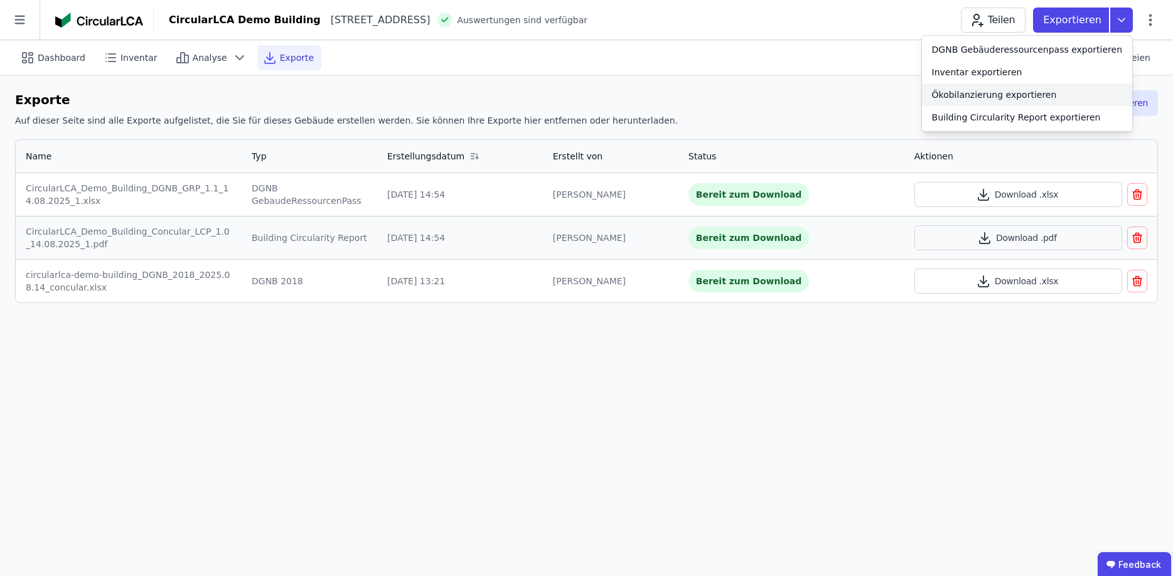
click at [1003, 95] on div "Ökobilanzierung exportieren" at bounding box center [994, 95] width 125 height 13
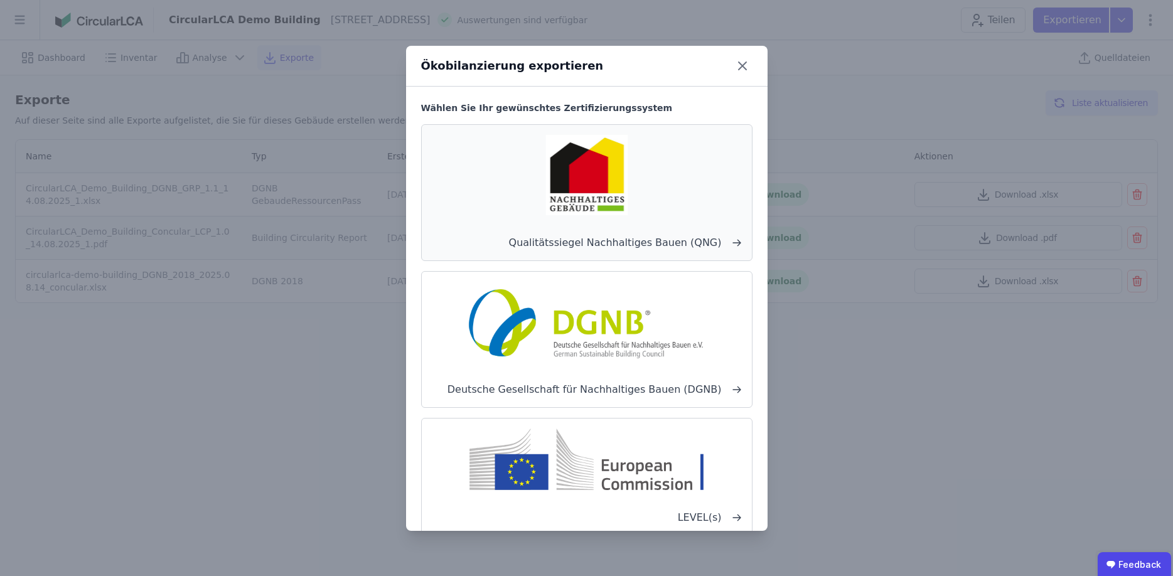
click at [608, 225] on div "Qualitätssiegel Nachhaltiges Bauen (QNG)" at bounding box center [586, 192] width 331 height 137
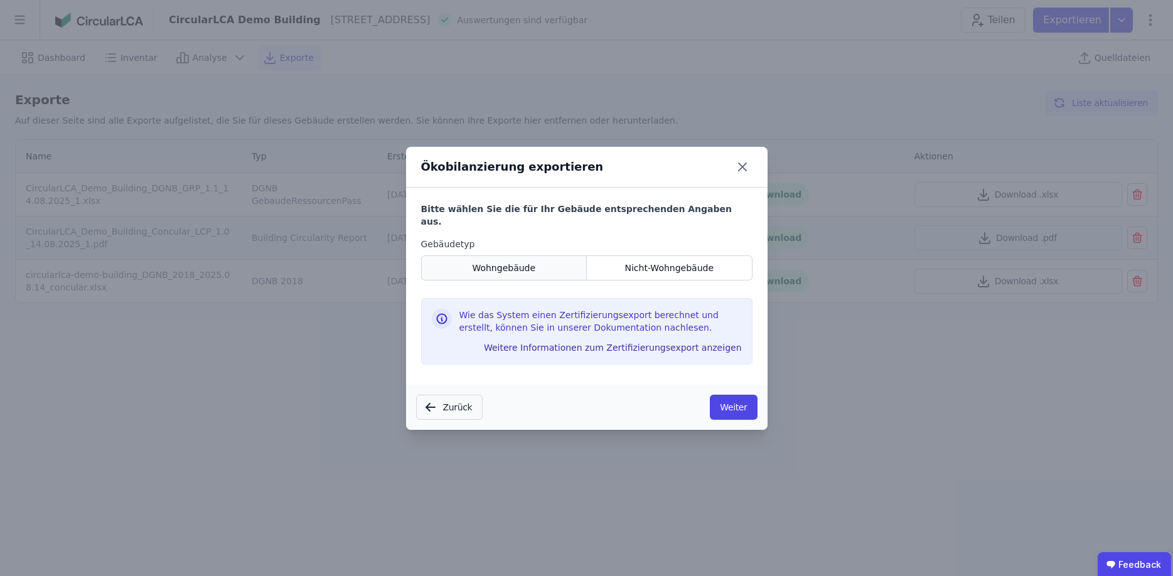
click at [523, 262] on span "Wohngebäude" at bounding box center [503, 268] width 63 height 13
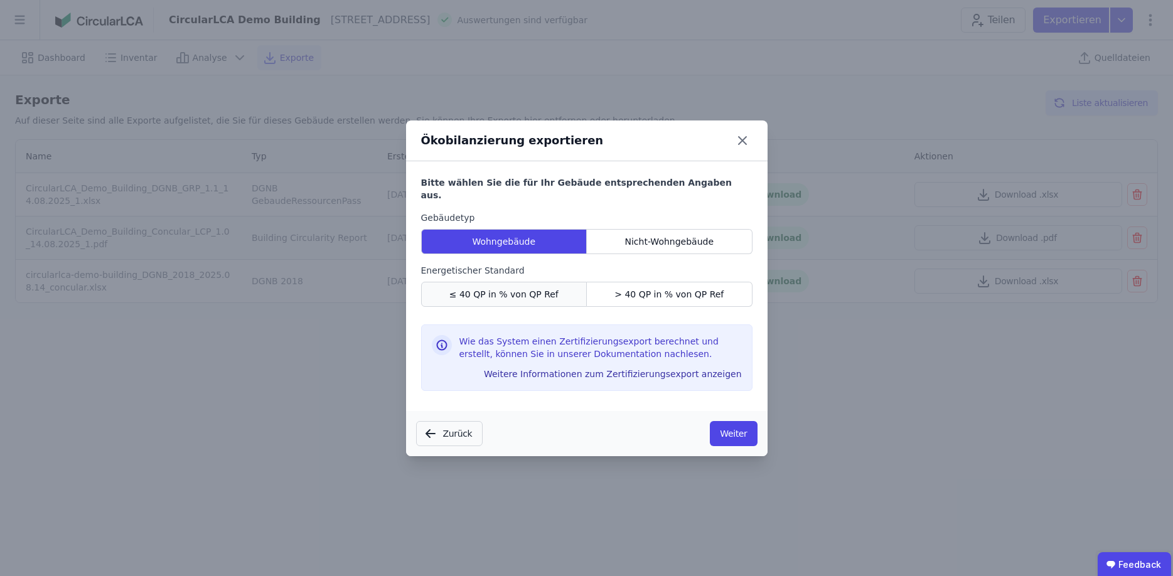
click at [500, 288] on span "≤ 40 QP in % von QP Ref" at bounding box center [503, 294] width 109 height 13
click at [726, 428] on button "Weiter" at bounding box center [733, 433] width 47 height 25
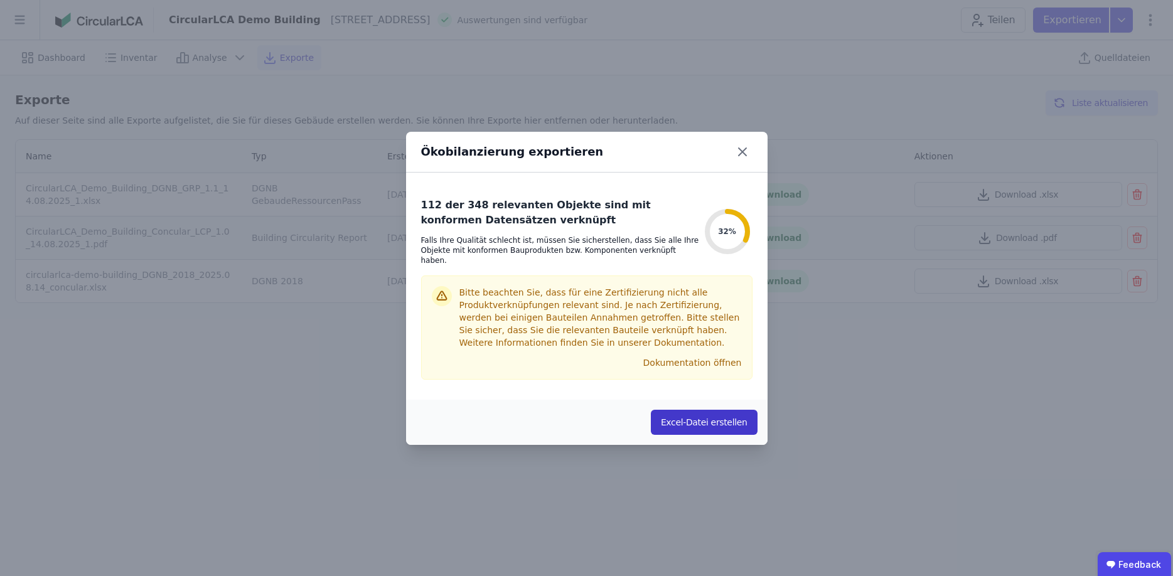
click at [729, 419] on button "Excel-Datei erstellen" at bounding box center [704, 422] width 107 height 25
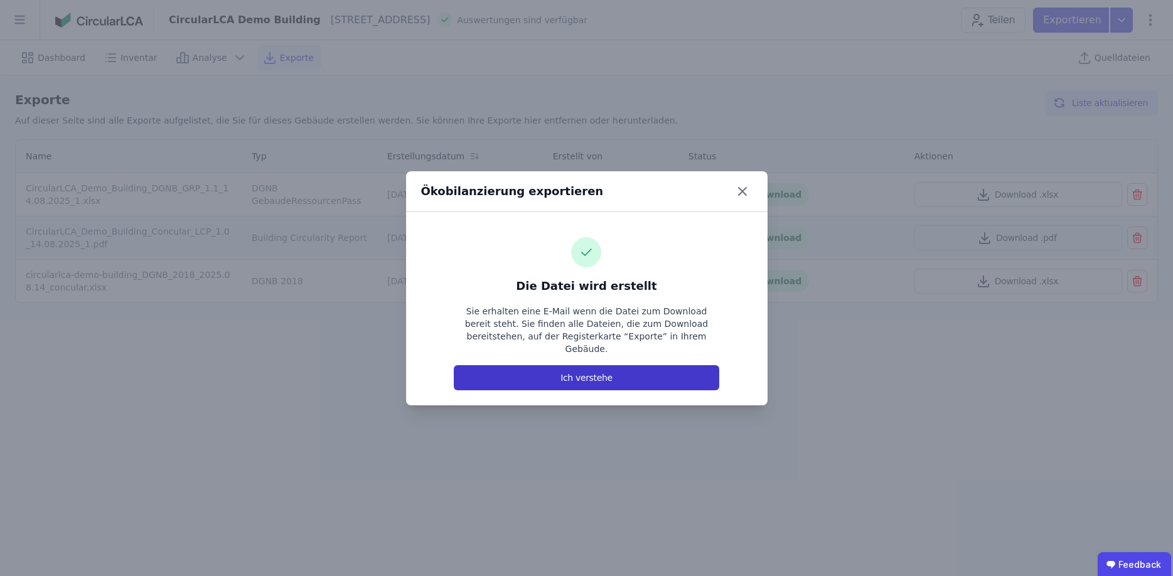
click at [596, 368] on button "Ich verstehe" at bounding box center [586, 377] width 265 height 25
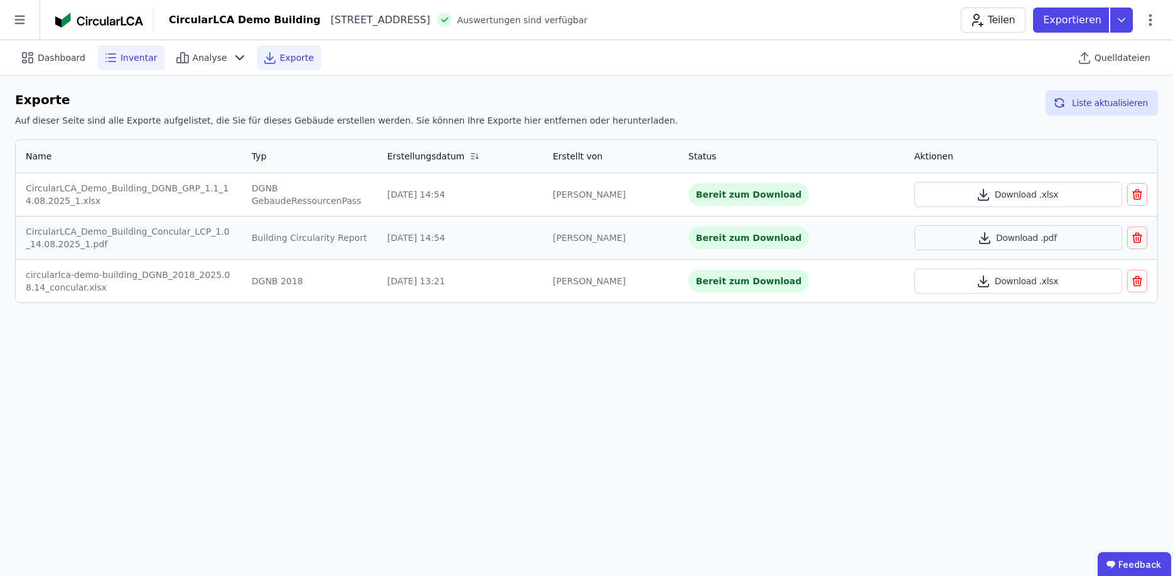
click at [109, 54] on icon at bounding box center [112, 54] width 7 height 0
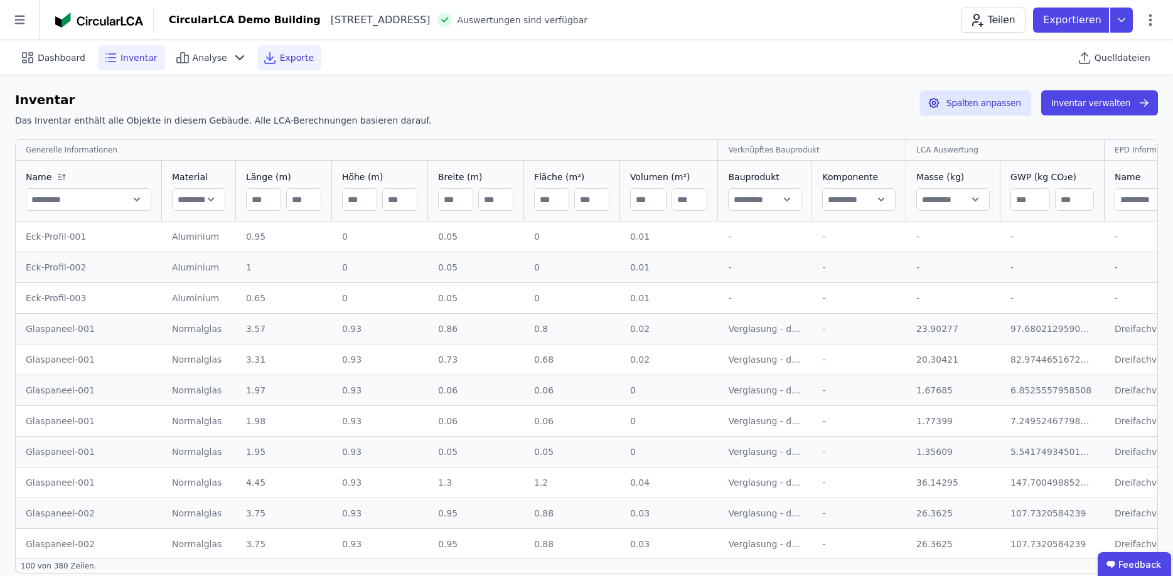
click at [274, 64] on div "Exporte" at bounding box center [289, 57] width 64 height 25
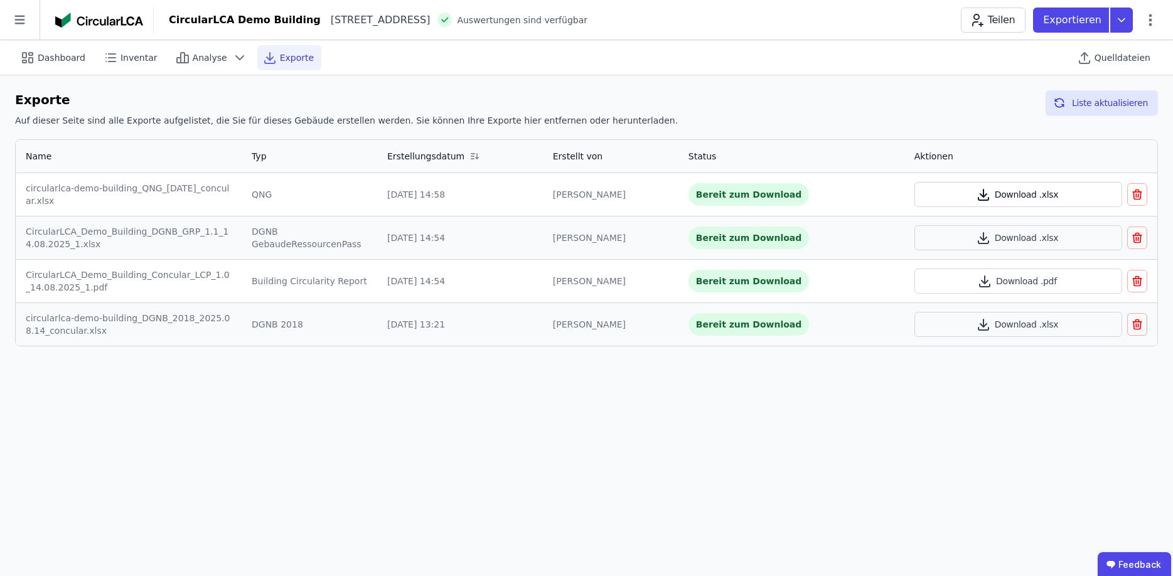
click at [1027, 195] on button "Download .xlsx" at bounding box center [1019, 194] width 208 height 25
click at [121, 59] on span "Inventar" at bounding box center [139, 57] width 37 height 13
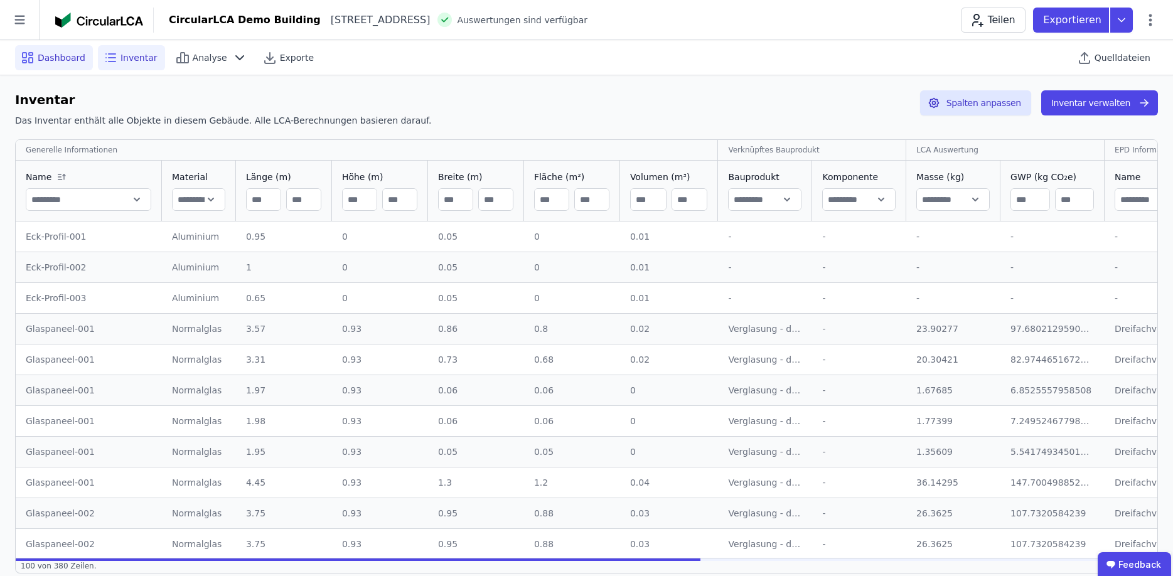
click at [38, 62] on span "Dashboard" at bounding box center [62, 57] width 48 height 13
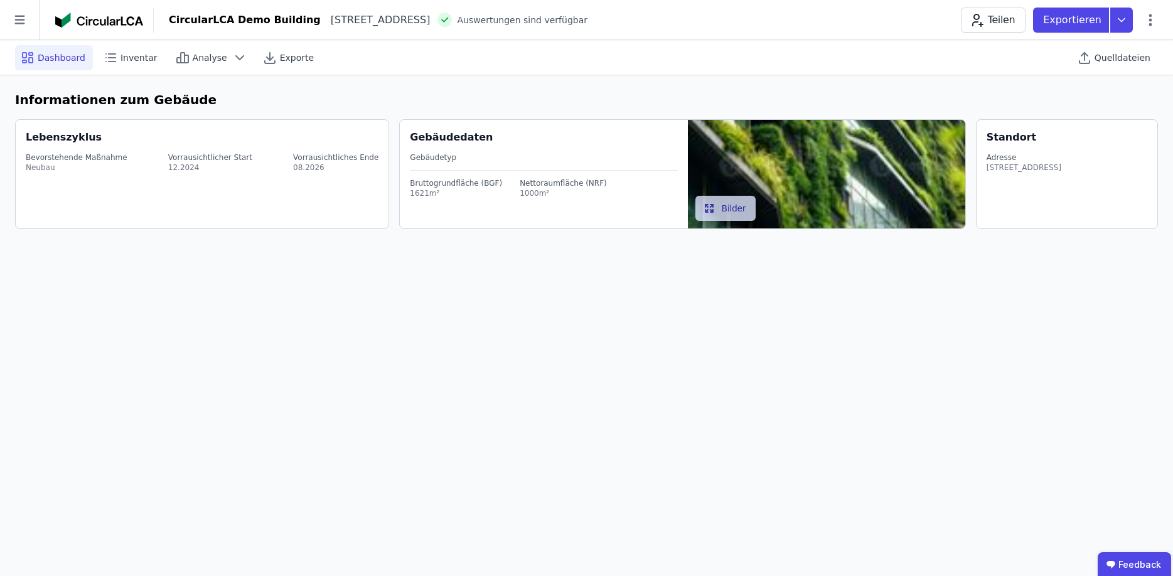
select select "*"
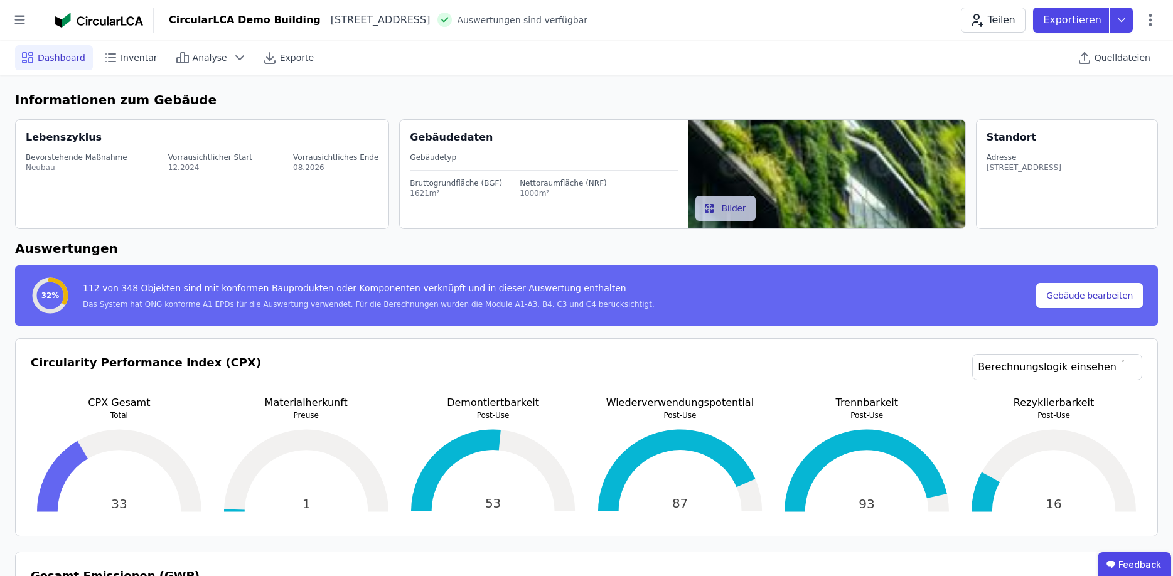
select select "*"
click at [1098, 276] on div "32% 112 von 348 Objekten sind mit konformen Bauprodukten oder Komponenten verkn…" at bounding box center [586, 296] width 1113 height 40
click at [1111, 289] on button "Gebäude bearbeiten" at bounding box center [1089, 295] width 107 height 25
select select "*"
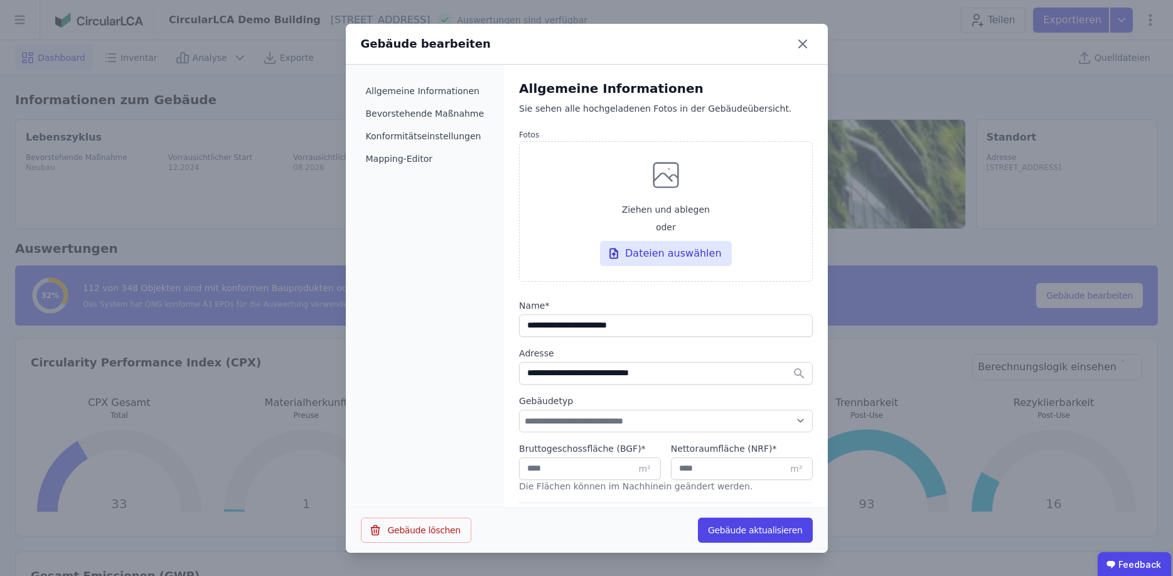
select select "**********"
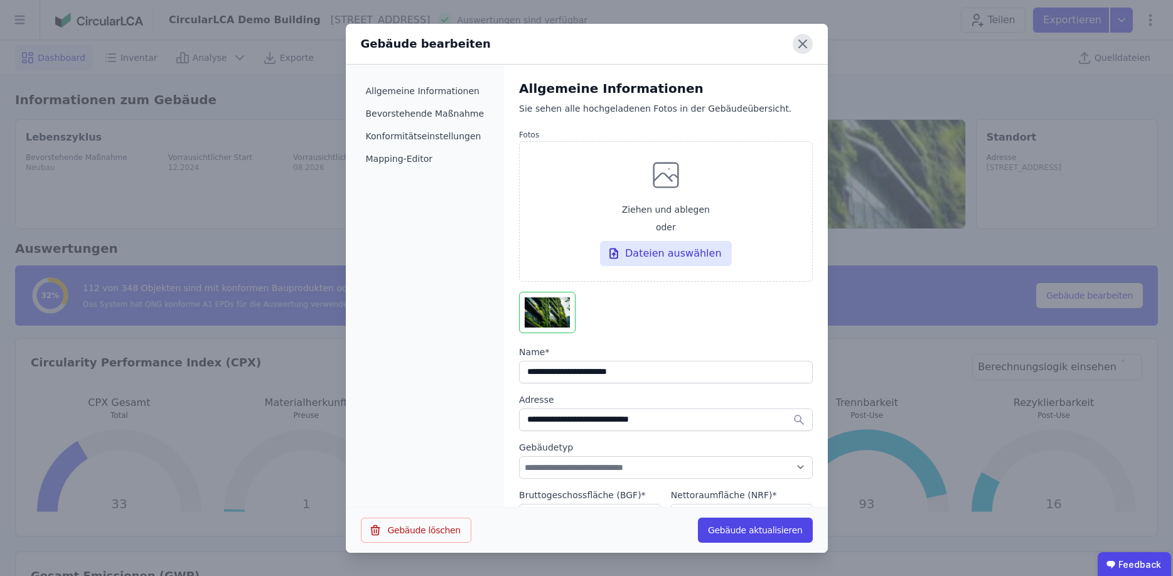
click at [801, 46] on icon at bounding box center [803, 44] width 20 height 20
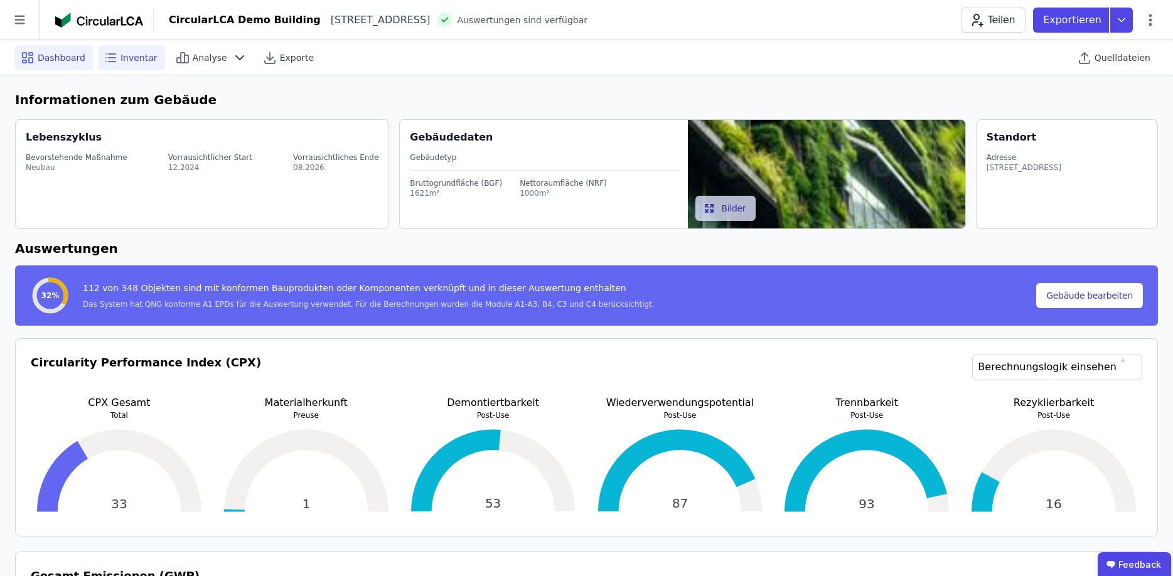
click at [129, 61] on span "Inventar" at bounding box center [139, 57] width 37 height 13
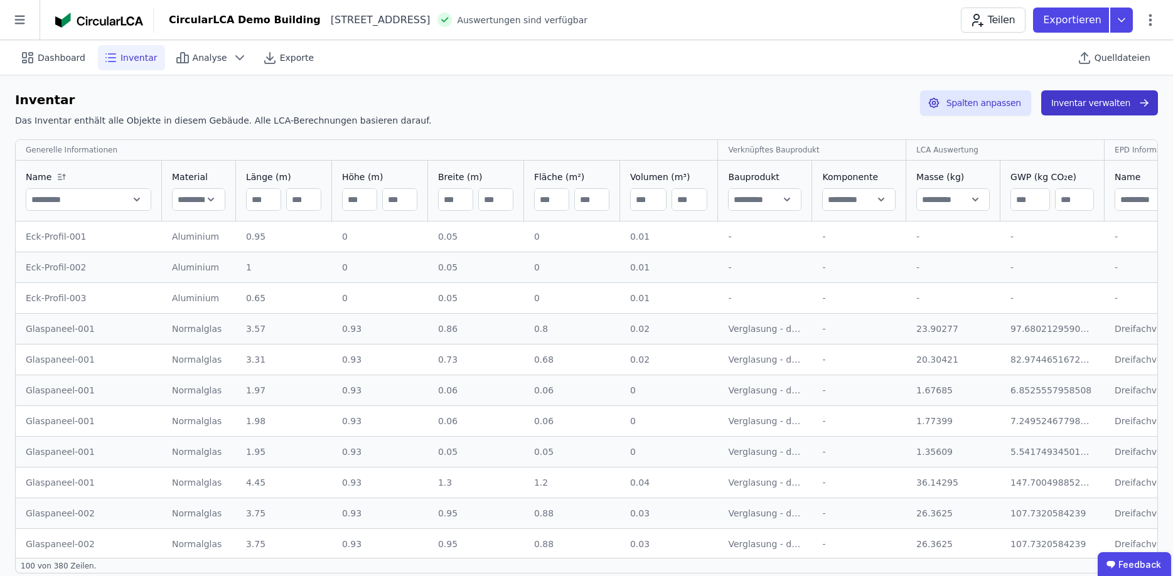
click at [1094, 101] on button "Inventar verwalten" at bounding box center [1099, 102] width 117 height 25
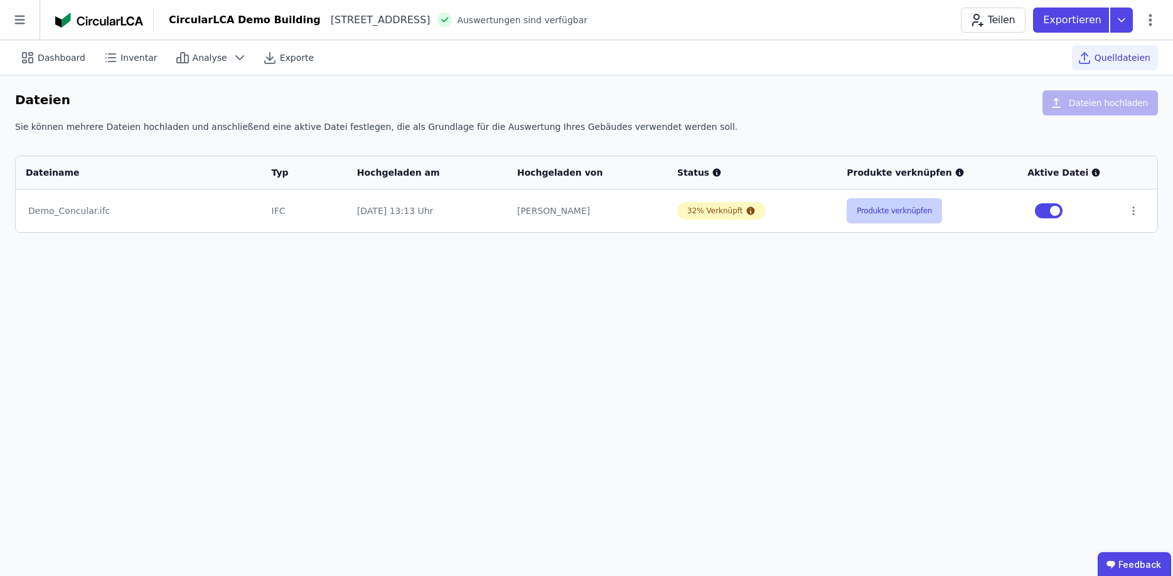
click at [911, 206] on button "Produkte verknüpfen" at bounding box center [894, 210] width 95 height 25
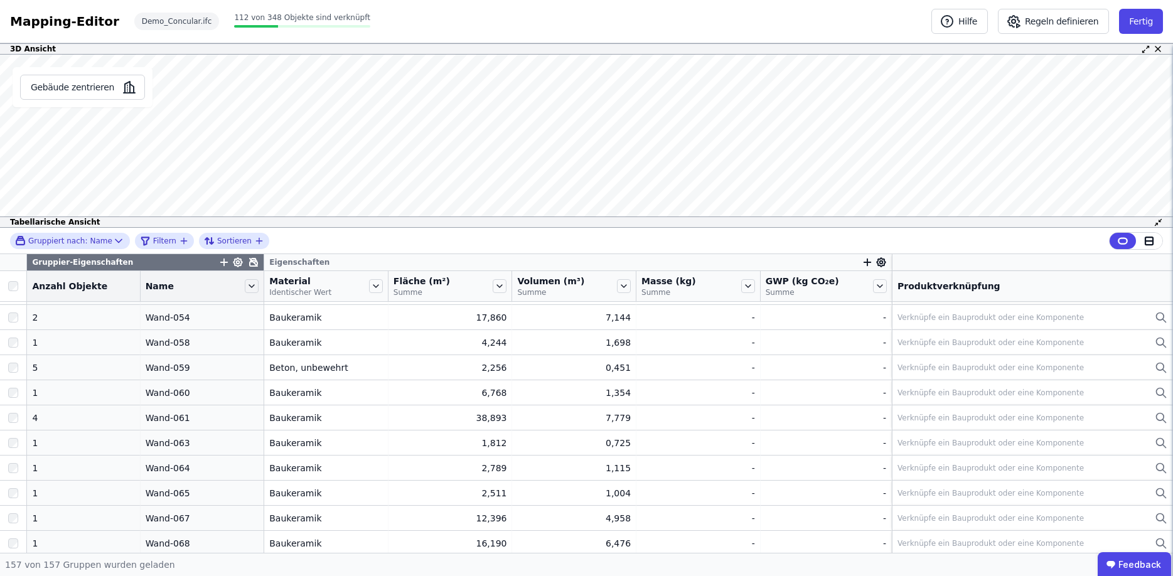
scroll to position [3240, 0]
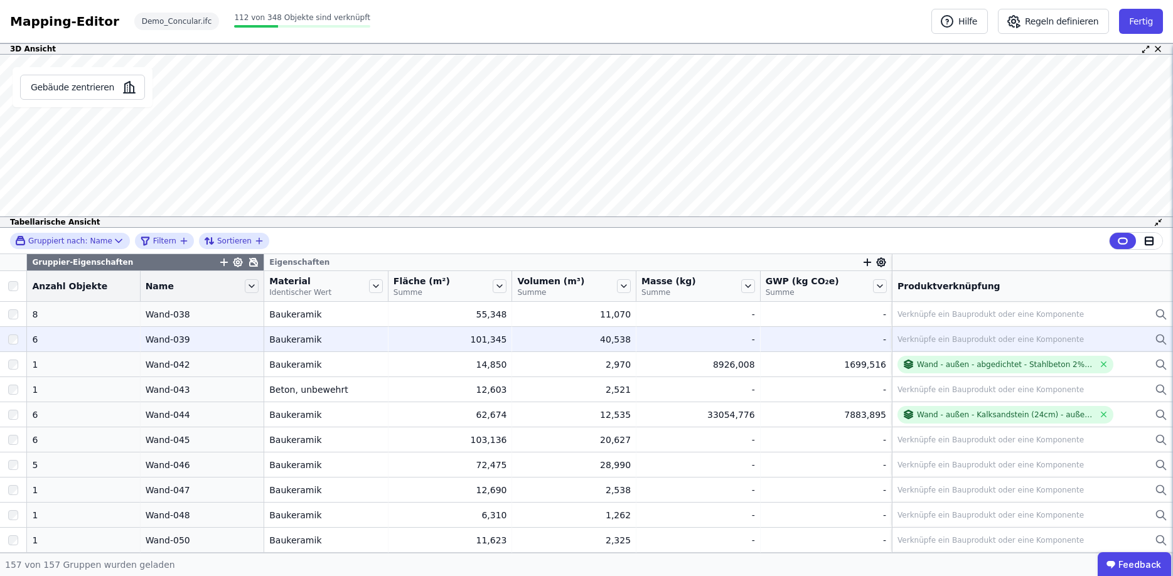
click at [989, 333] on div "Verknüpfe ein Bauprodukt oder eine Komponente" at bounding box center [1033, 339] width 270 height 15
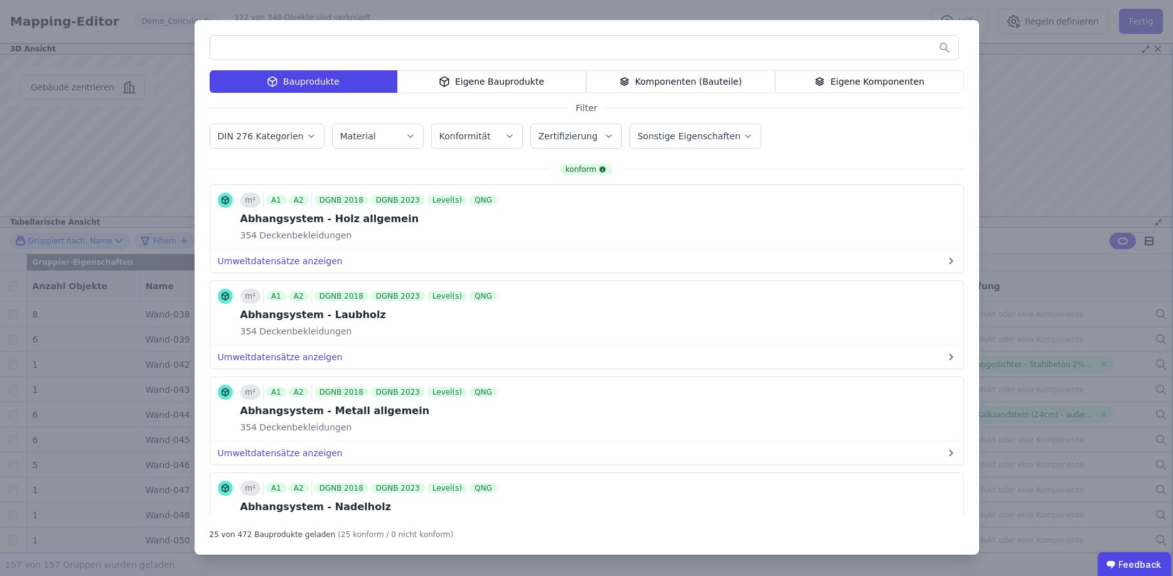
click at [680, 79] on div "Komponenten (Bauteile)" at bounding box center [680, 81] width 189 height 23
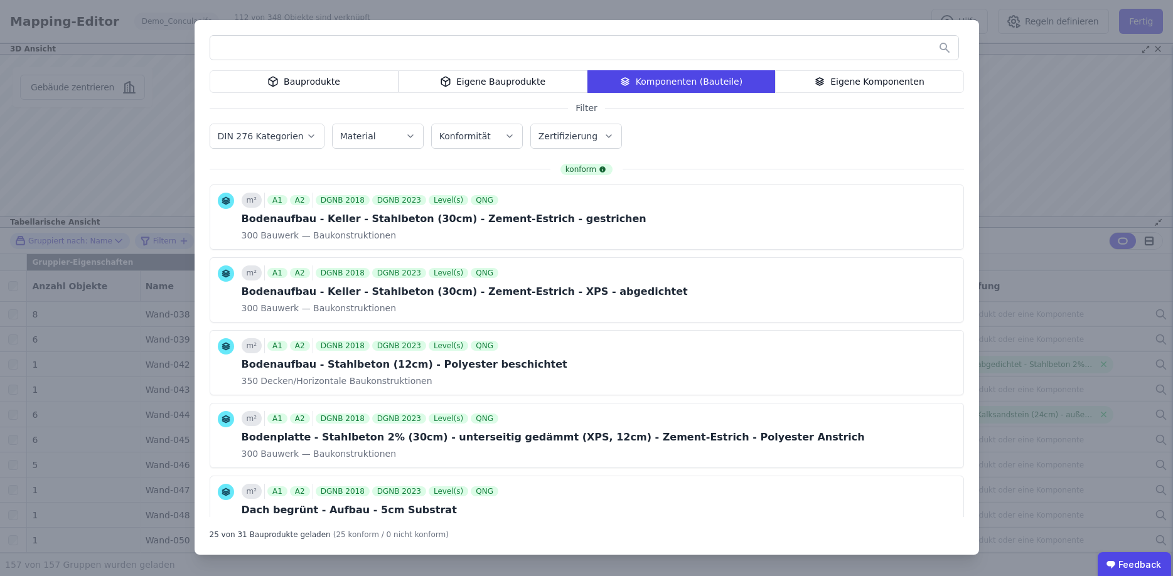
click at [407, 132] on button "Material" at bounding box center [378, 136] width 90 height 24
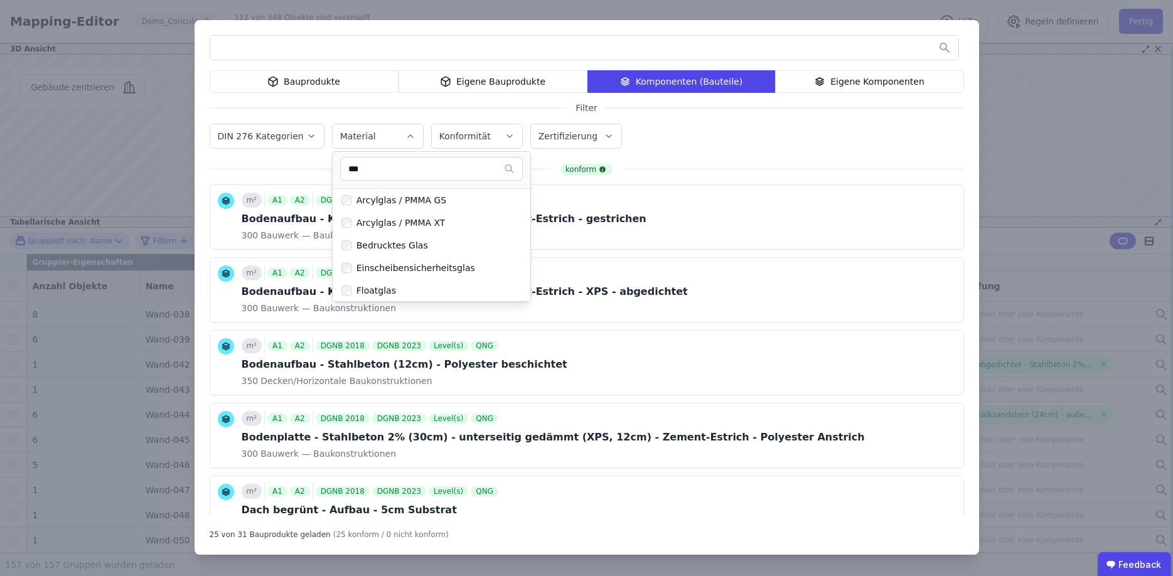
type input "****"
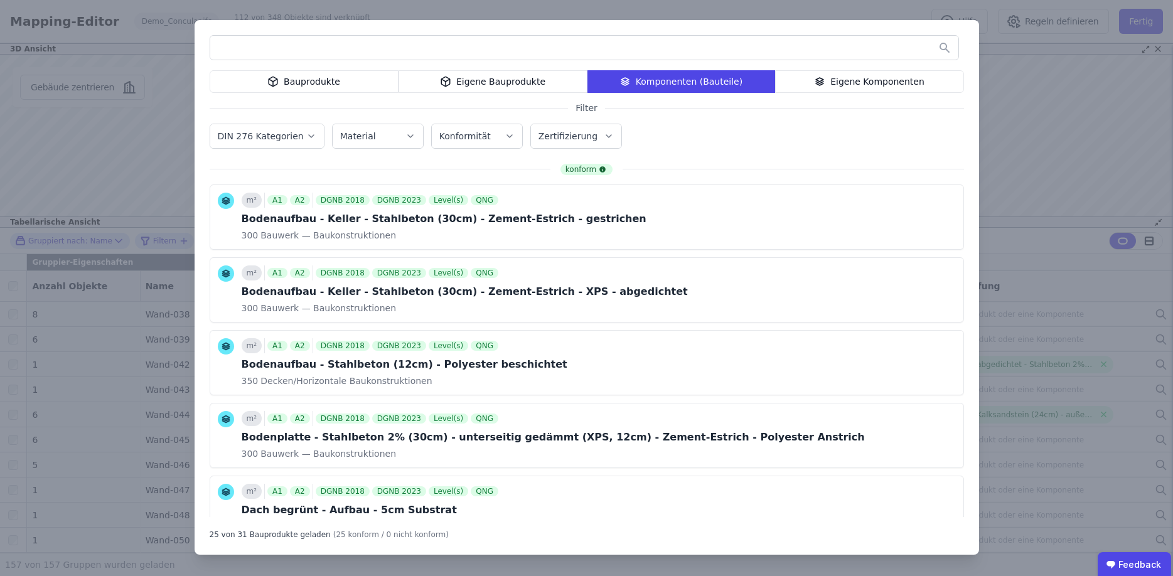
click at [281, 51] on input "text" at bounding box center [584, 47] width 748 height 23
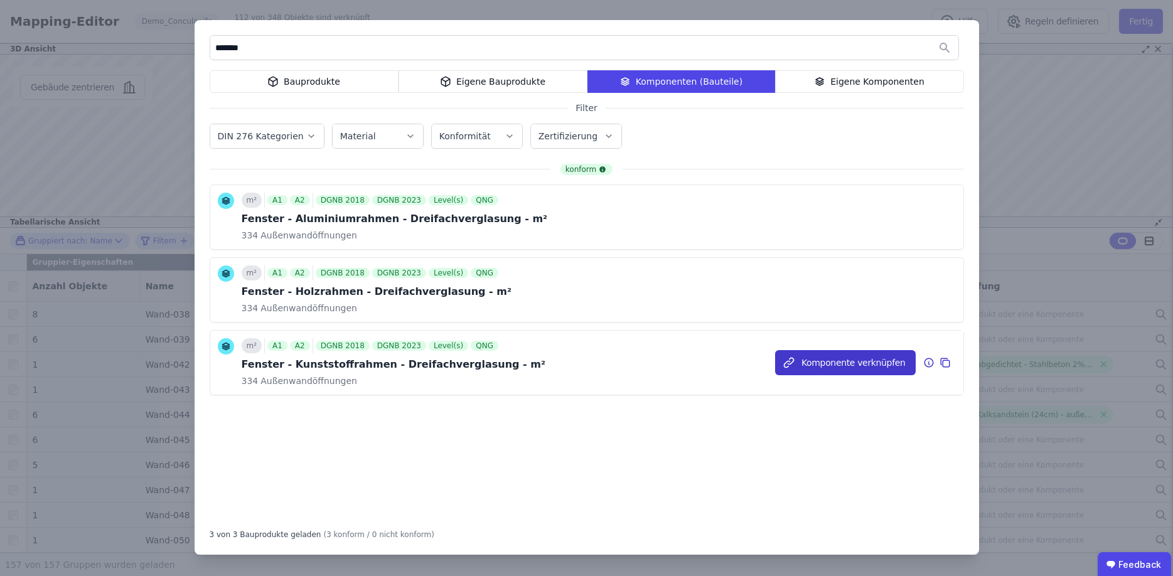
type input "*******"
click at [846, 365] on button "Komponente verknüpfen" at bounding box center [845, 362] width 141 height 25
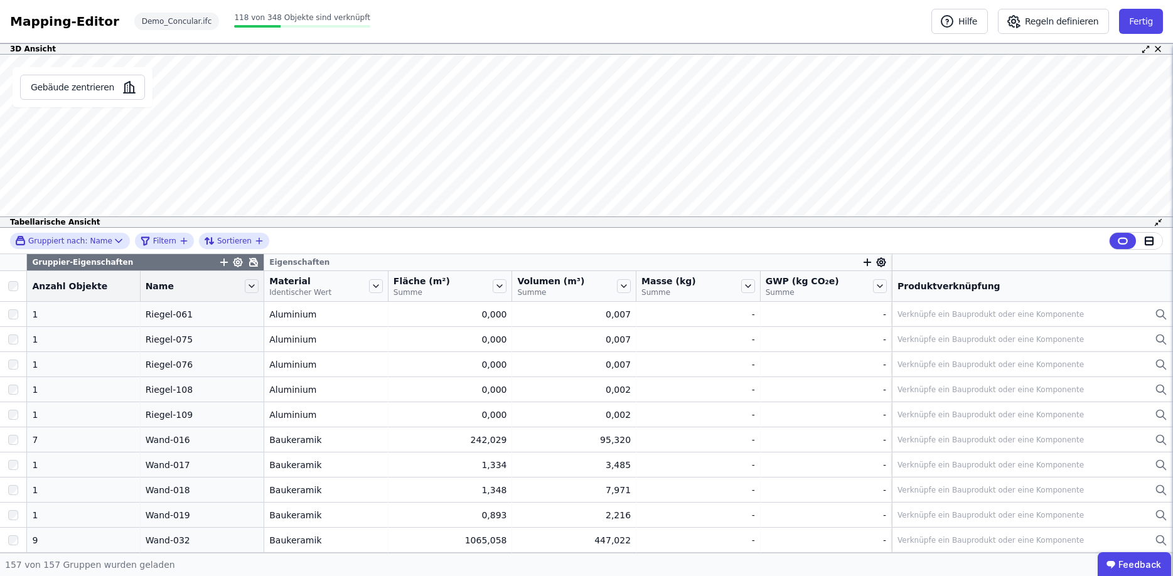
scroll to position [3165, 0]
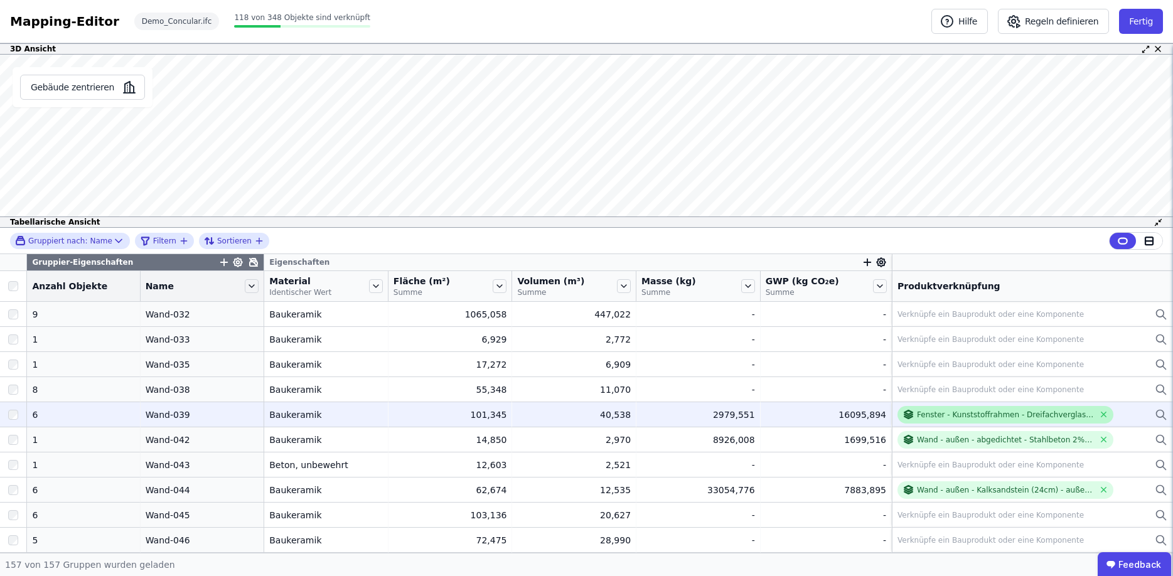
click at [1042, 416] on div "Fenster - Kunststoffrahmen - Dreifachverglasung - m²" at bounding box center [1005, 415] width 177 height 10
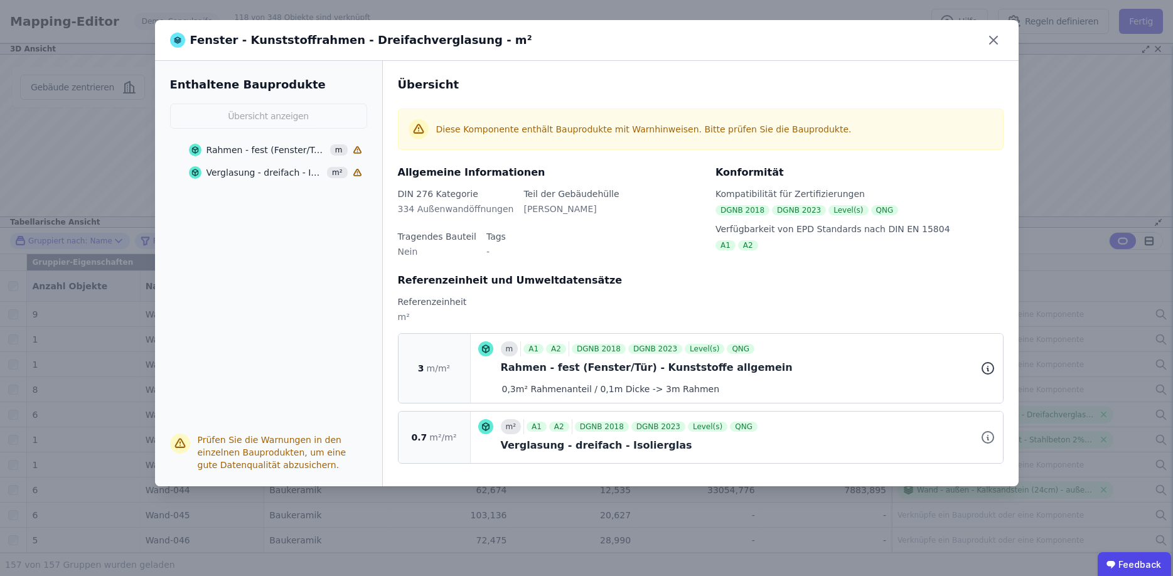
click at [989, 369] on icon at bounding box center [987, 370] width 1 height 3
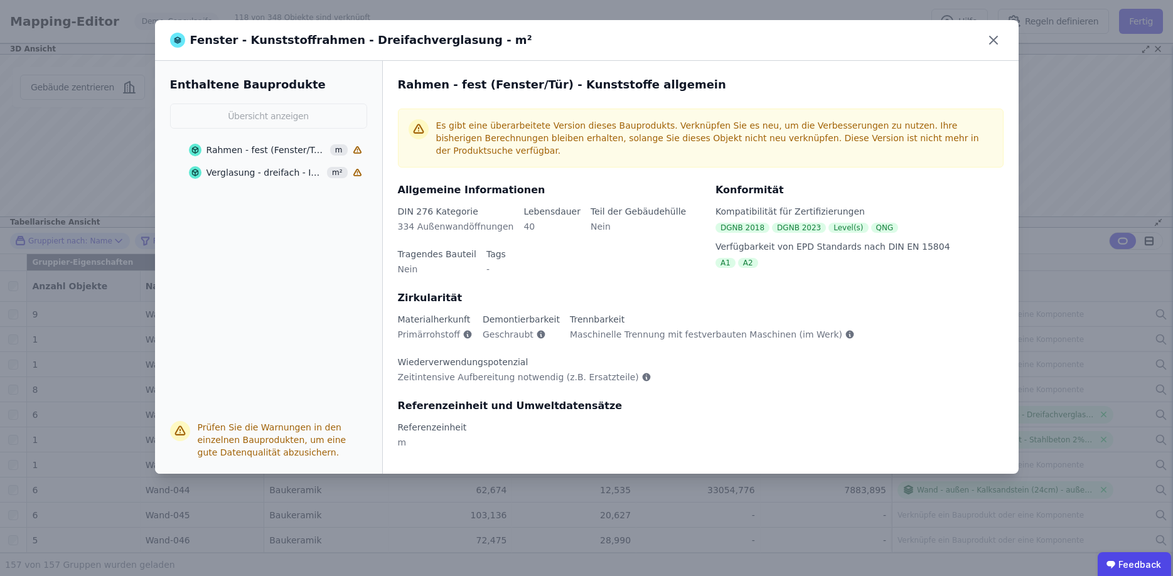
click at [231, 176] on div "Verglasung - dreifach - Isolierglas" at bounding box center [265, 172] width 117 height 13
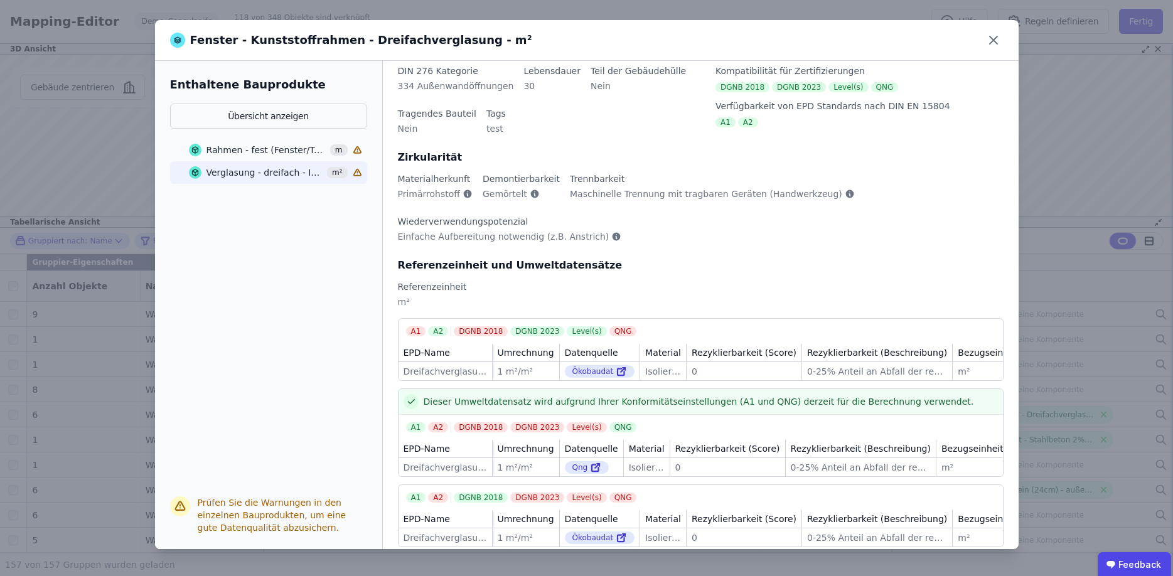
scroll to position [0, 0]
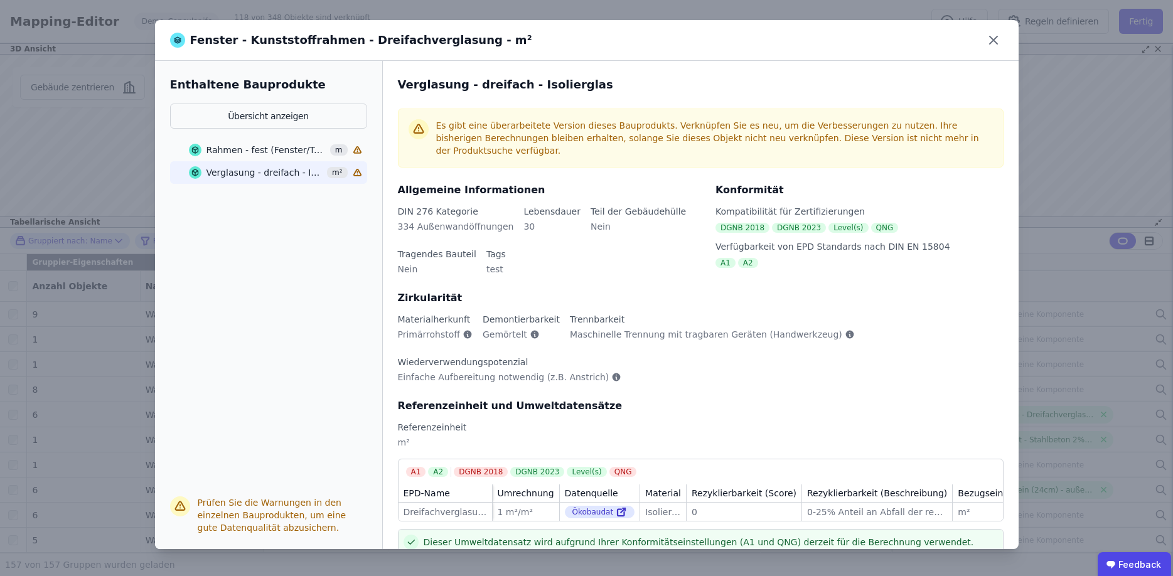
click at [258, 148] on div "Rahmen - fest (Fenster/Tür) - Kunststoffe allgemein" at bounding box center [267, 150] width 120 height 13
click at [992, 46] on icon at bounding box center [994, 40] width 20 height 20
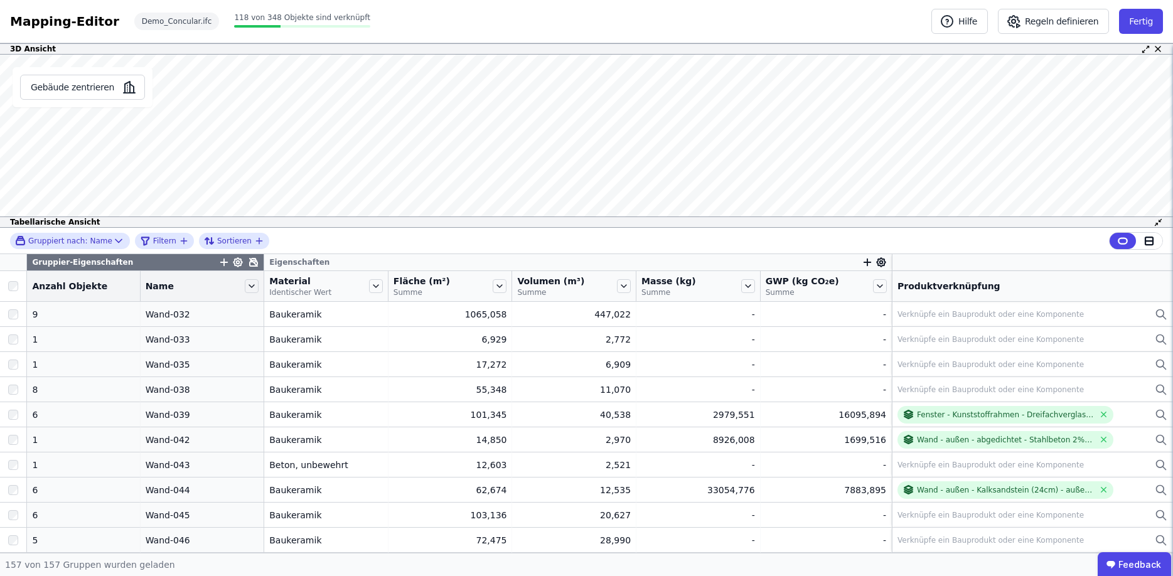
click at [72, 16] on div "Mapping-Editor" at bounding box center [64, 22] width 109 height 18
click at [1129, 24] on button "Fertig" at bounding box center [1141, 21] width 44 height 25
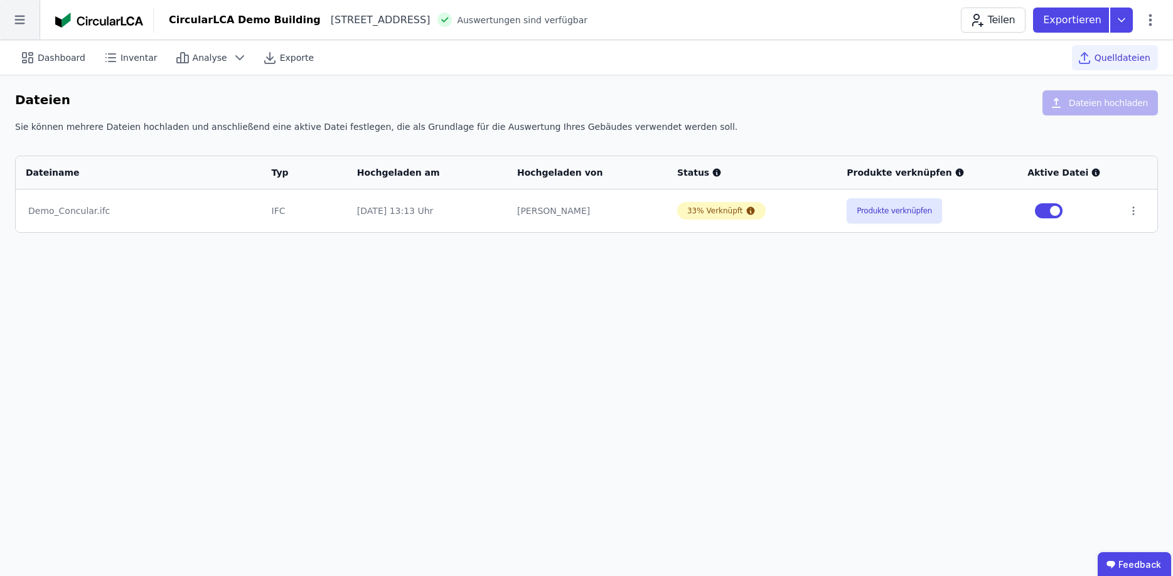
click at [23, 19] on icon at bounding box center [20, 20] width 40 height 40
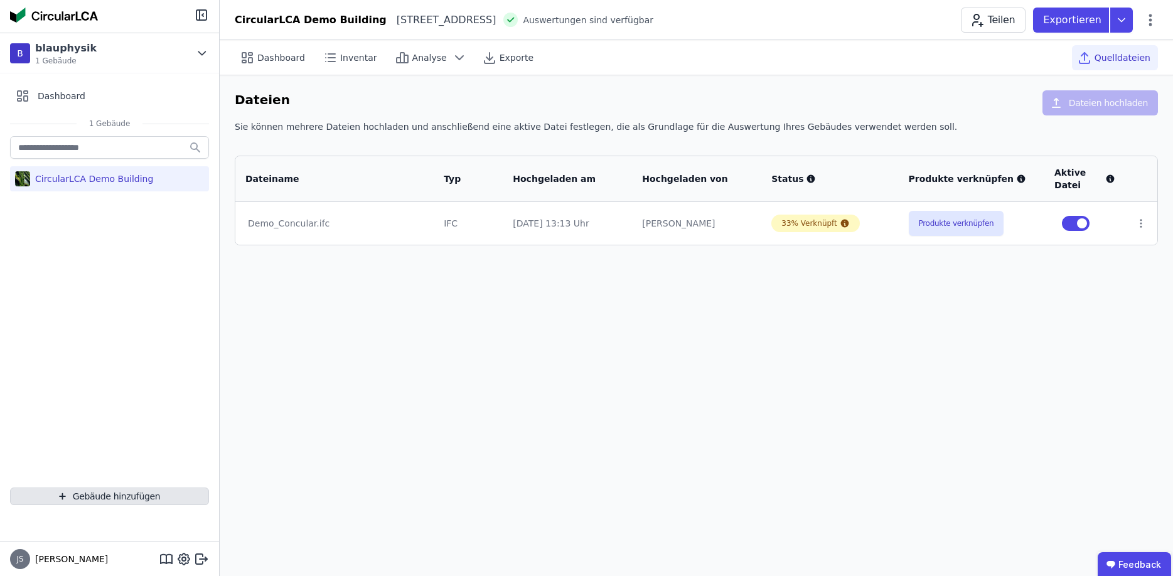
click at [89, 498] on button "Gebäude hinzufügen" at bounding box center [109, 497] width 199 height 18
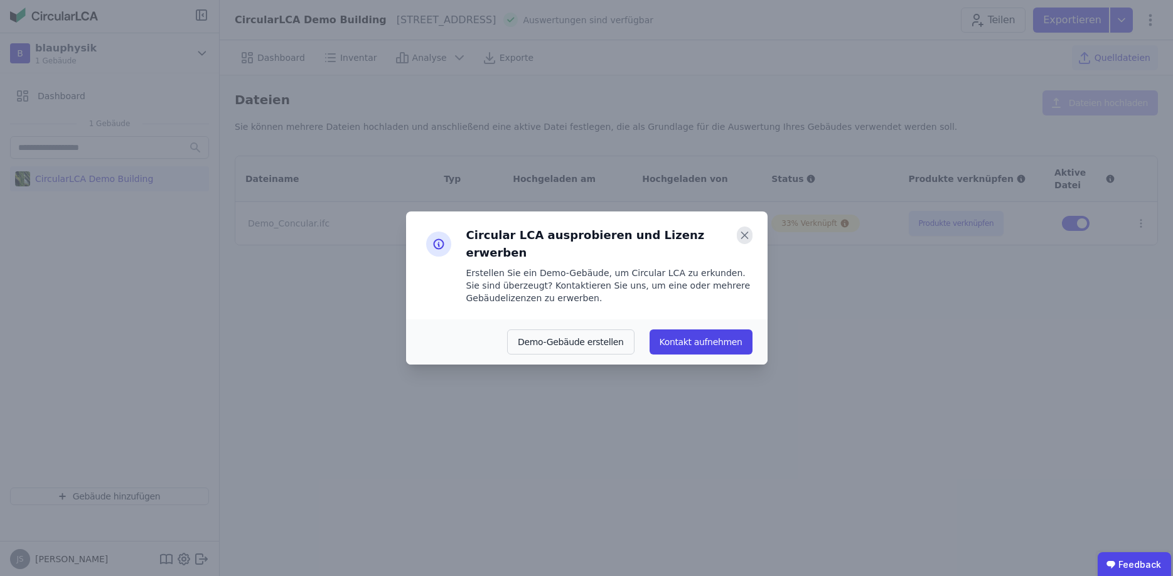
click at [742, 244] on icon at bounding box center [745, 236] width 16 height 18
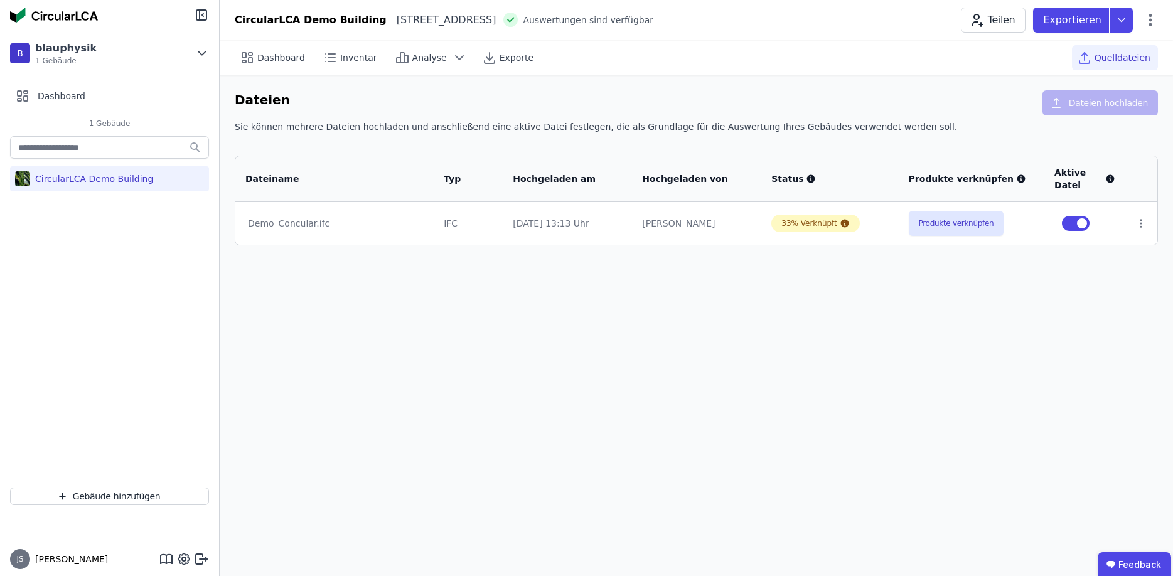
click at [613, 370] on div "Dashboard Inventar Analyse Exporte Quelldateien Dateien Dateien hochladen Sie k…" at bounding box center [697, 308] width 954 height 536
click at [950, 223] on button "Produkte verknüpfen" at bounding box center [956, 223] width 95 height 25
